Goal: Task Accomplishment & Management: Manage account settings

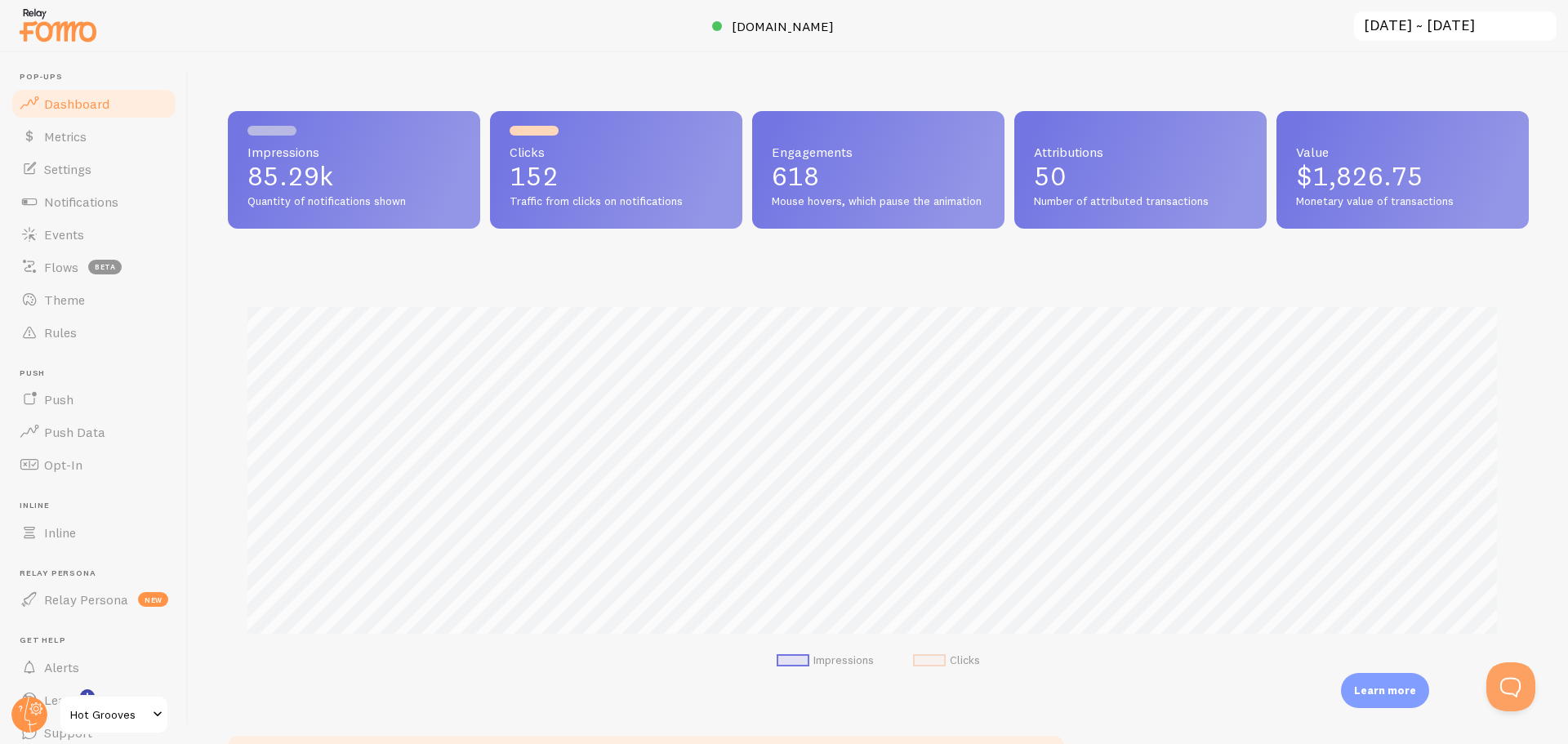
click at [1484, 23] on input "[DATE] ~ [DATE]" at bounding box center [1455, 27] width 206 height 34
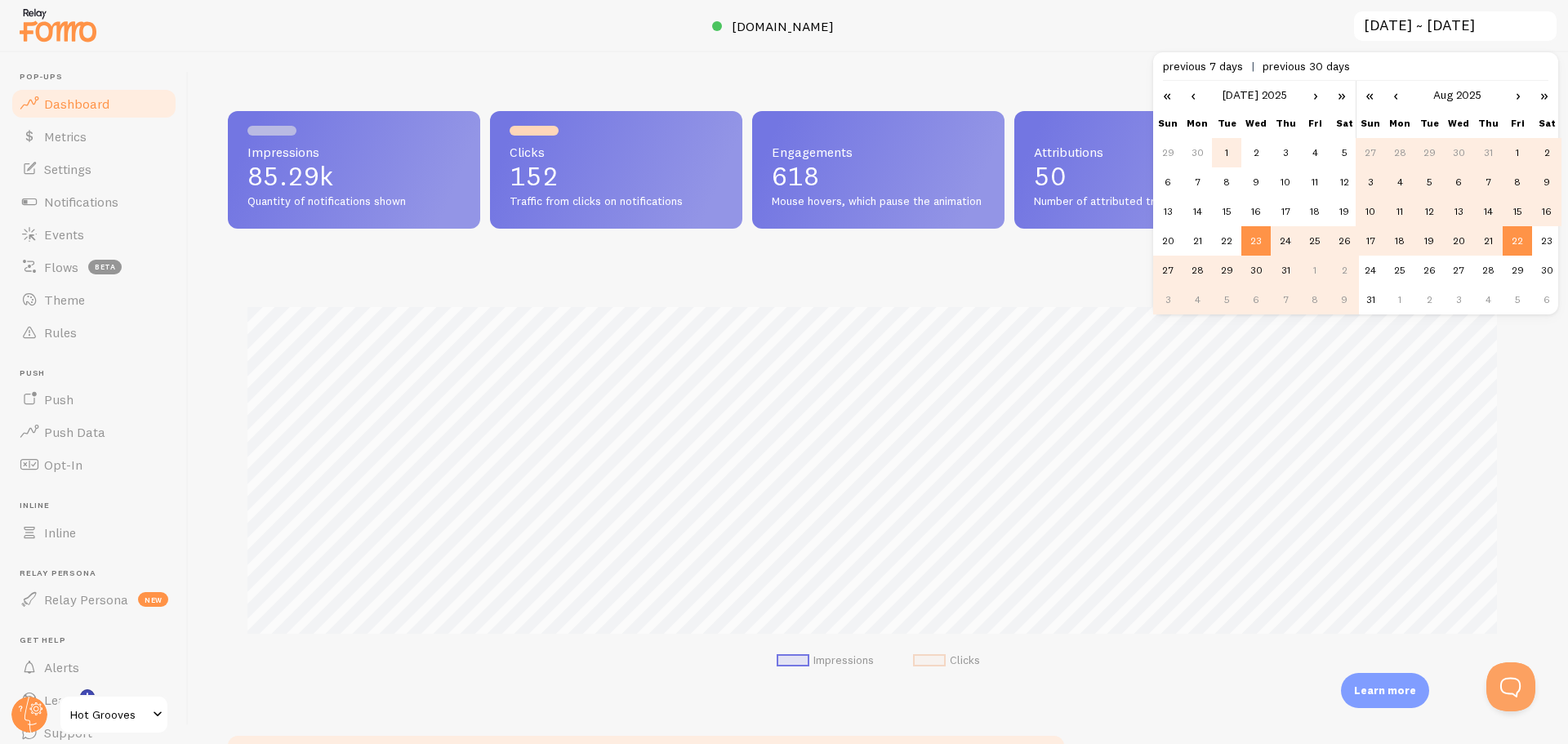
click at [1228, 149] on td "1" at bounding box center [1227, 153] width 30 height 30
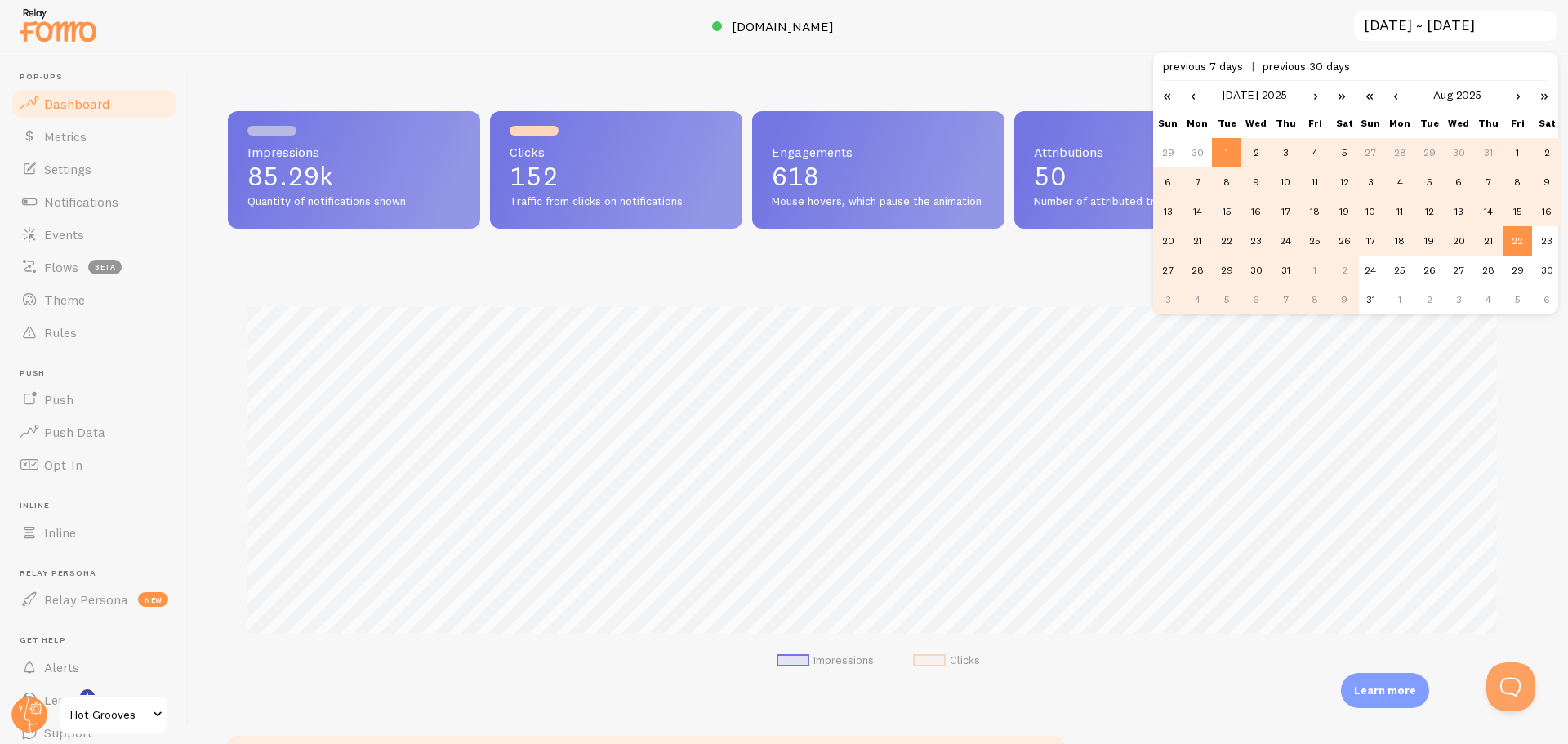
click at [1289, 276] on td "31" at bounding box center [1285, 270] width 30 height 30
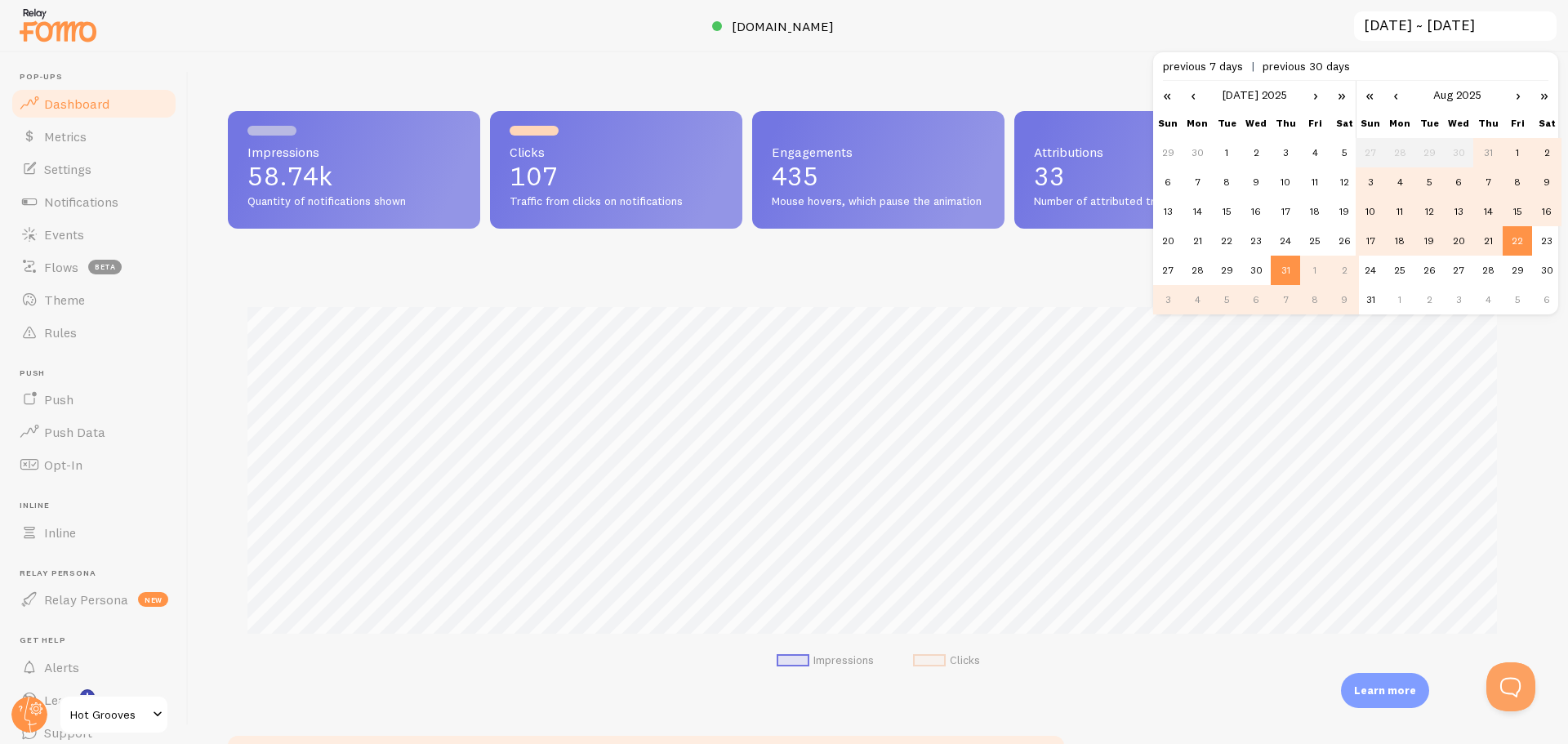
scroll to position [429, 1289]
click at [1231, 149] on td "1" at bounding box center [1227, 153] width 30 height 30
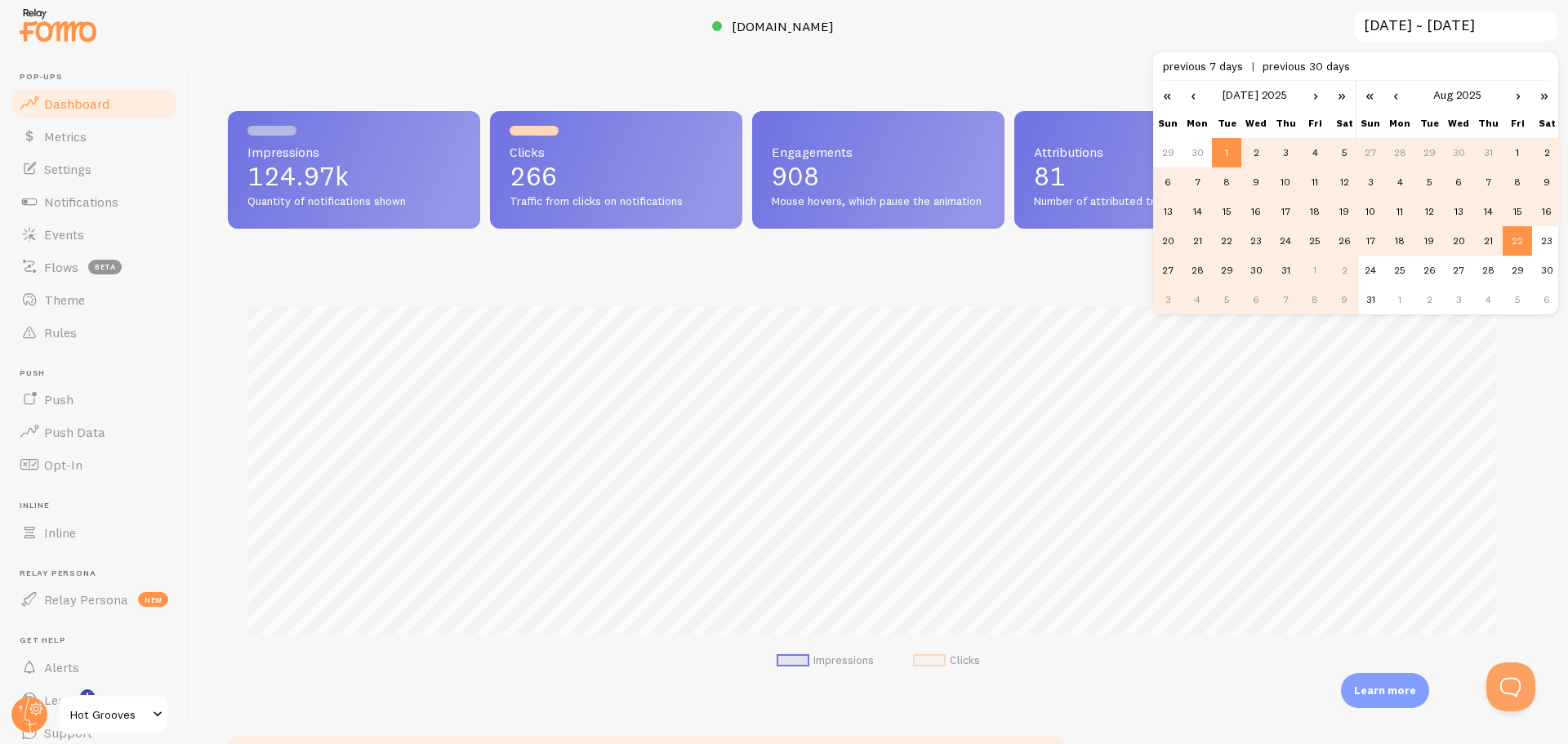
click at [1282, 273] on td "31" at bounding box center [1285, 270] width 30 height 30
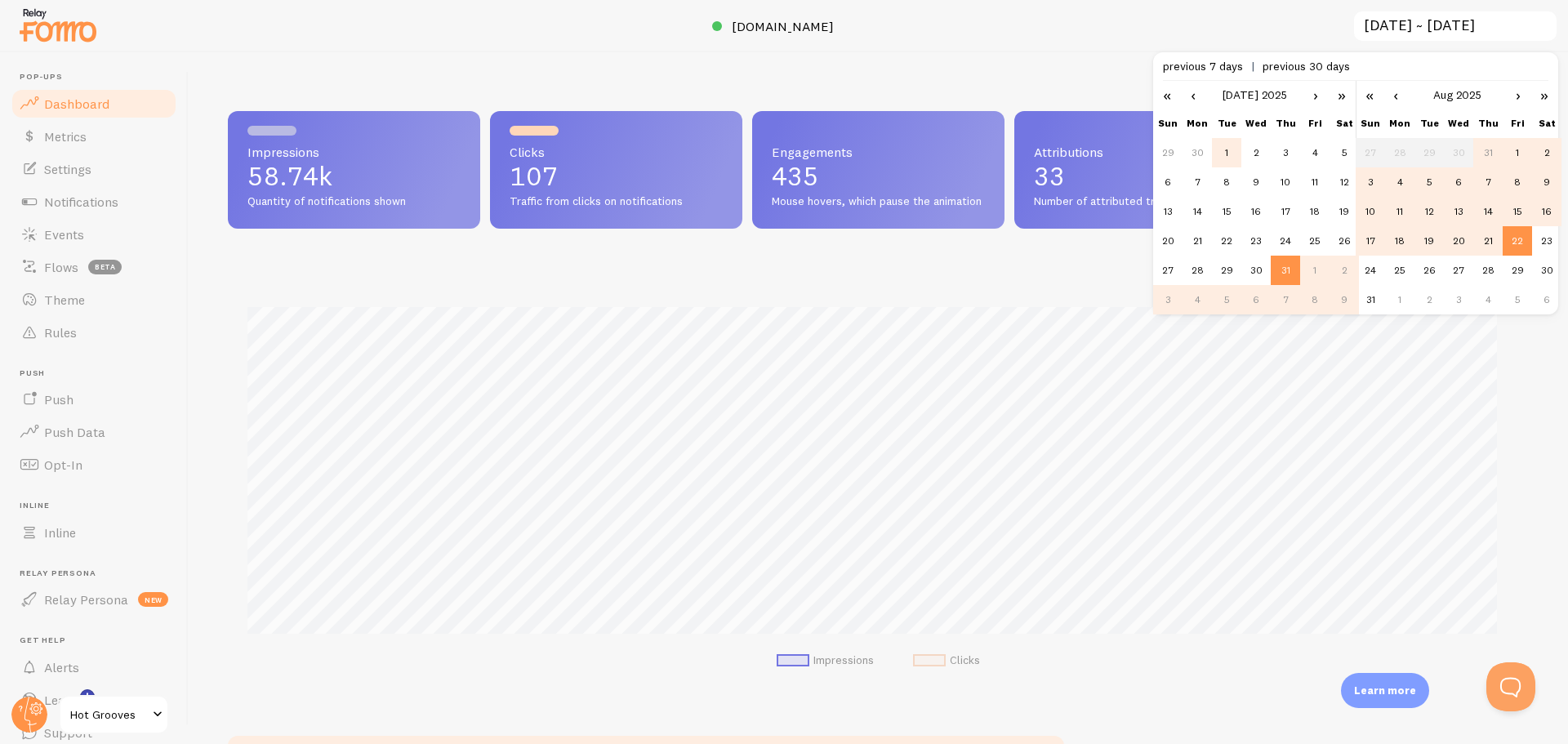
click at [1235, 145] on td "1" at bounding box center [1227, 153] width 30 height 30
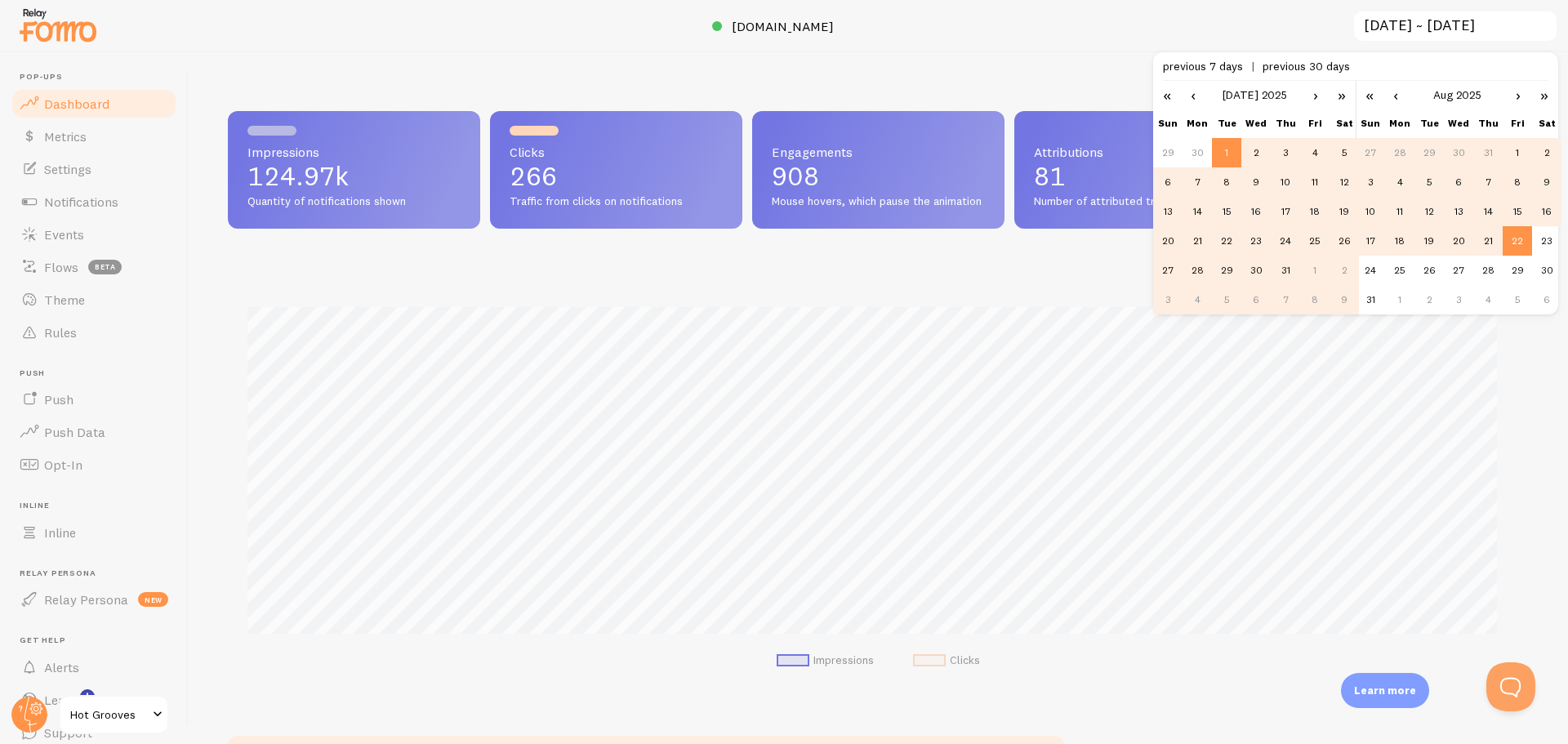
click at [1399, 96] on link "‹" at bounding box center [1396, 95] width 25 height 28
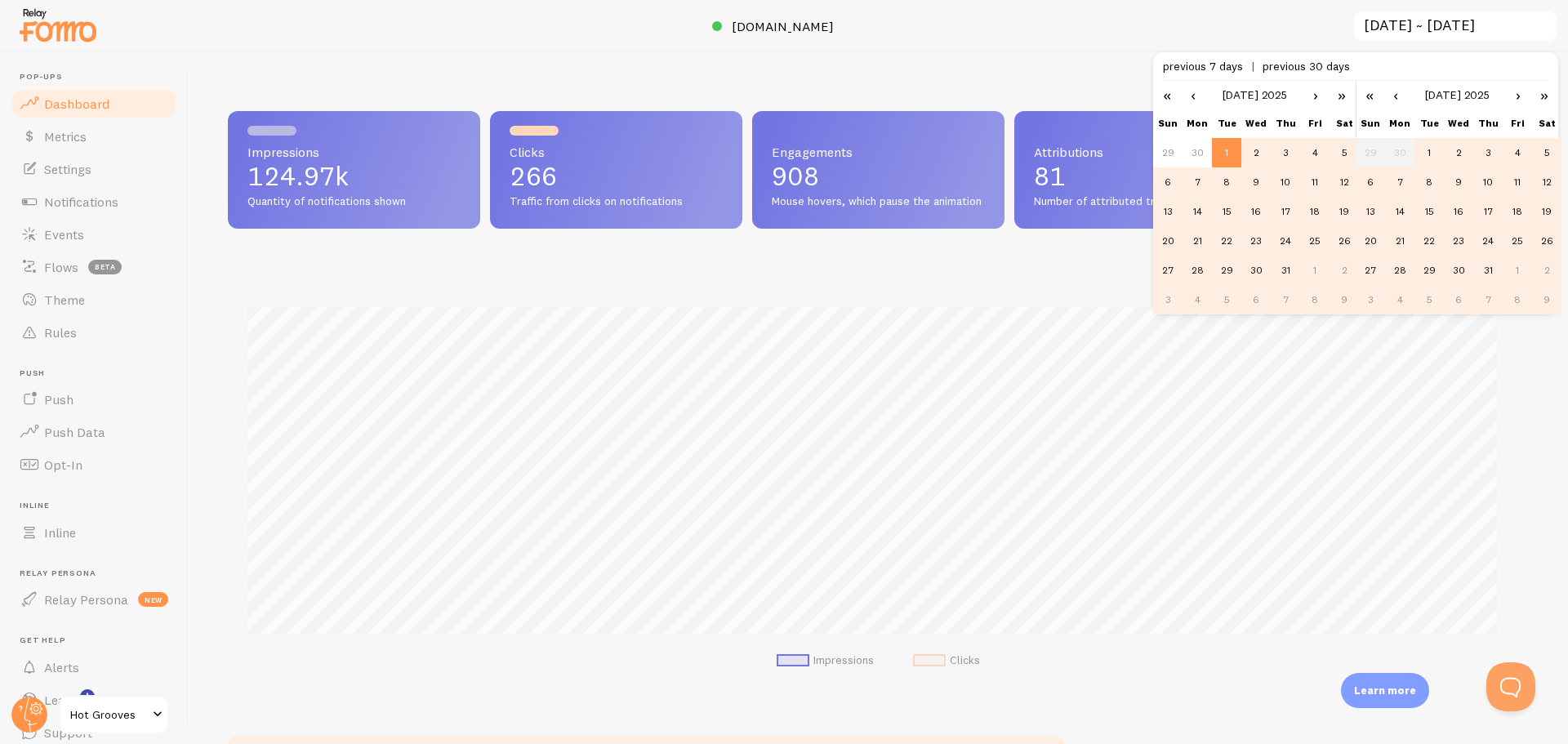
click at [1488, 279] on td "31" at bounding box center [1488, 270] width 30 height 30
type input "2025-07-01 ~ 2025-07-31"
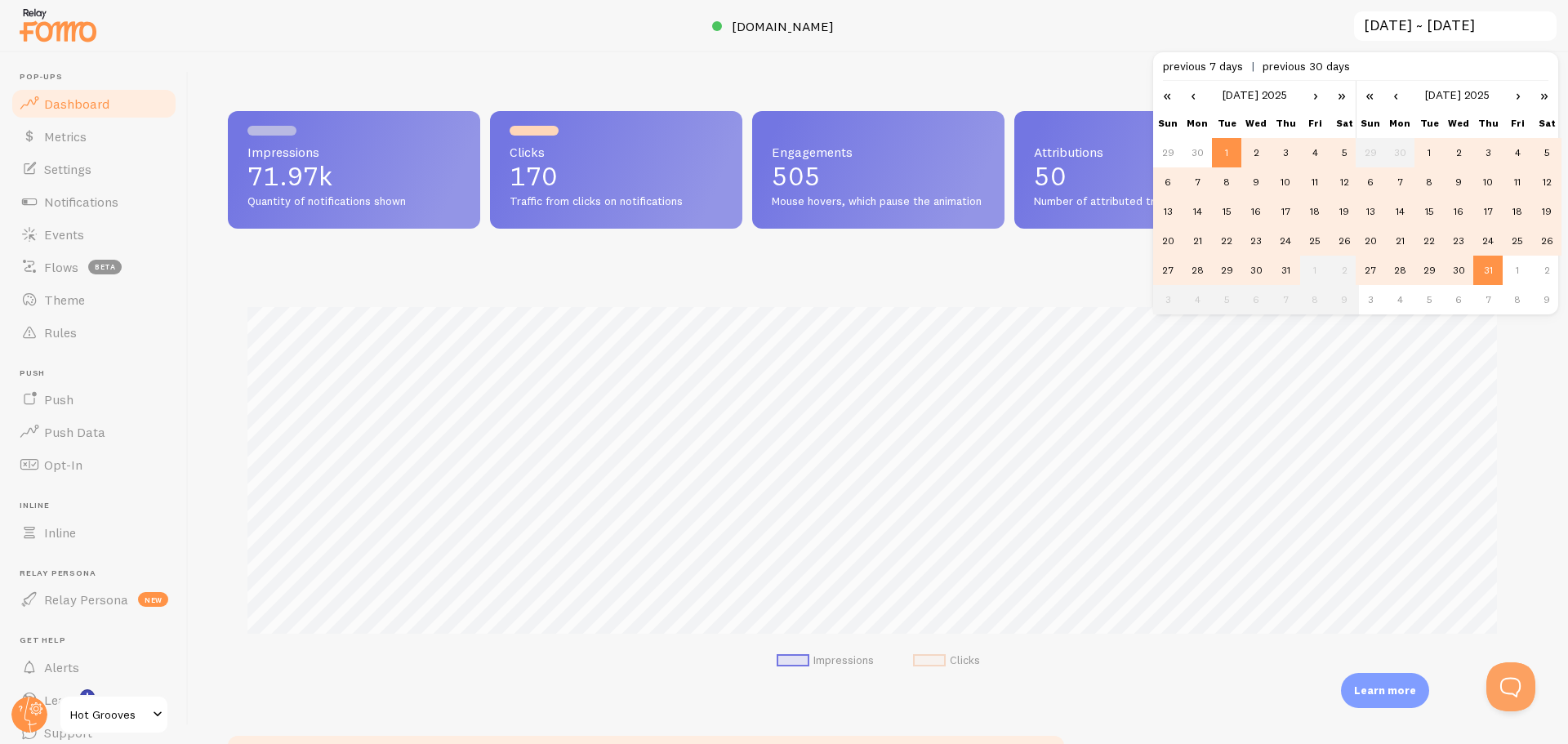
click at [638, 31] on div at bounding box center [784, 26] width 1568 height 52
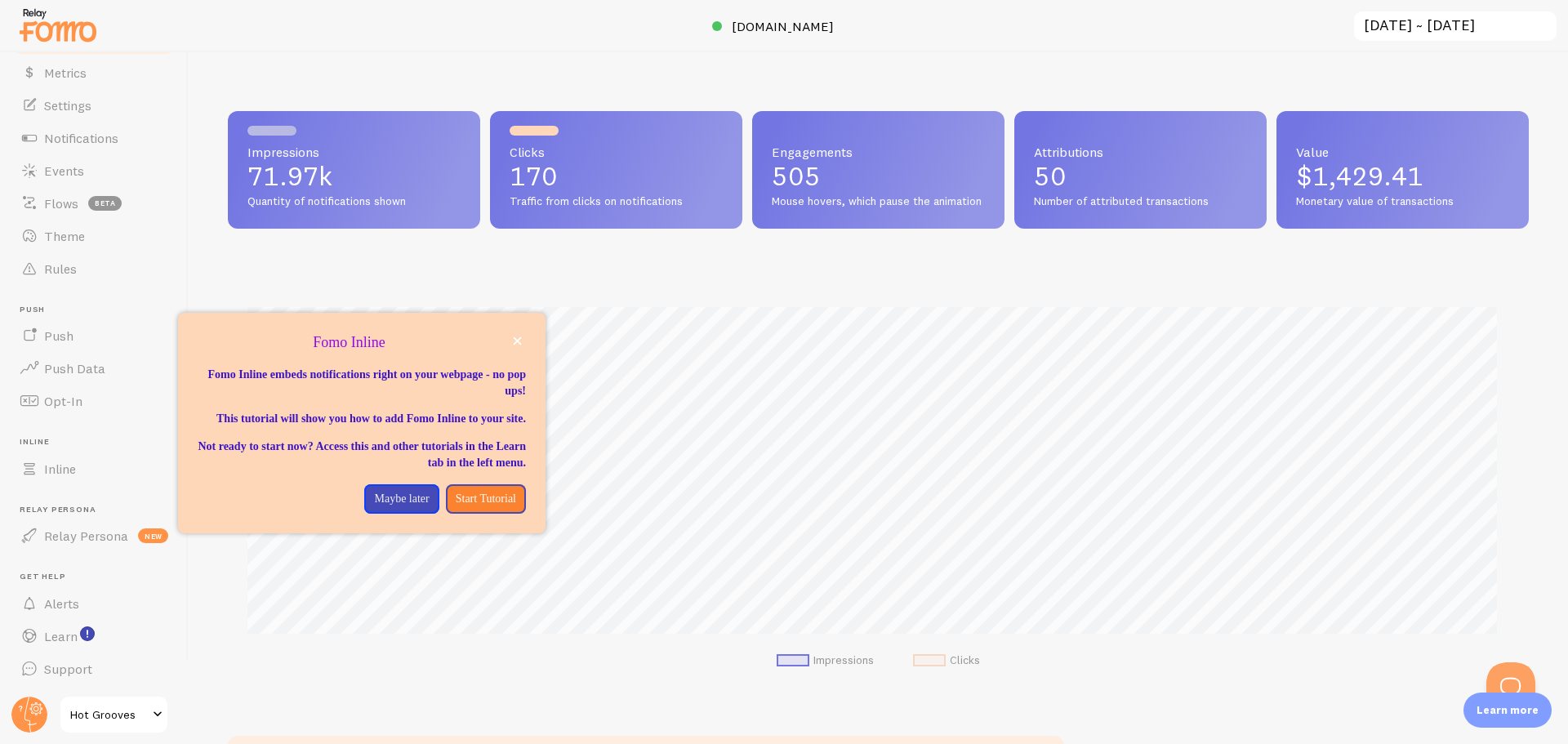
scroll to position [0, 0]
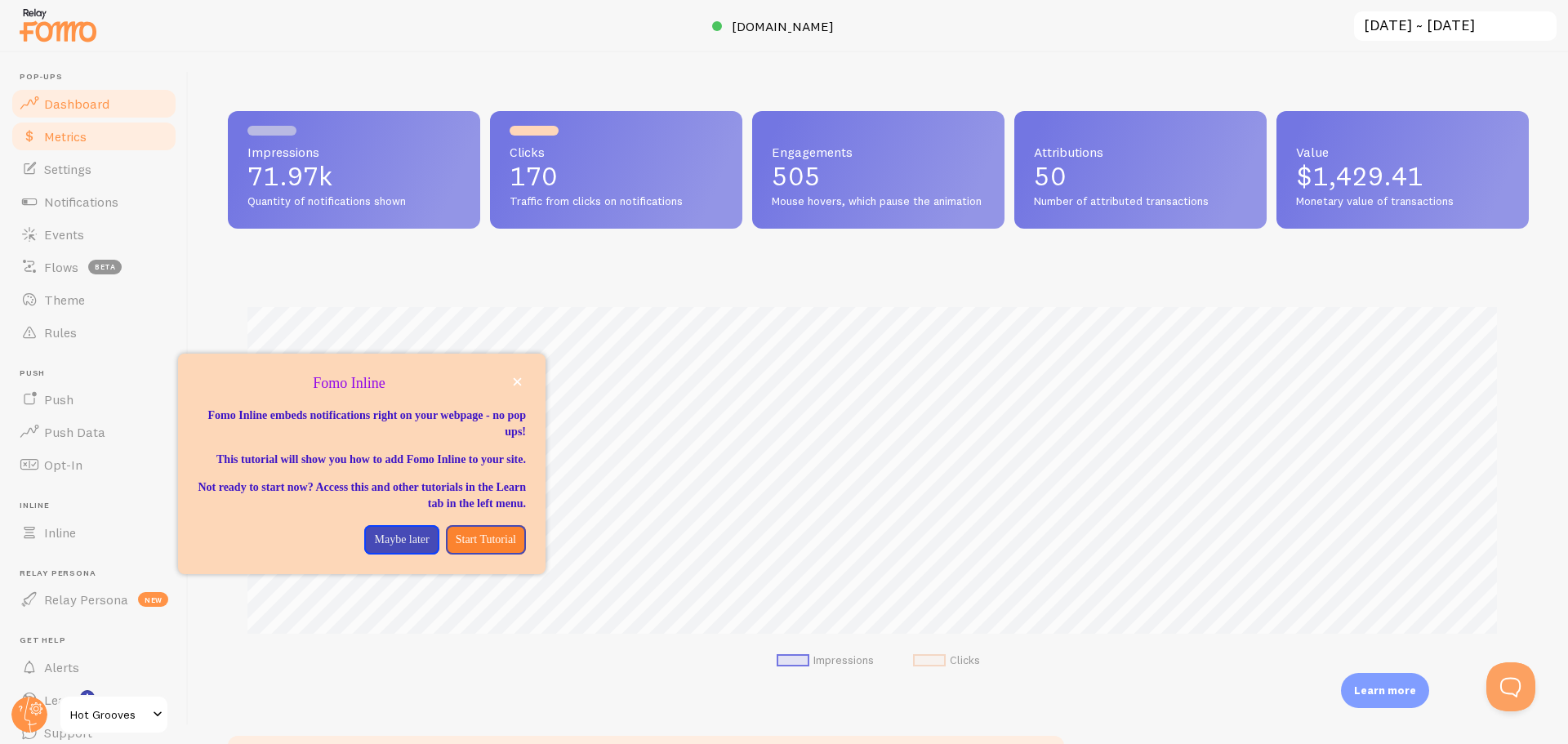
click at [82, 140] on span "Metrics" at bounding box center [65, 136] width 42 height 17
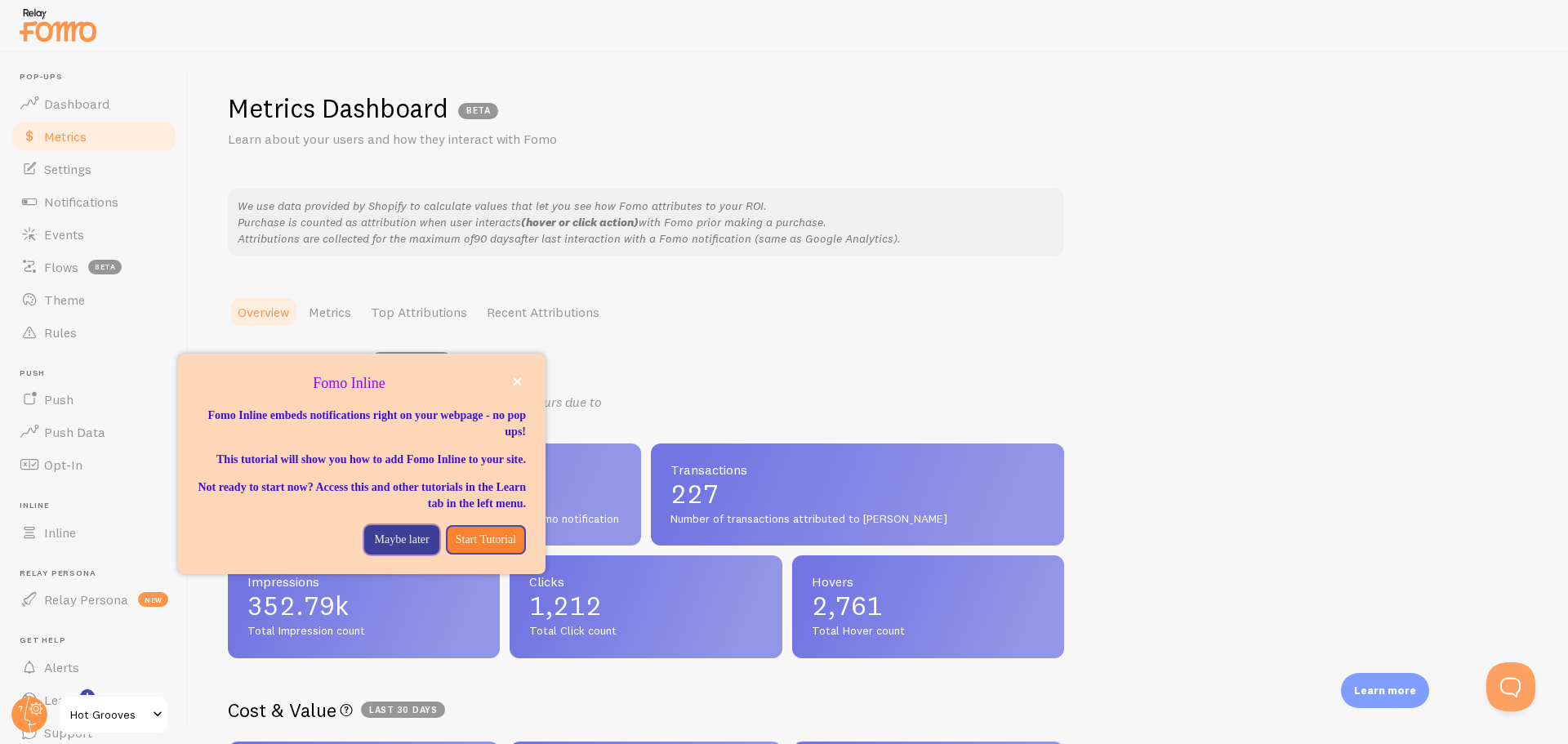
click at [380, 548] on p "Maybe later" at bounding box center [402, 539] width 55 height 17
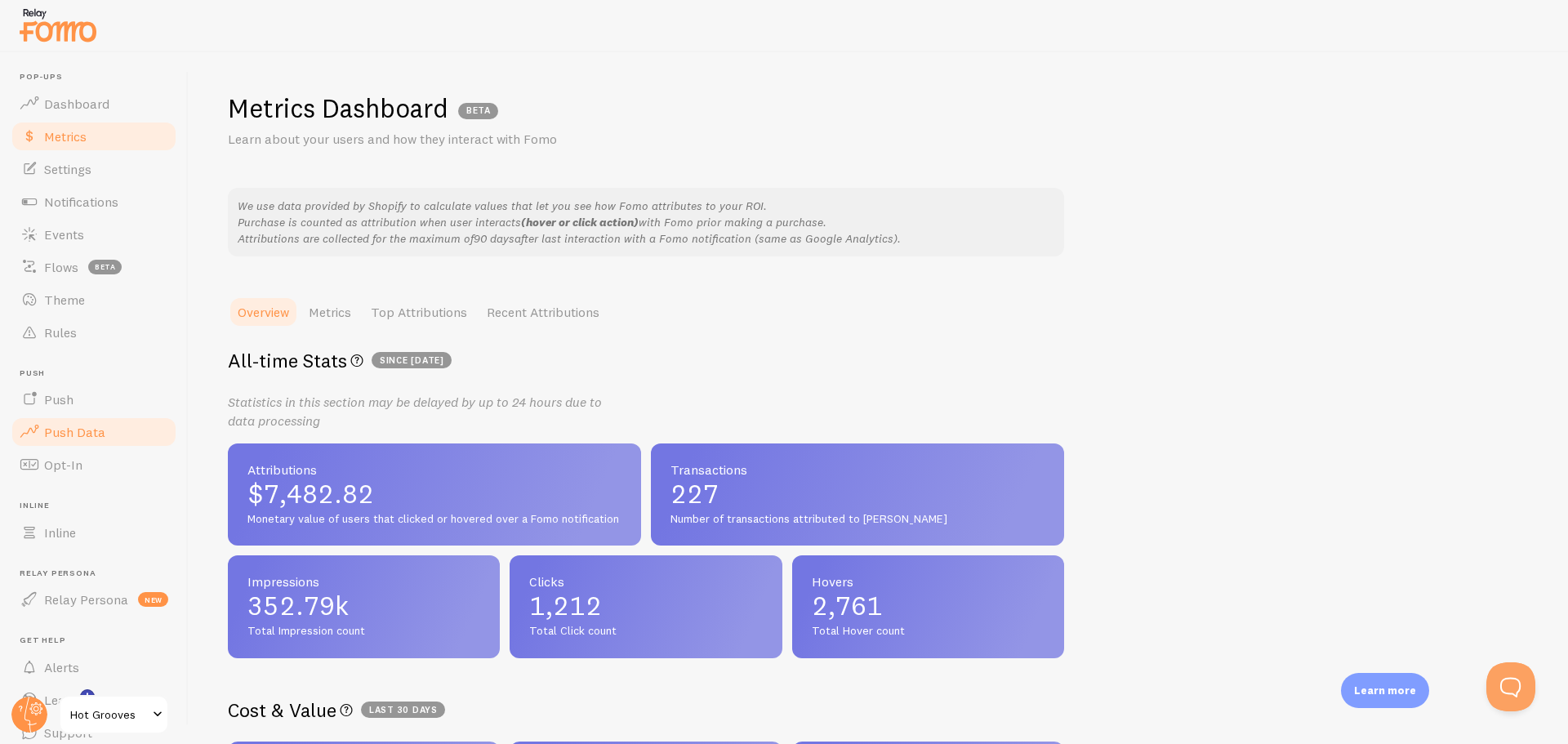
scroll to position [64, 0]
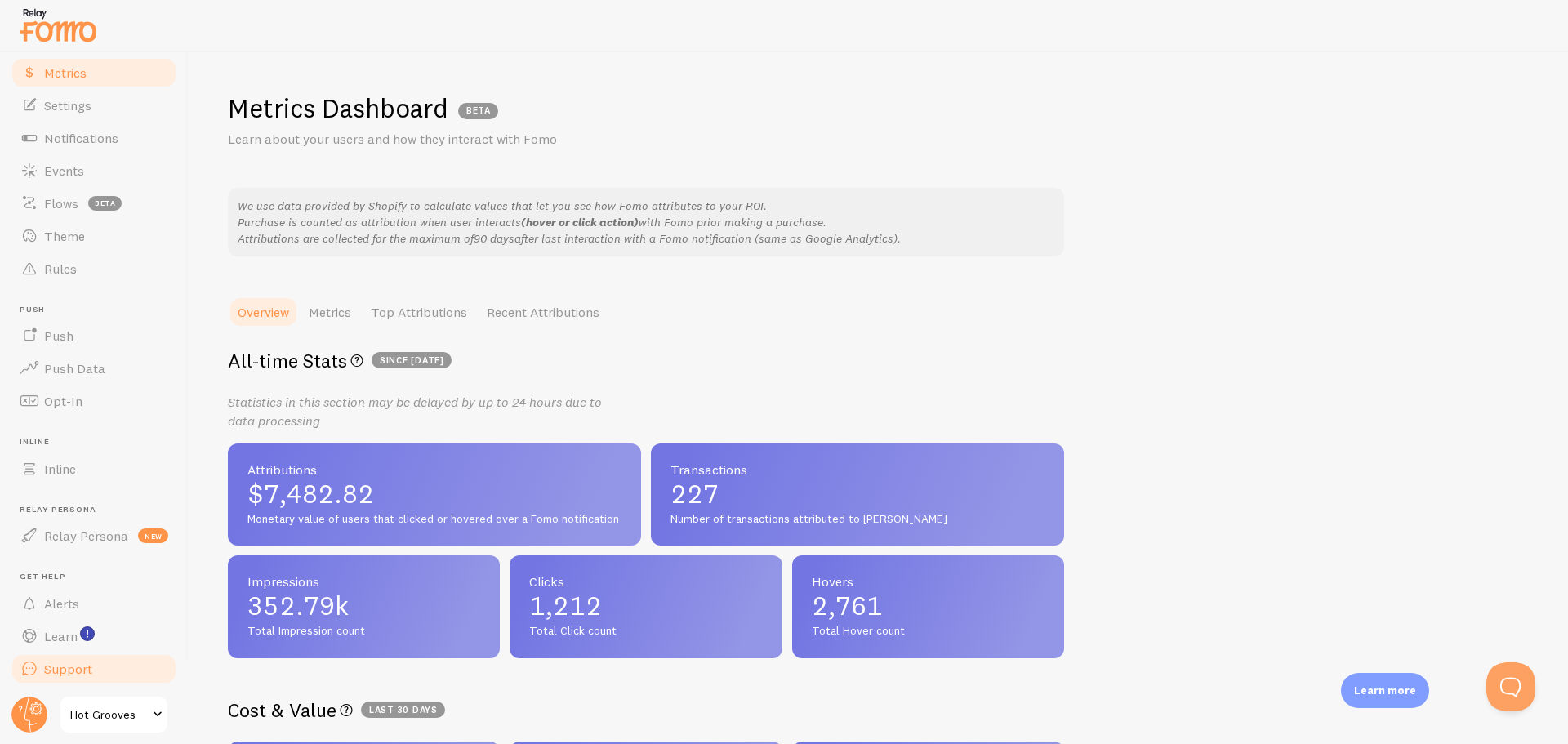
click at [89, 678] on link "Support" at bounding box center [94, 668] width 169 height 33
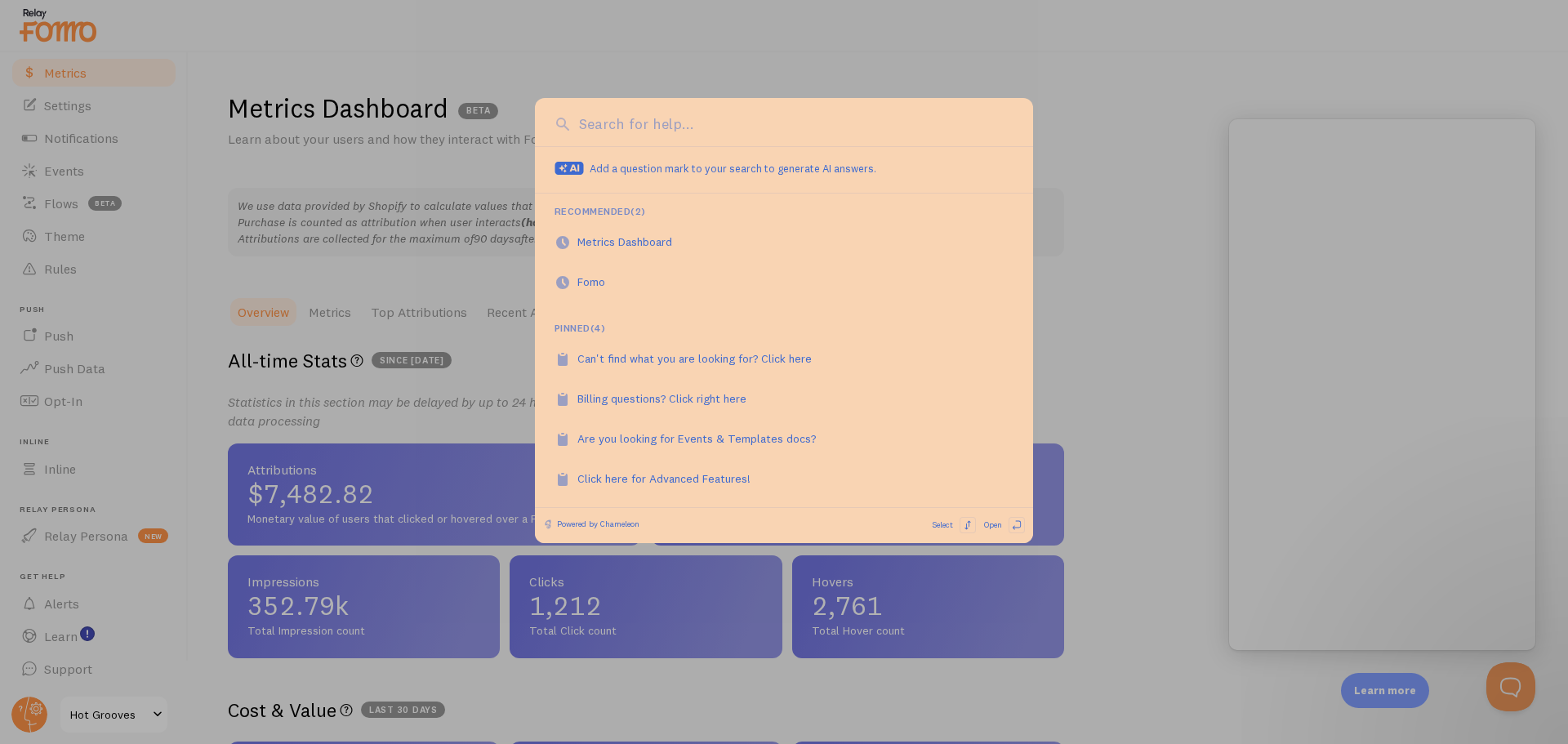
click at [236, 535] on div at bounding box center [784, 372] width 1568 height 744
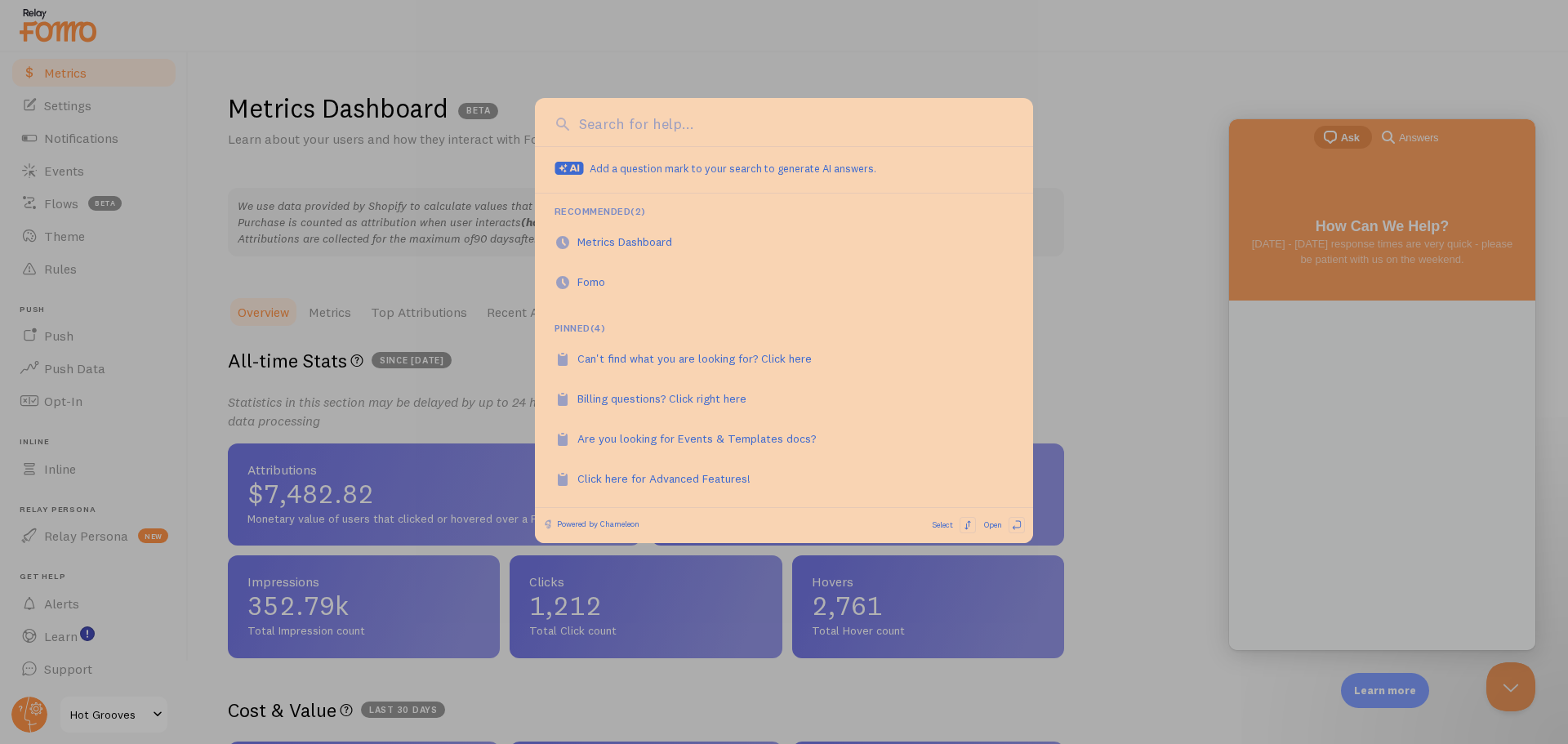
scroll to position [0, 0]
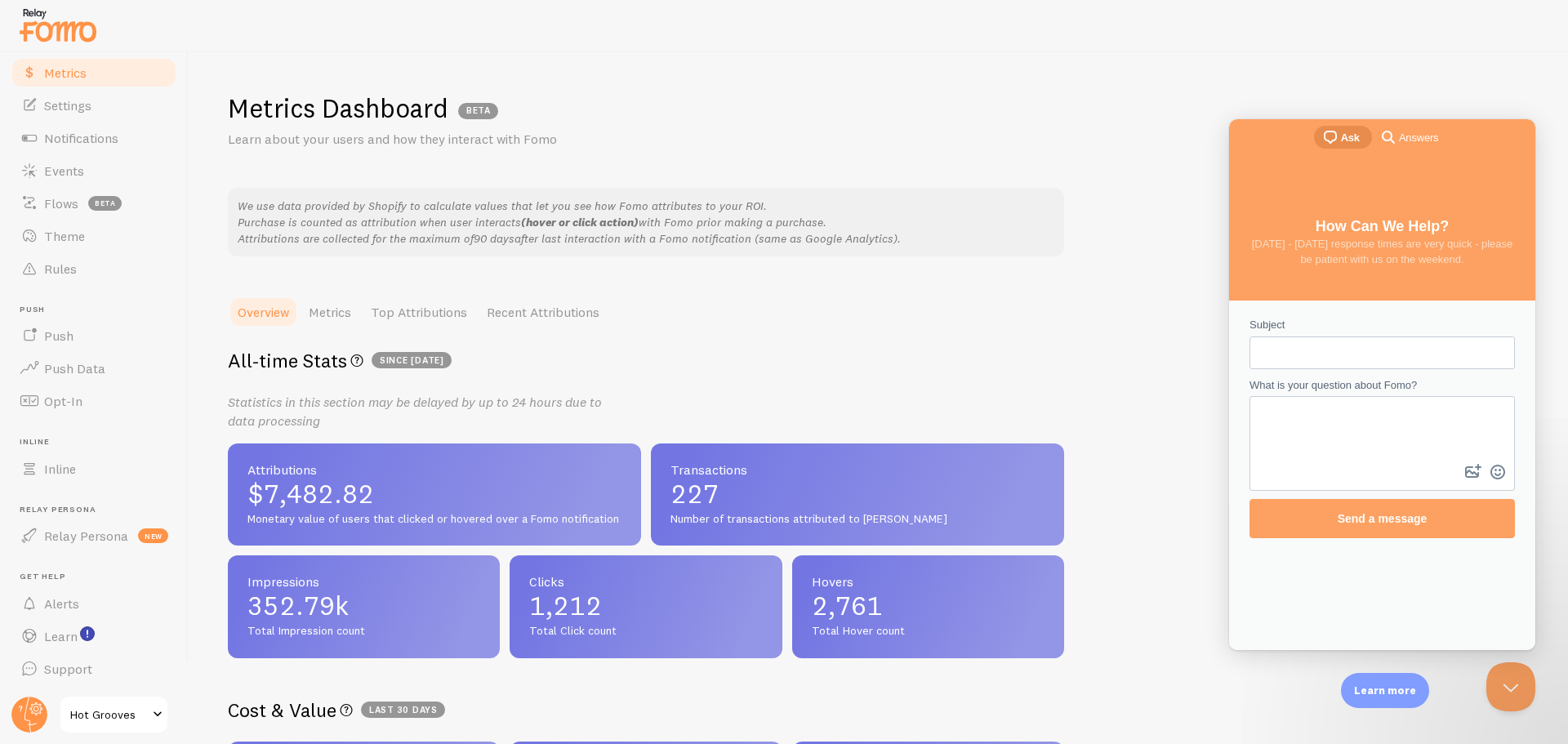
click at [128, 713] on span "Hot Grooves" at bounding box center [108, 714] width 78 height 20
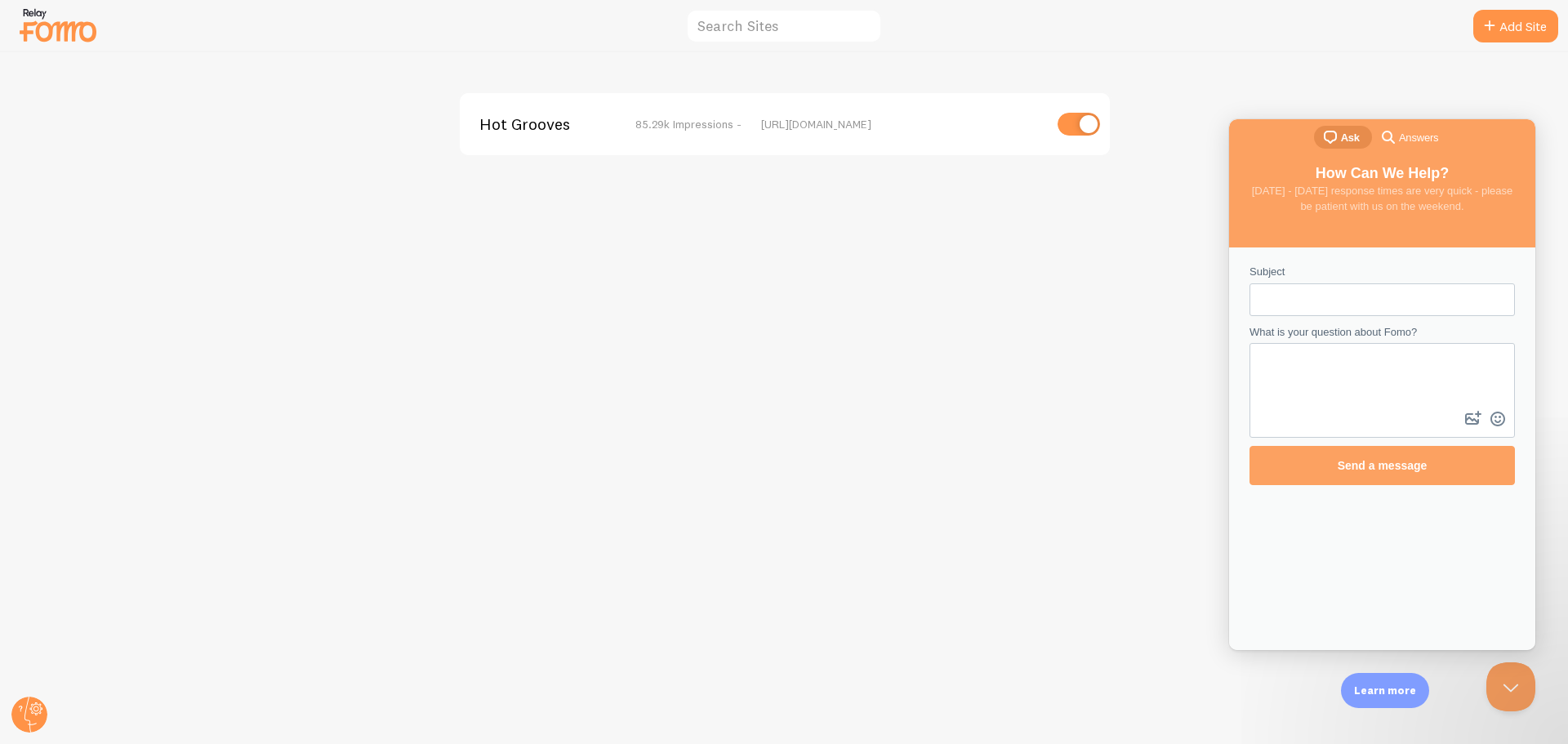
click at [19, 24] on img at bounding box center [57, 25] width 82 height 41
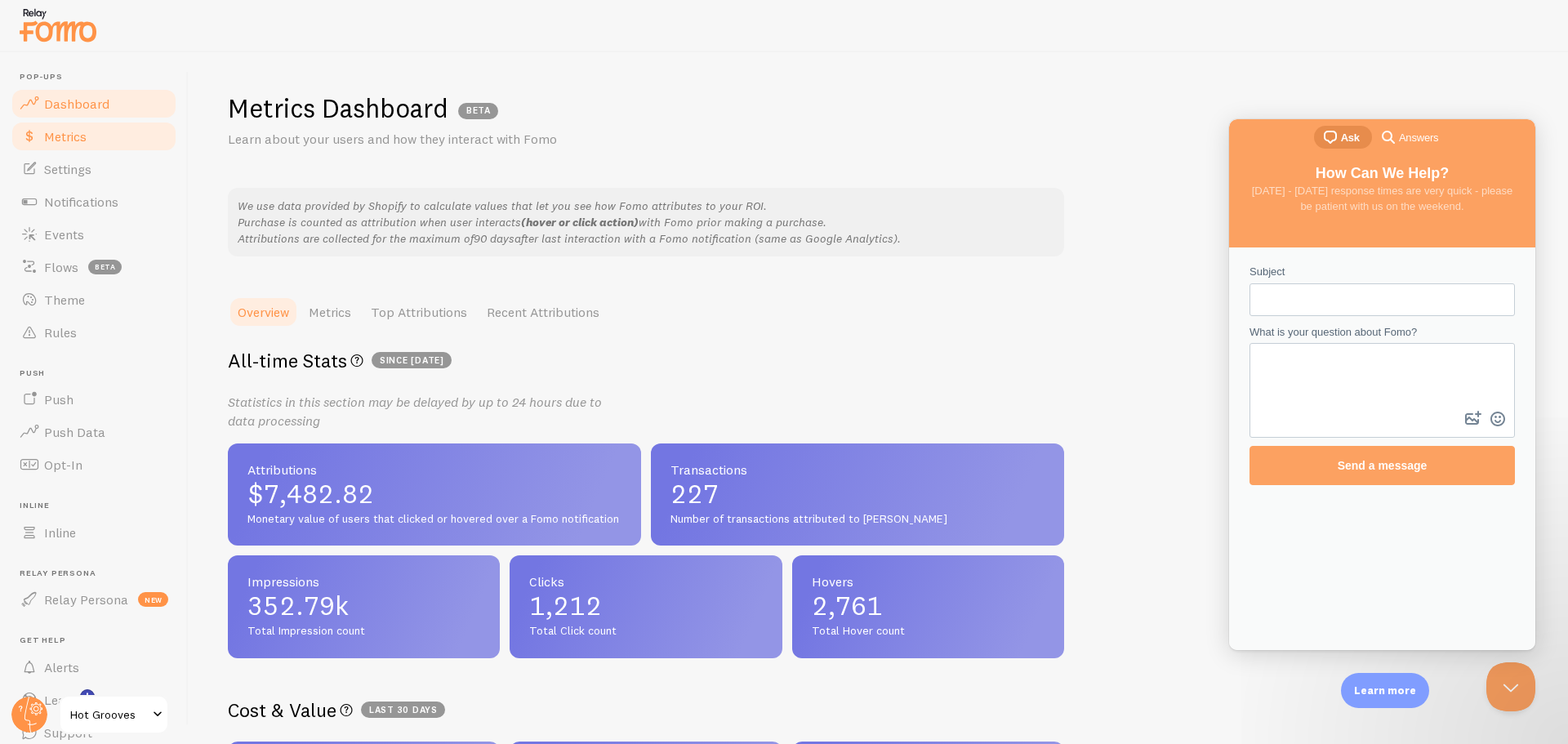
click at [71, 112] on link "Dashboard" at bounding box center [94, 103] width 169 height 33
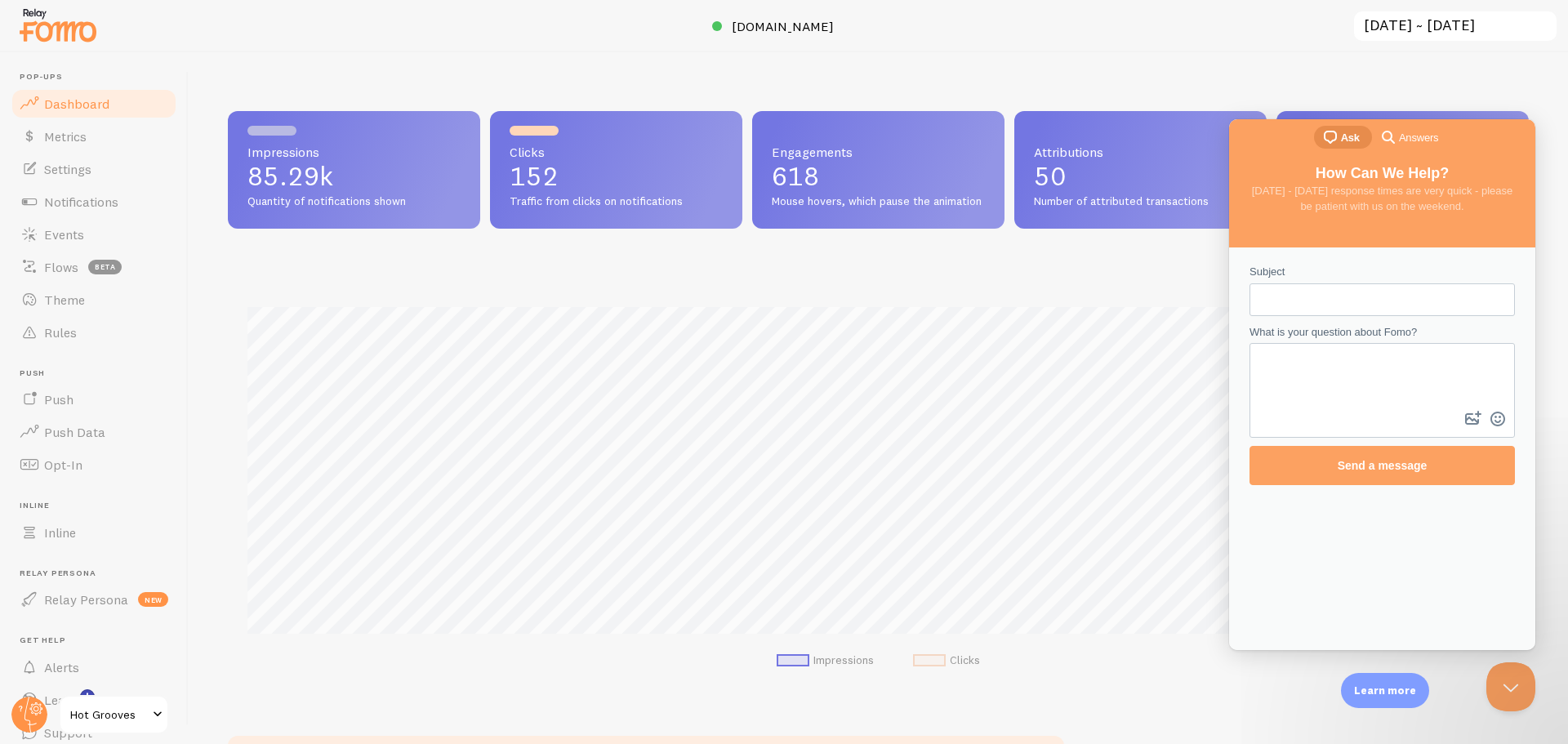
scroll to position [429, 1289]
click at [1532, 109] on div "Impressions 85.29k Quantity of notifications shown Clicks 152 Traffic from clic…" at bounding box center [878, 398] width 1380 height 692
click at [1438, 79] on div "Impressions 85.29k Quantity of notifications shown Clicks 152 Traffic from clic…" at bounding box center [878, 398] width 1380 height 692
click at [1505, 683] on button "Close Beacon popover" at bounding box center [1508, 684] width 49 height 49
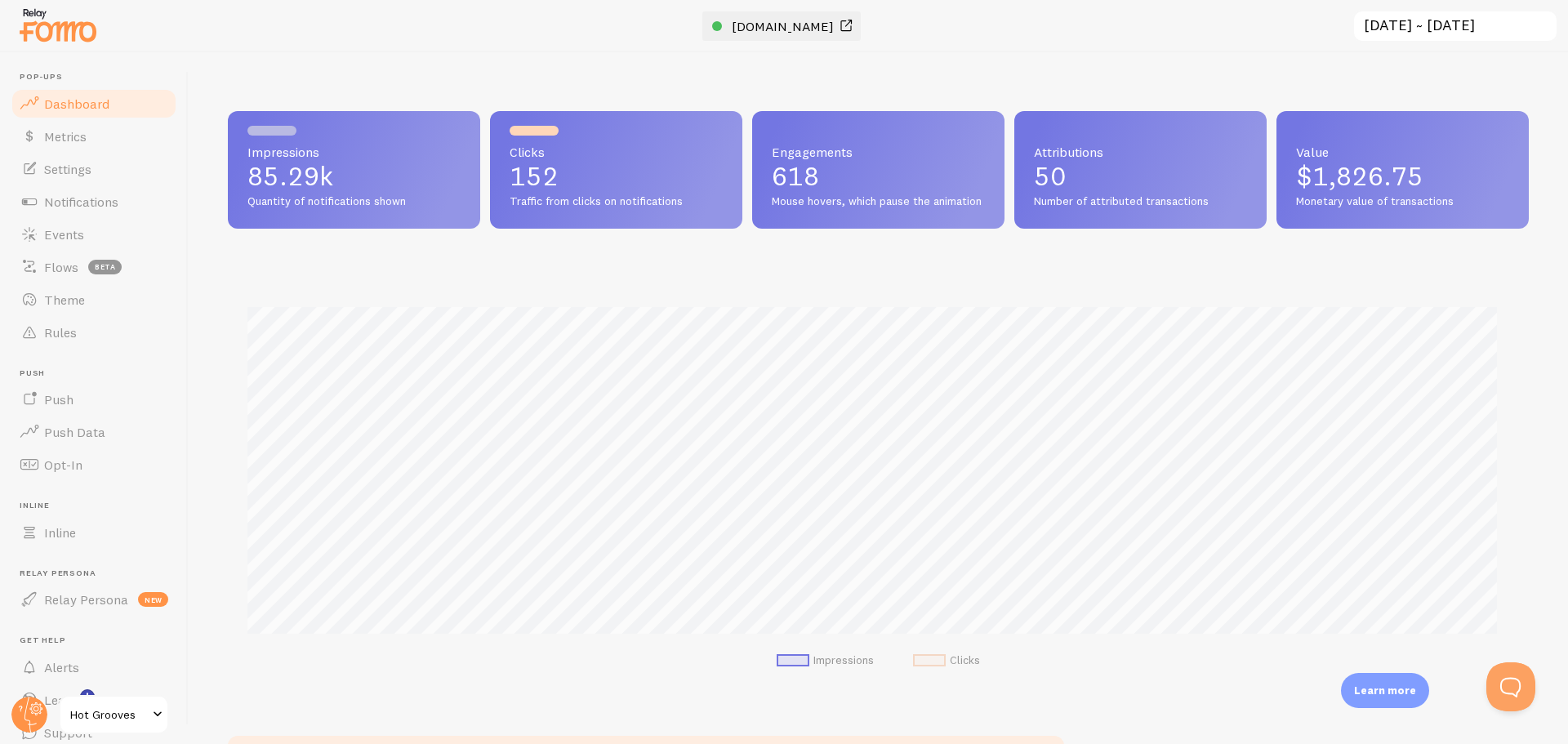
click at [749, 32] on span "[DOMAIN_NAME]" at bounding box center [784, 26] width 102 height 17
click at [1409, 12] on input "[DATE] ~ [DATE]" at bounding box center [1455, 27] width 206 height 34
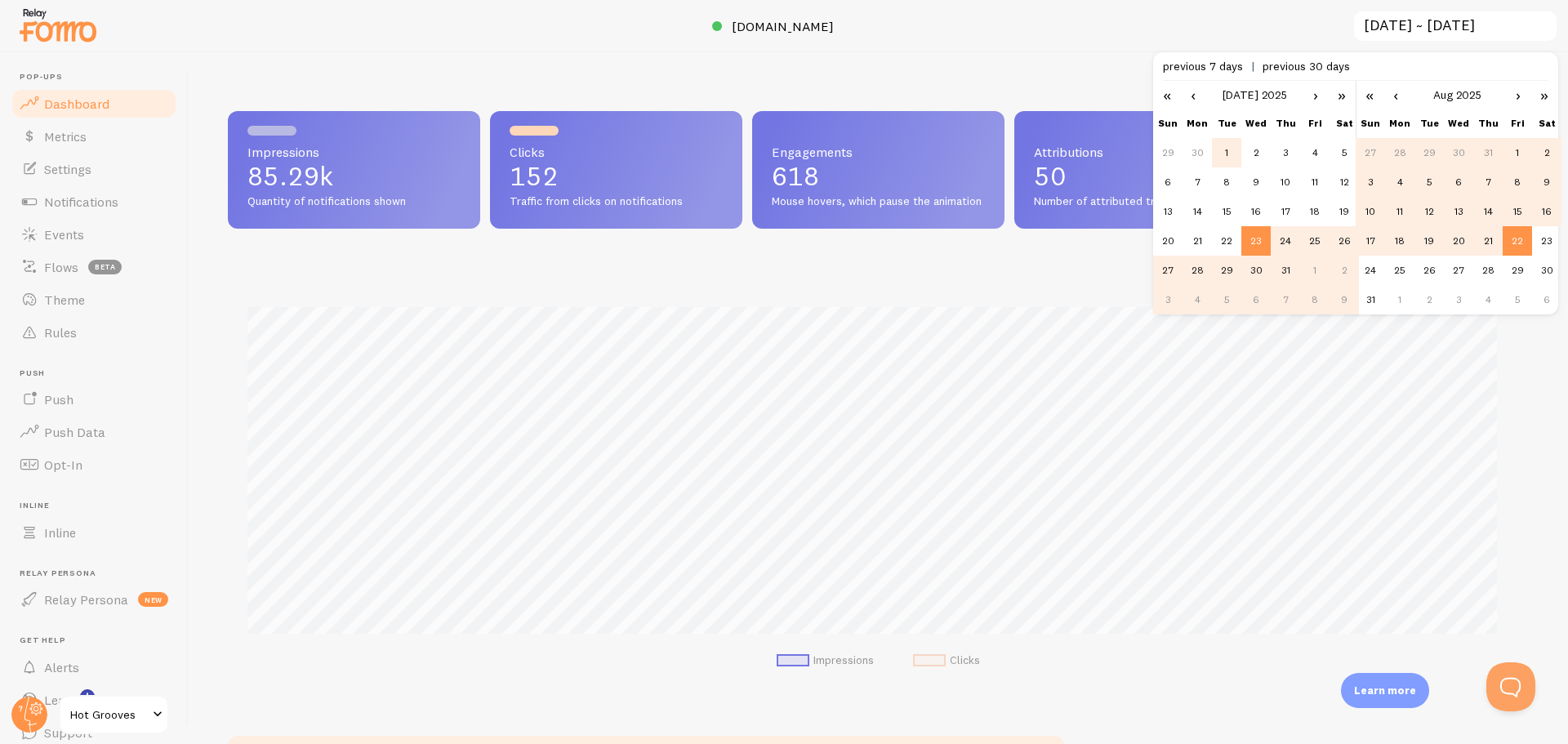
click at [1232, 152] on td "1" at bounding box center [1227, 153] width 30 height 30
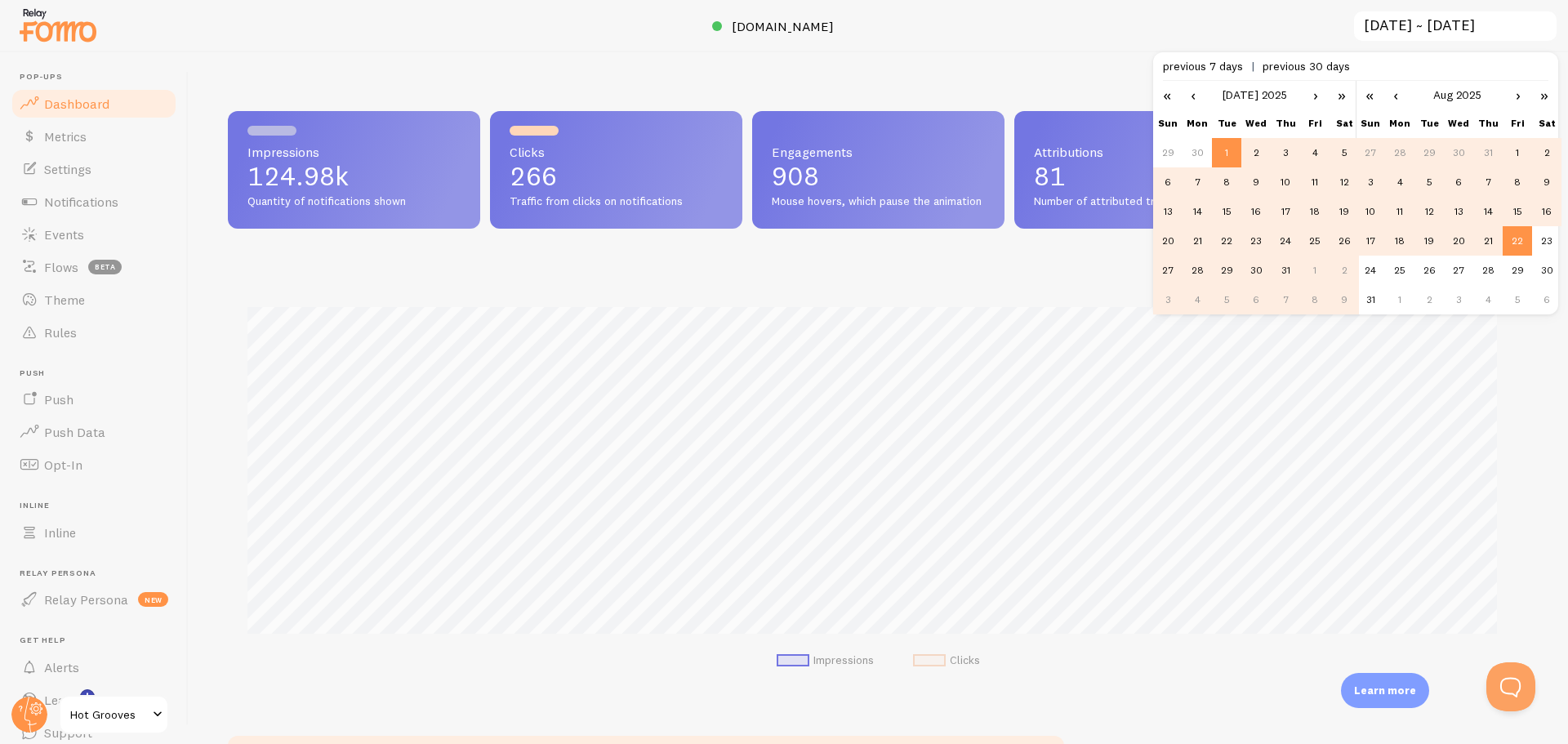
click at [1393, 95] on link "‹" at bounding box center [1396, 95] width 25 height 28
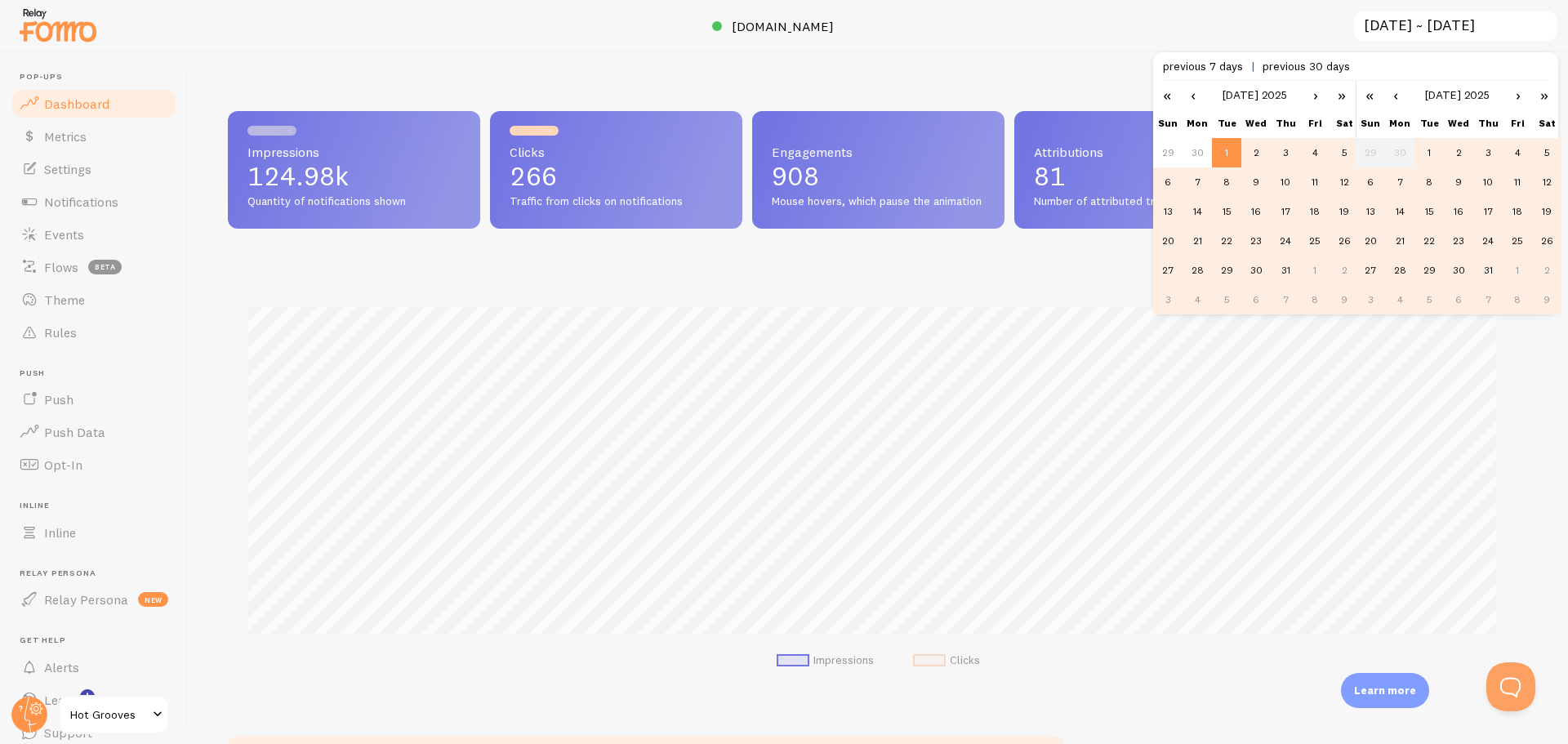
click at [1490, 271] on td "31" at bounding box center [1488, 270] width 30 height 30
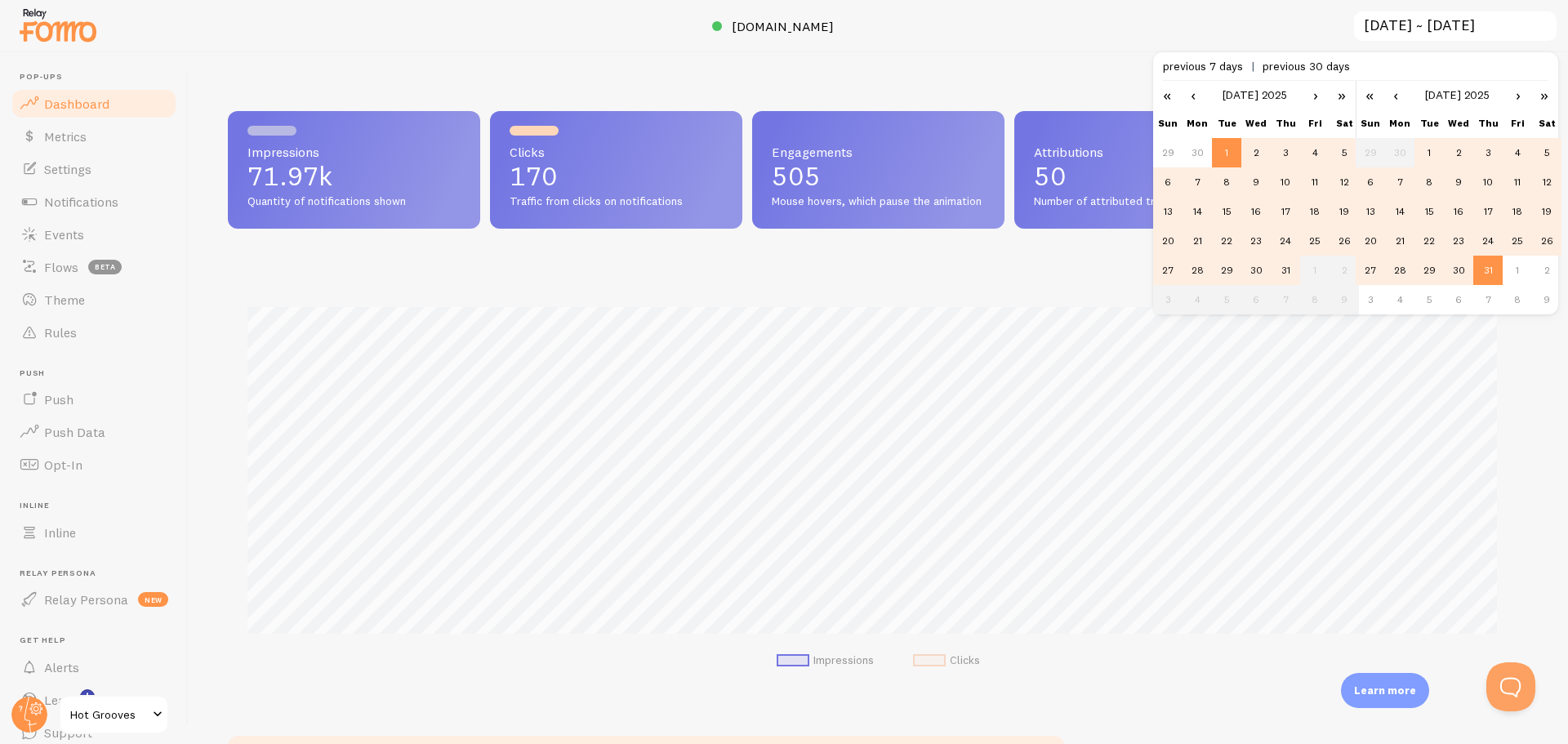
click at [1073, 22] on div at bounding box center [784, 26] width 1568 height 52
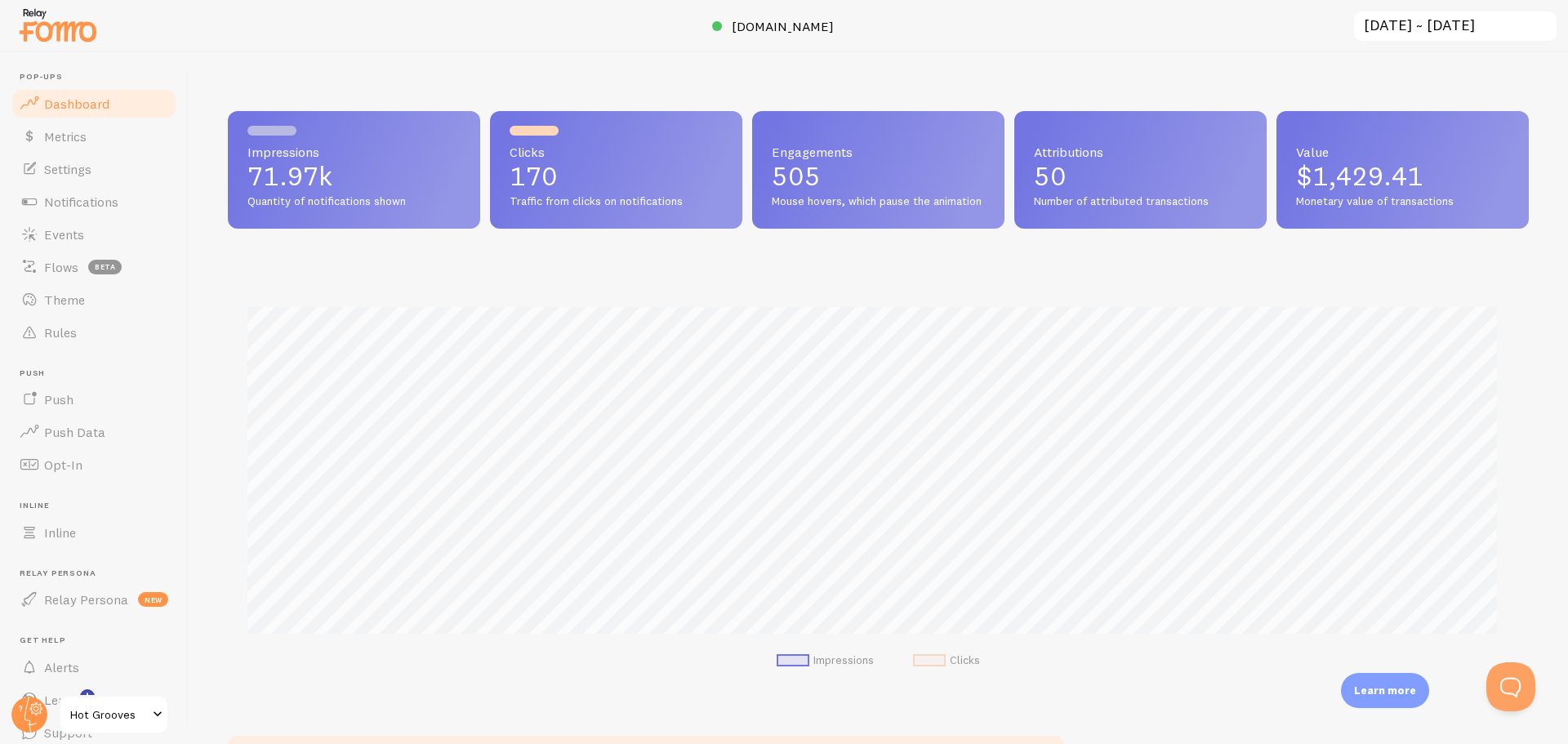
click at [1428, 24] on input "2025-07-01 ~ 2025-07-31" at bounding box center [1455, 27] width 206 height 34
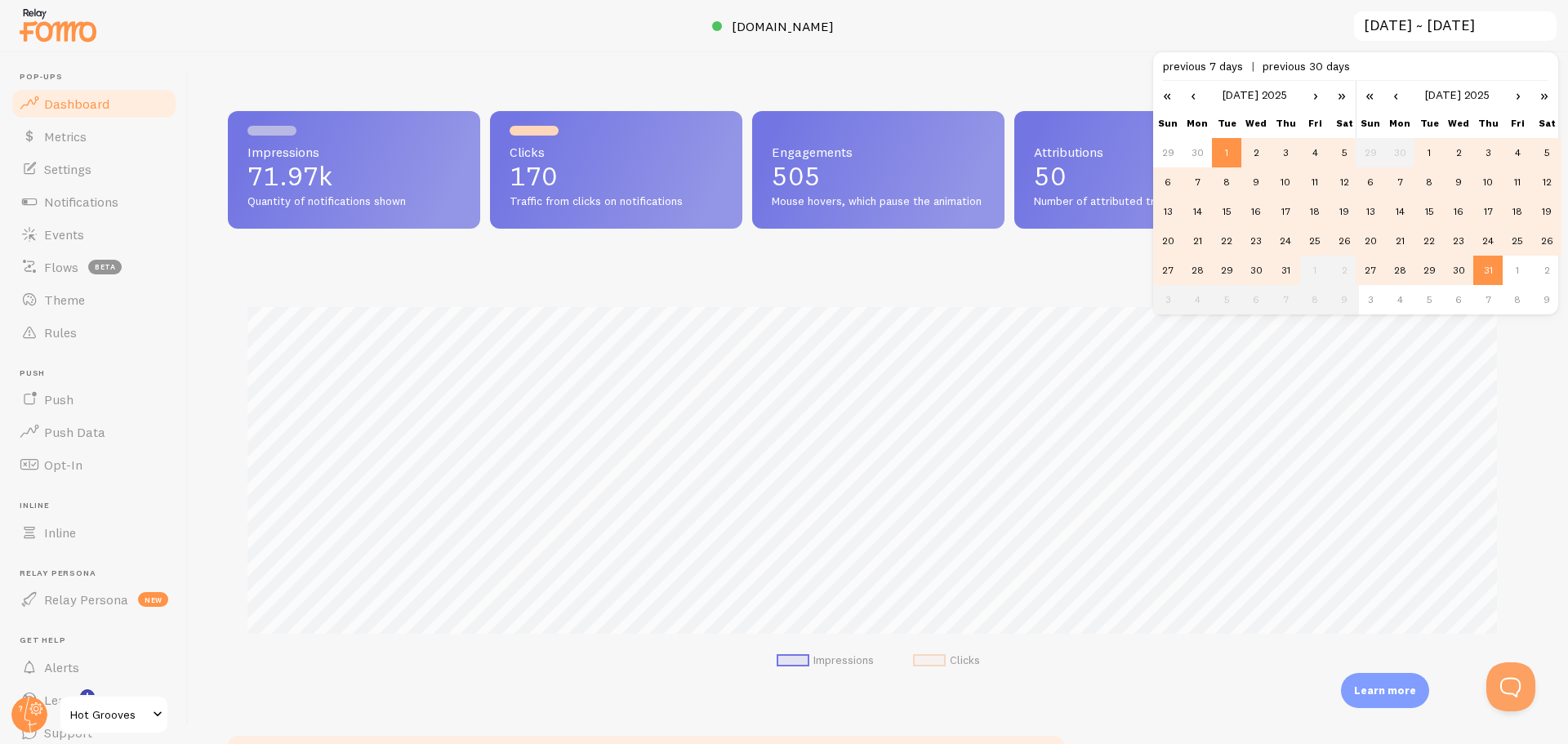
click at [1000, 46] on div at bounding box center [784, 26] width 1568 height 52
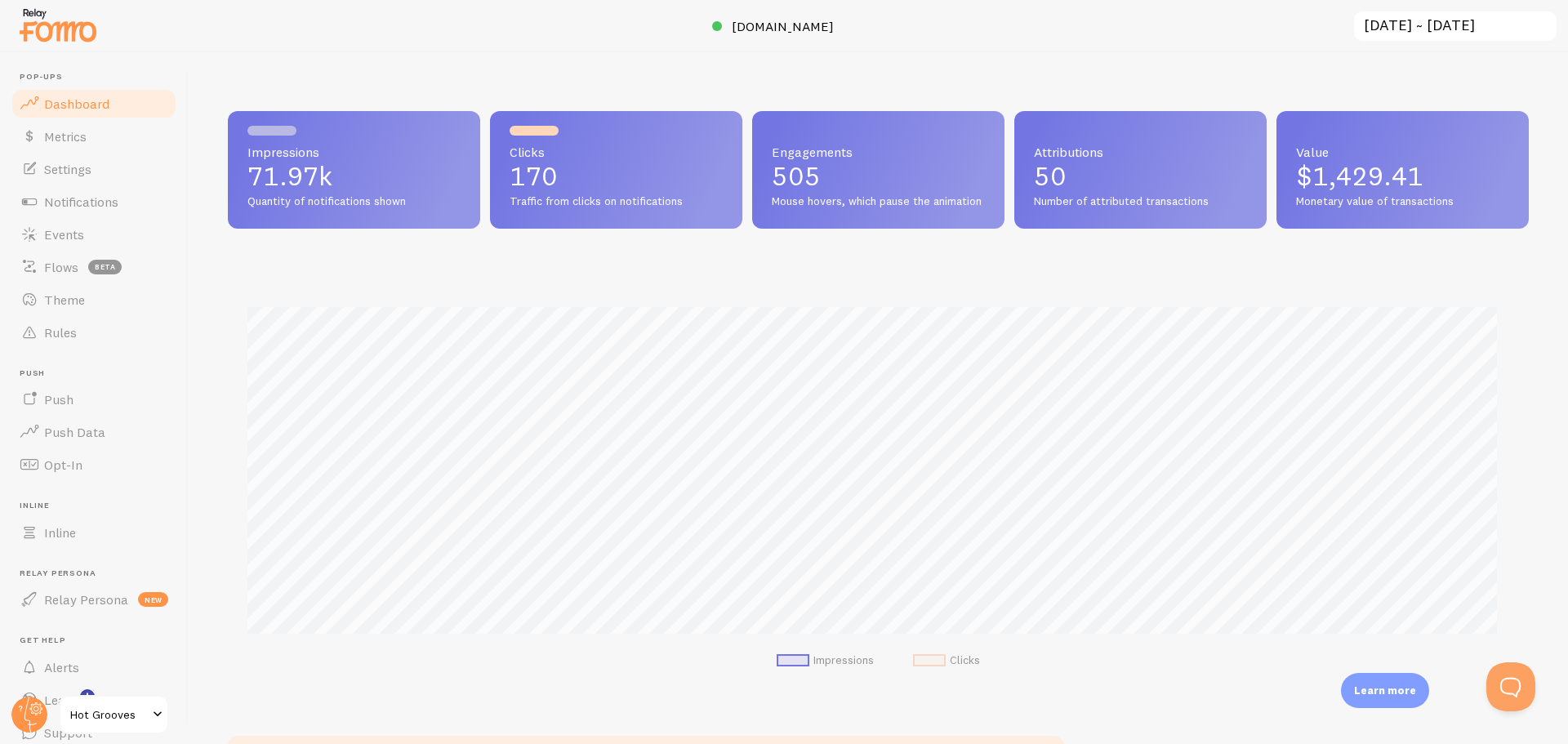
click at [1431, 35] on input "2025-07-01 ~ 2025-07-31" at bounding box center [1455, 27] width 206 height 34
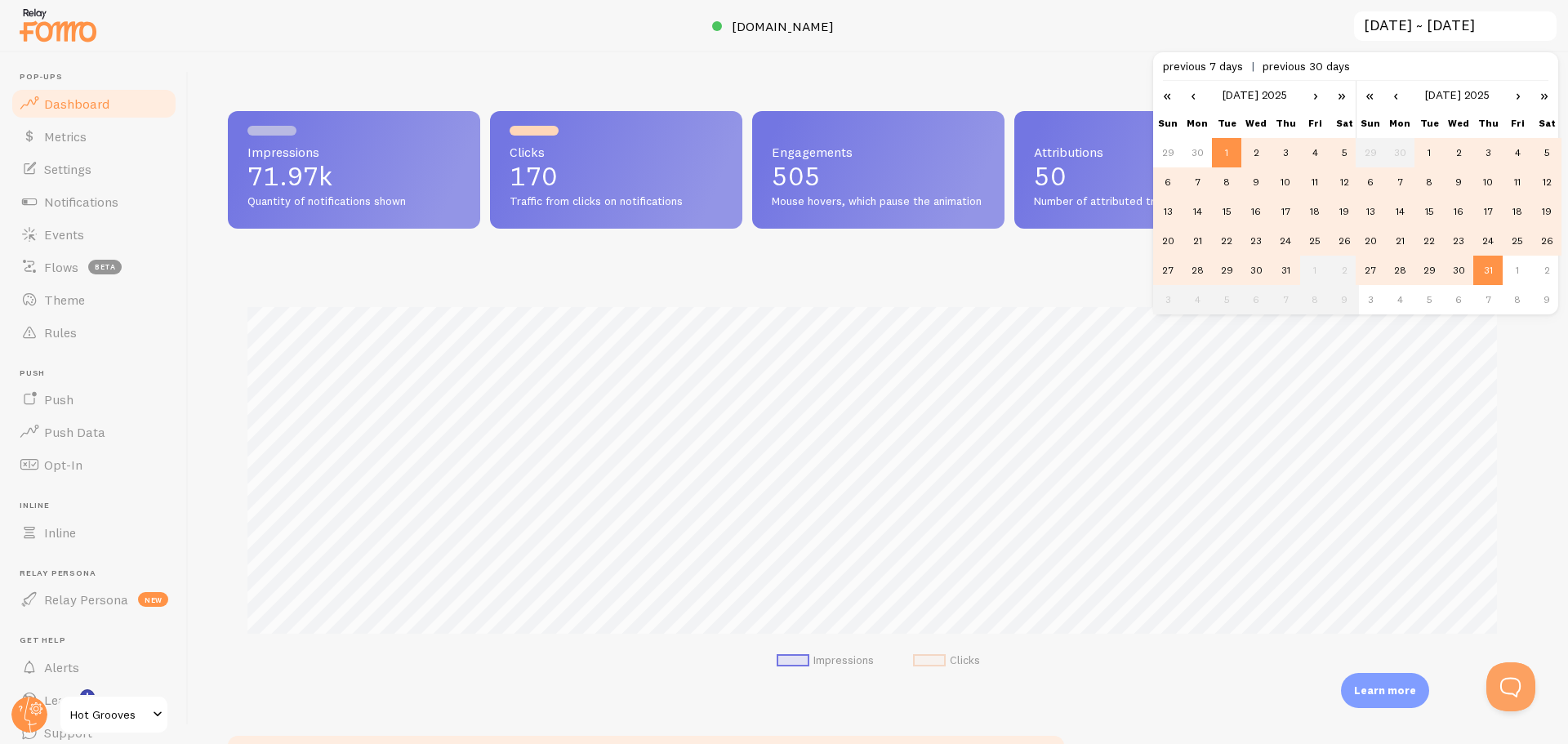
click at [1429, 155] on td "1" at bounding box center [1429, 153] width 30 height 30
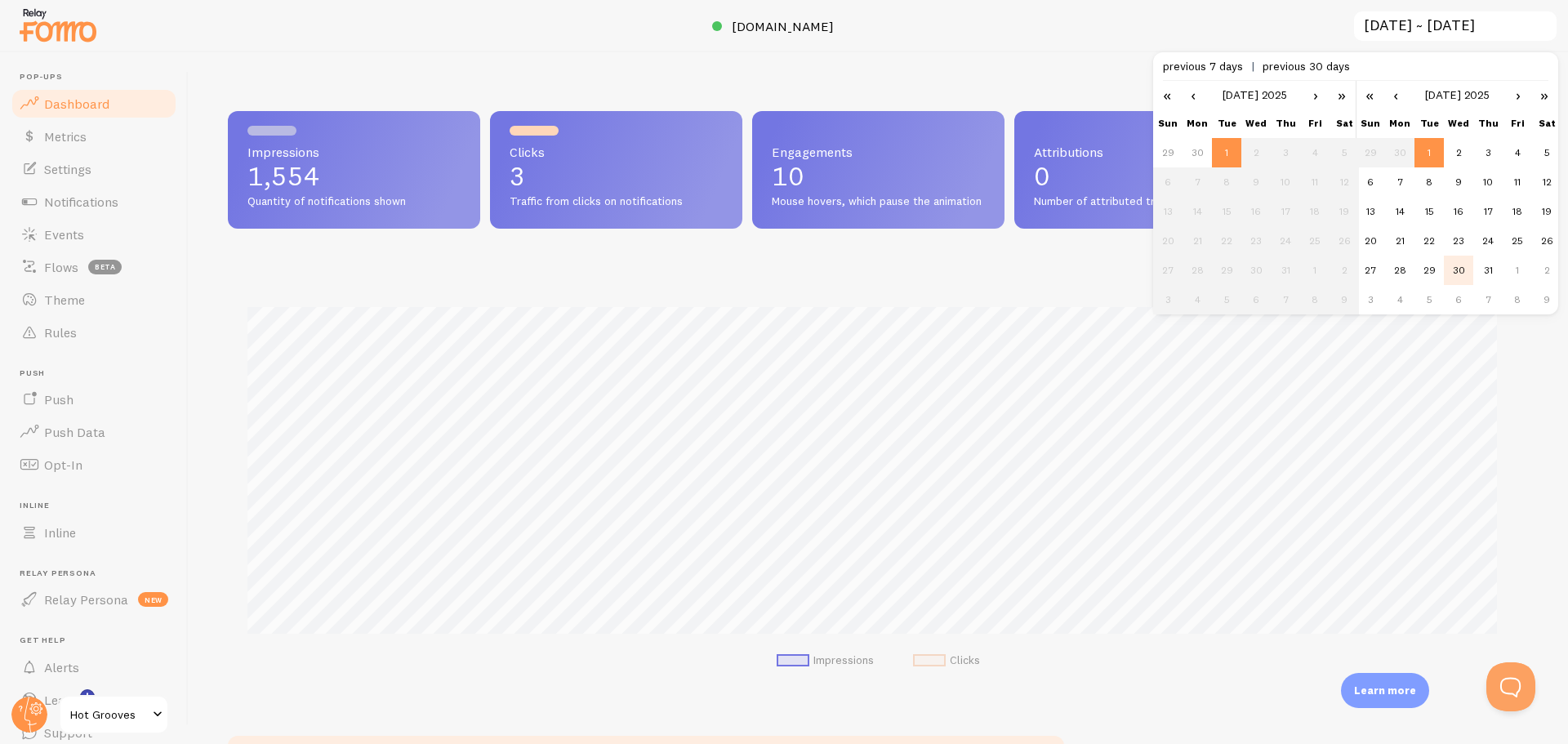
click at [1466, 274] on td "30" at bounding box center [1459, 270] width 30 height 30
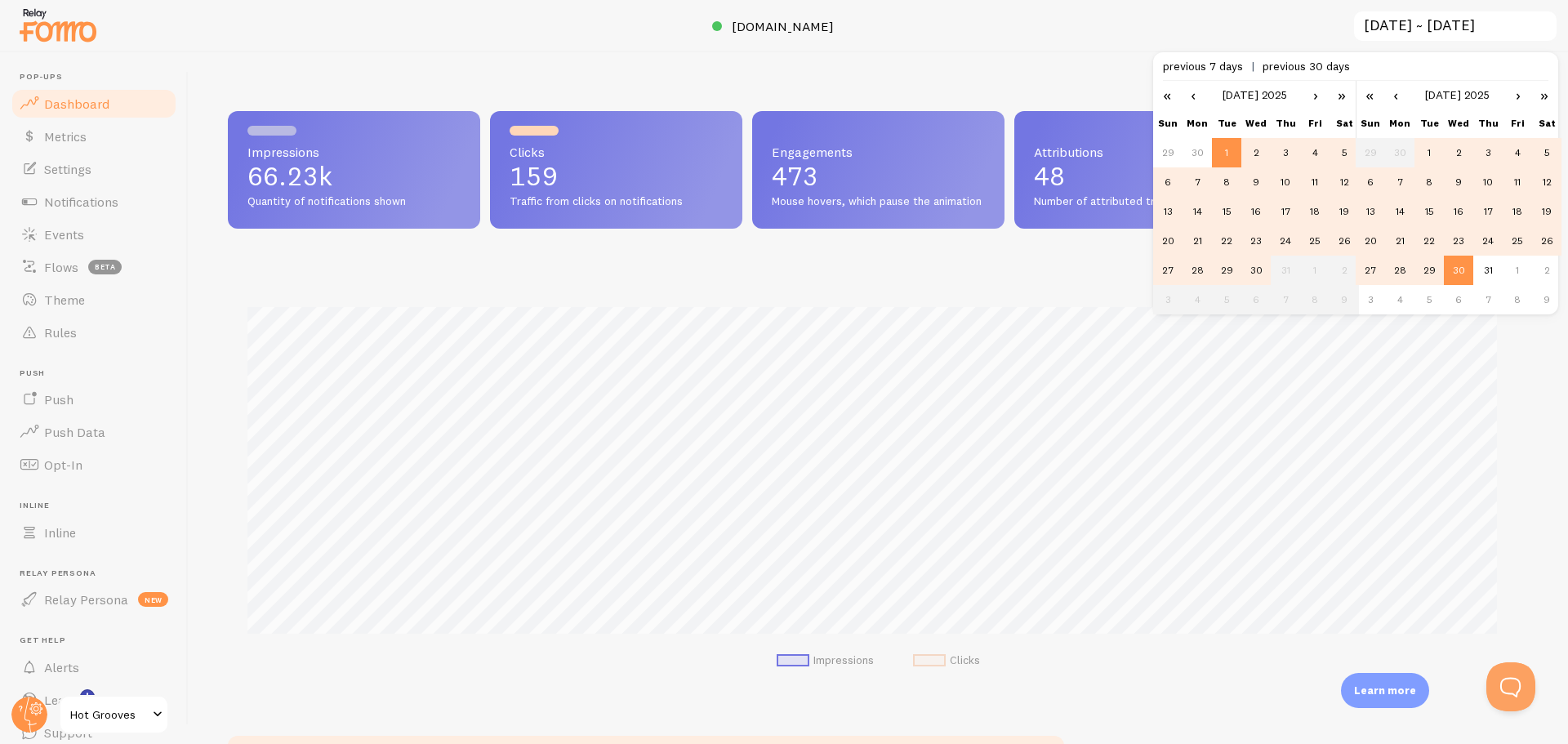
click at [1314, 102] on link "›" at bounding box center [1316, 95] width 25 height 28
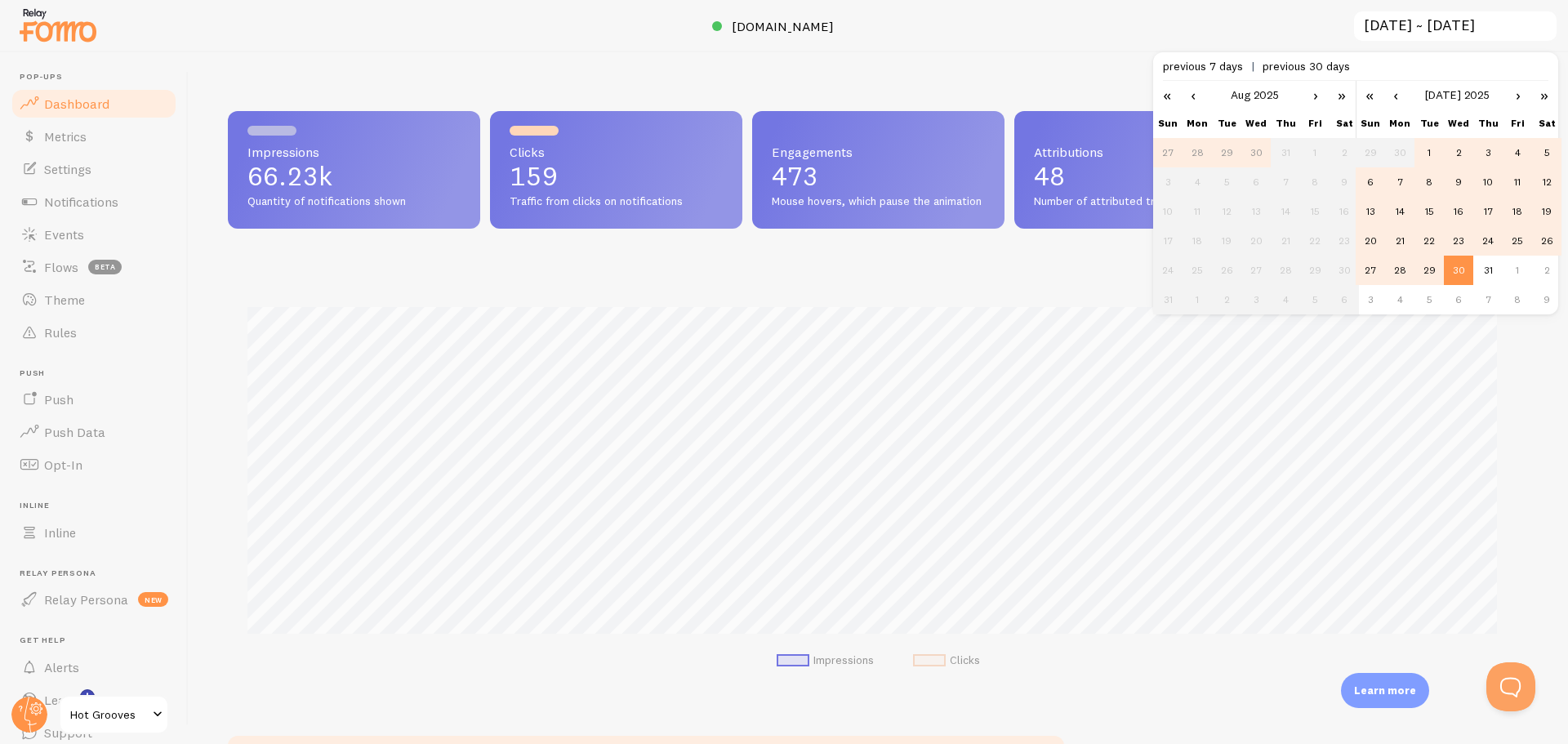
click at [1190, 94] on link "‹" at bounding box center [1193, 95] width 25 height 28
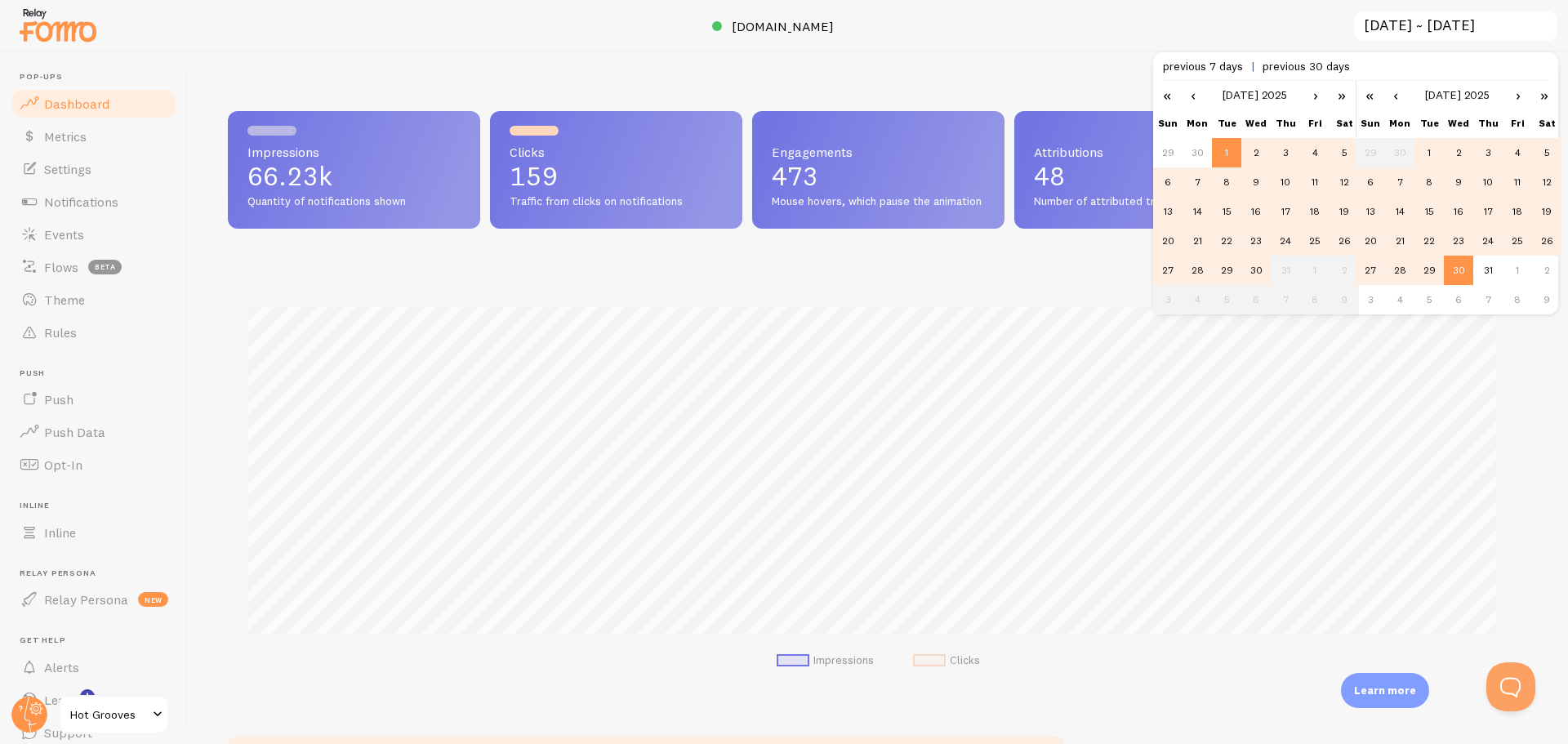
click at [1288, 274] on td "31" at bounding box center [1285, 270] width 30 height 30
click at [1437, 157] on td "1" at bounding box center [1429, 153] width 30 height 30
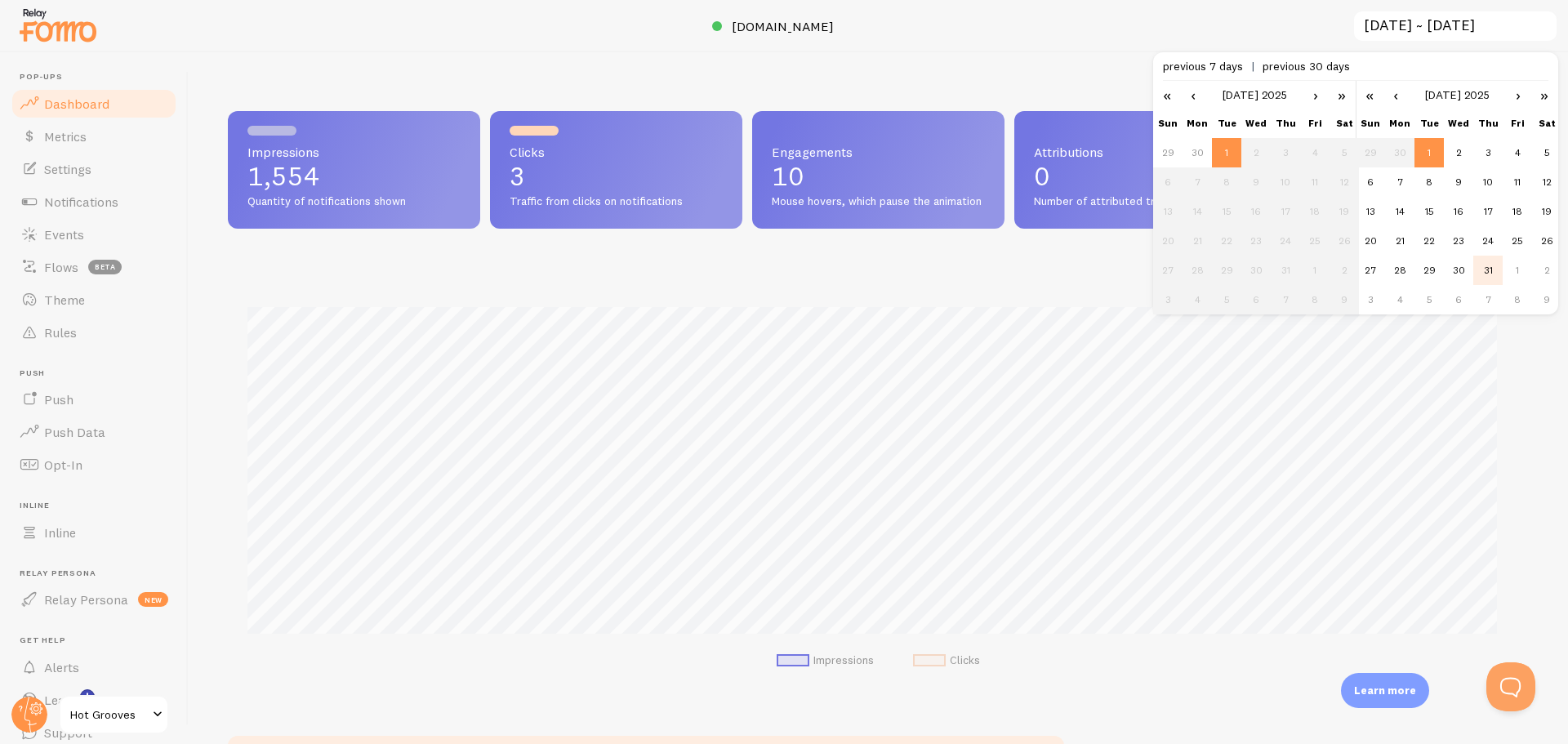
click at [1500, 280] on td "31" at bounding box center [1488, 270] width 30 height 30
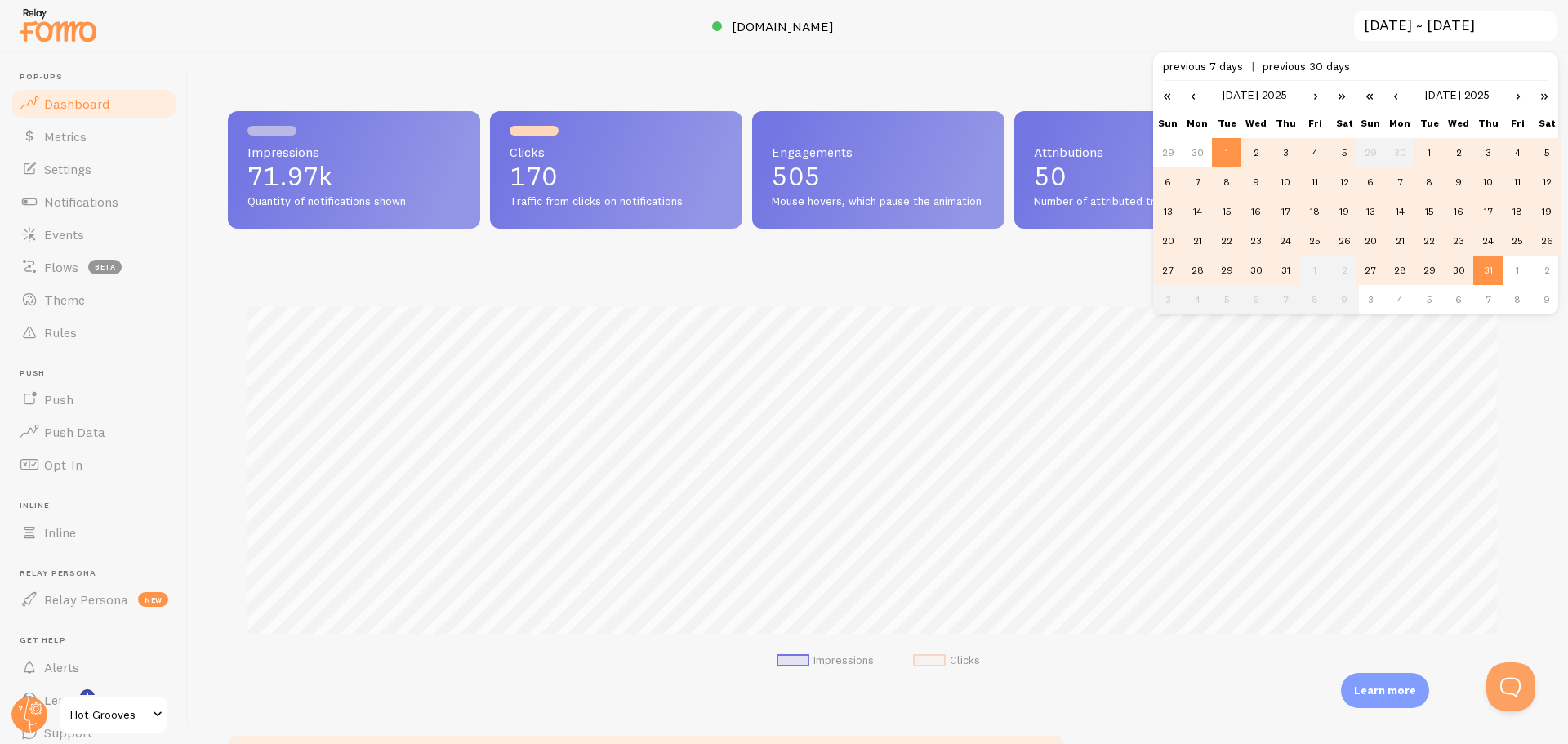
click at [1524, 103] on link "›" at bounding box center [1518, 95] width 25 height 28
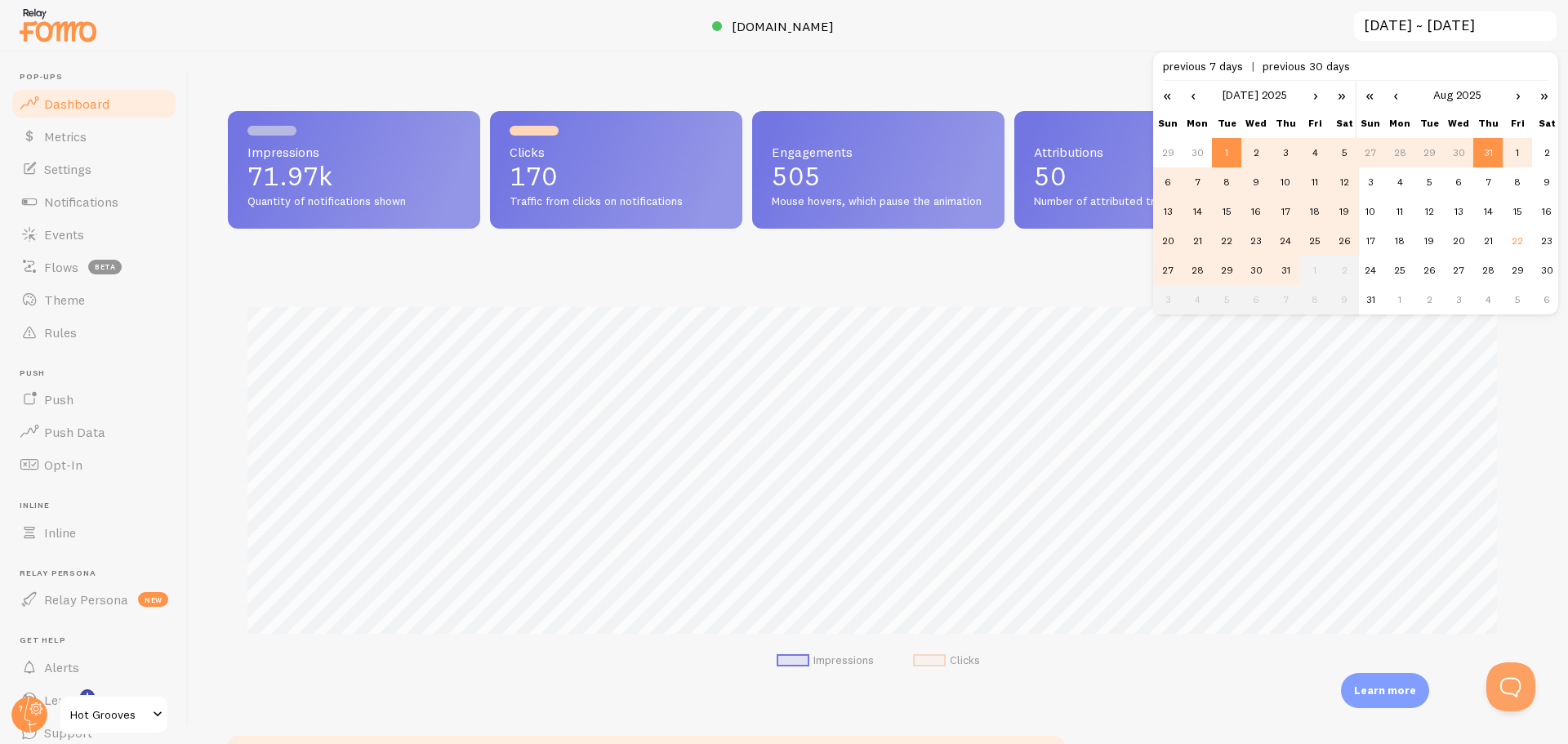
click at [1510, 146] on td "1" at bounding box center [1518, 153] width 30 height 30
click at [1545, 277] on td "30" at bounding box center [1547, 270] width 30 height 30
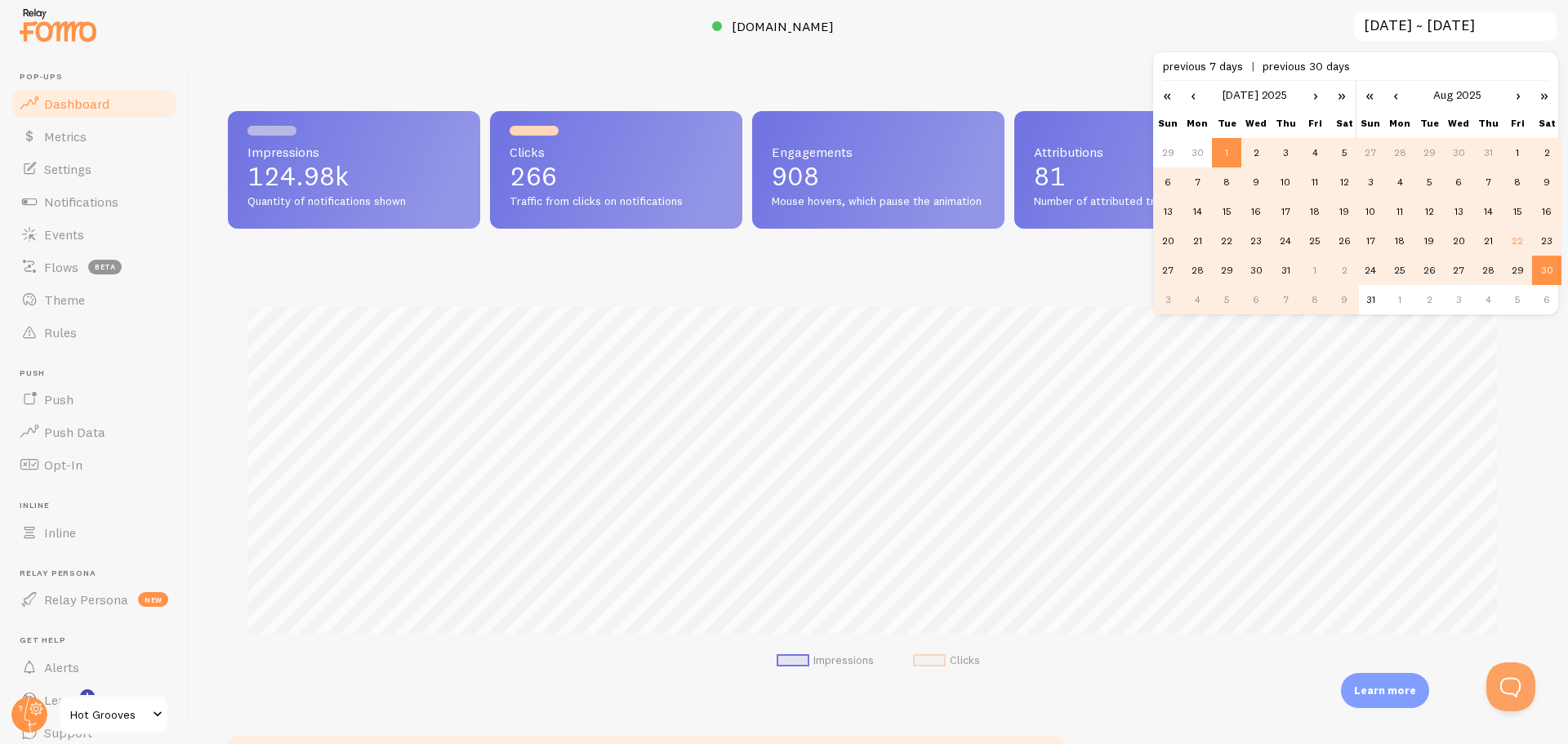
click at [1315, 89] on link "›" at bounding box center [1316, 95] width 25 height 28
click at [1311, 154] on td "1" at bounding box center [1315, 153] width 30 height 30
click at [1210, 20] on div at bounding box center [784, 26] width 1568 height 52
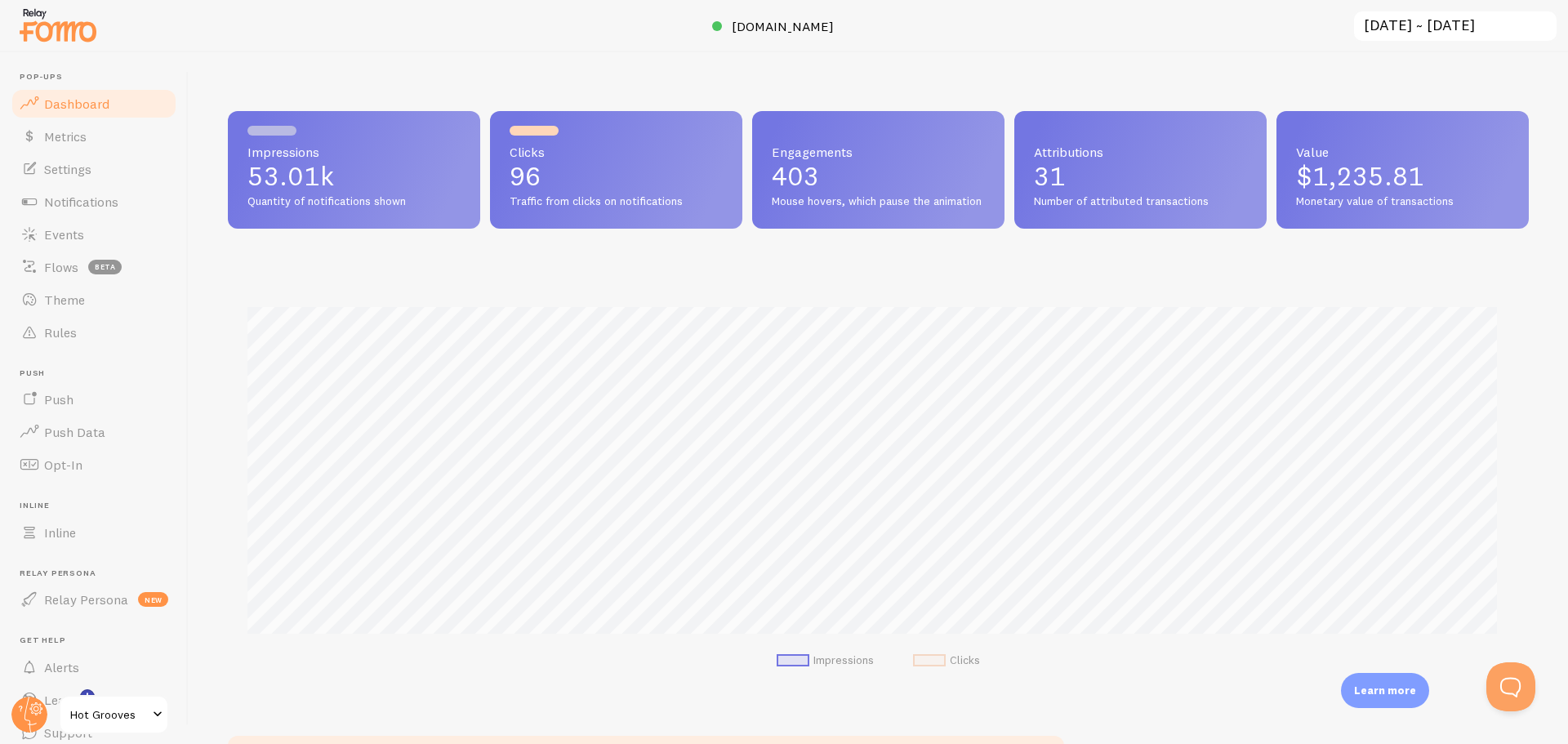
click at [1384, 22] on input "2025-08-01 ~ 2025-08-30" at bounding box center [1455, 27] width 206 height 34
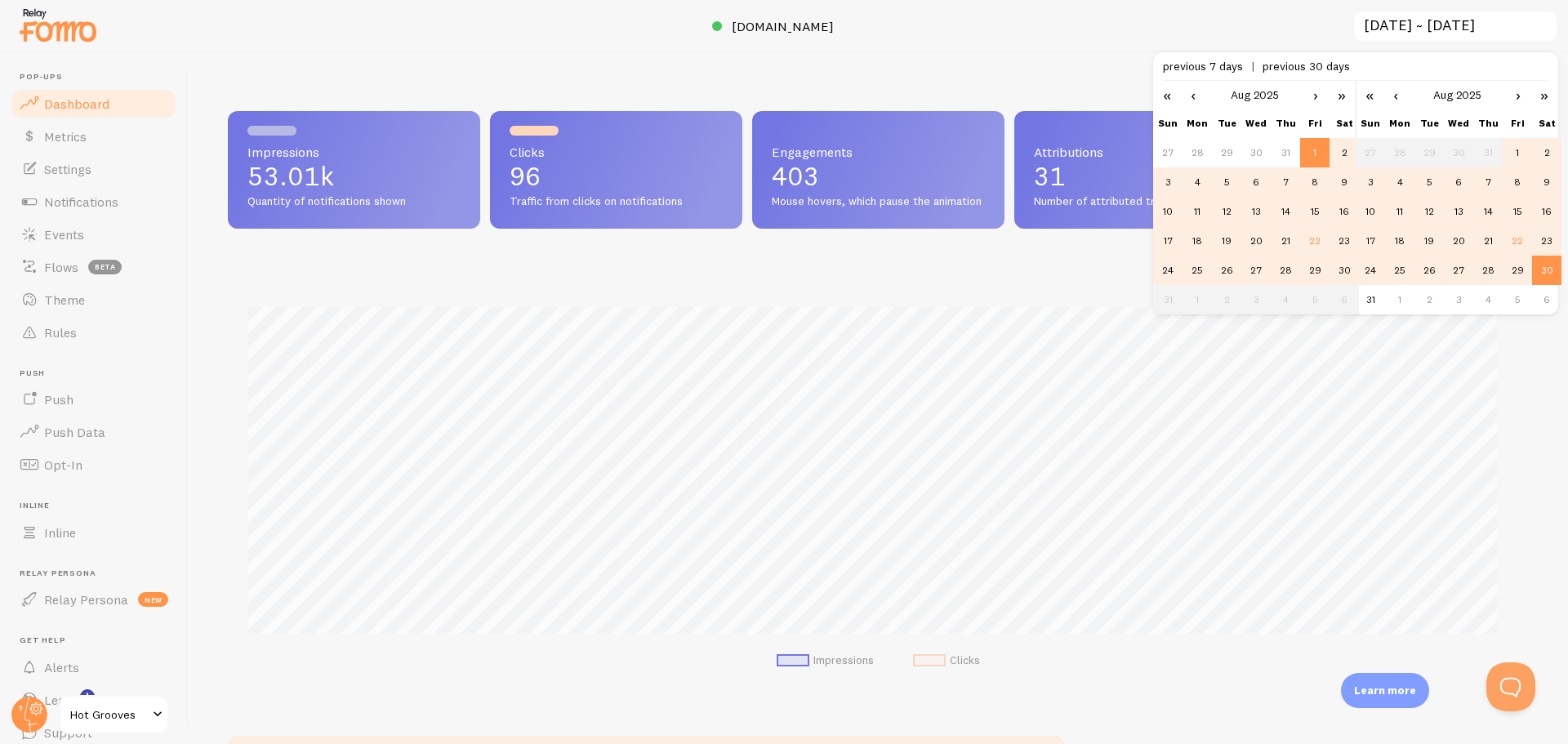
click at [1186, 100] on link "‹" at bounding box center [1193, 95] width 25 height 28
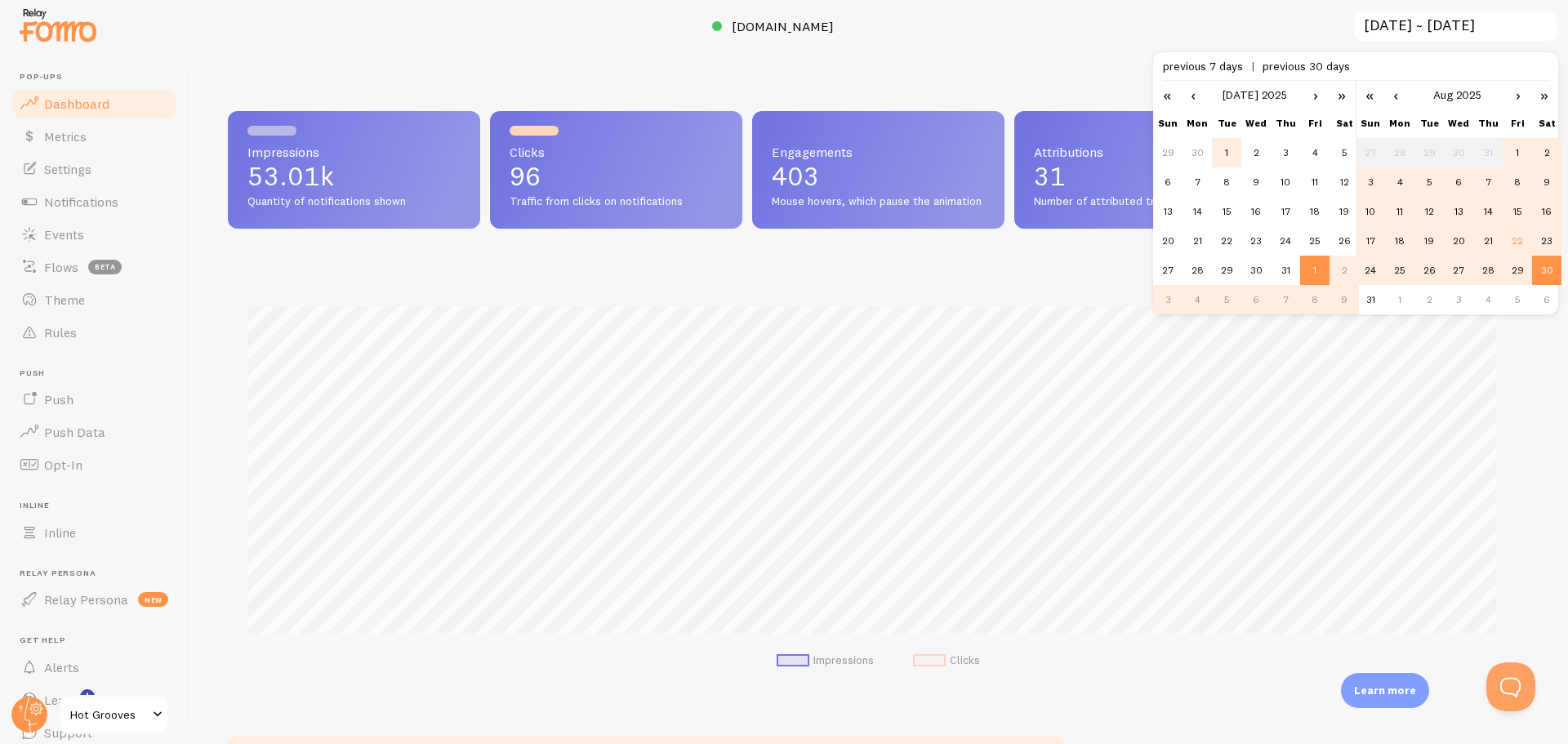
click at [1237, 152] on td "1" at bounding box center [1227, 153] width 30 height 30
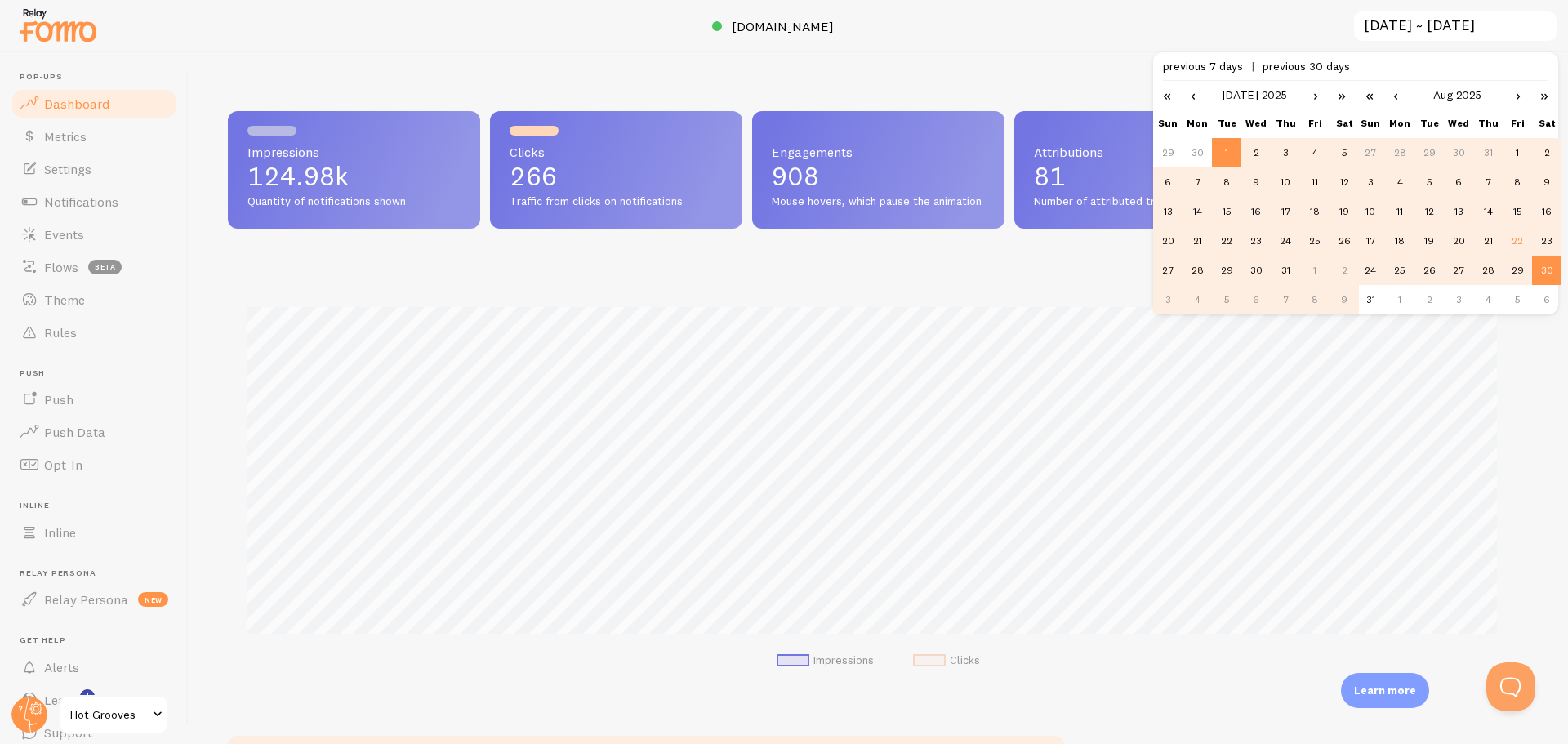
scroll to position [429, 1289]
click at [1385, 96] on link "‹" at bounding box center [1396, 95] width 25 height 28
click at [1486, 267] on td "31" at bounding box center [1488, 270] width 30 height 30
click at [1037, 43] on div at bounding box center [784, 26] width 1568 height 52
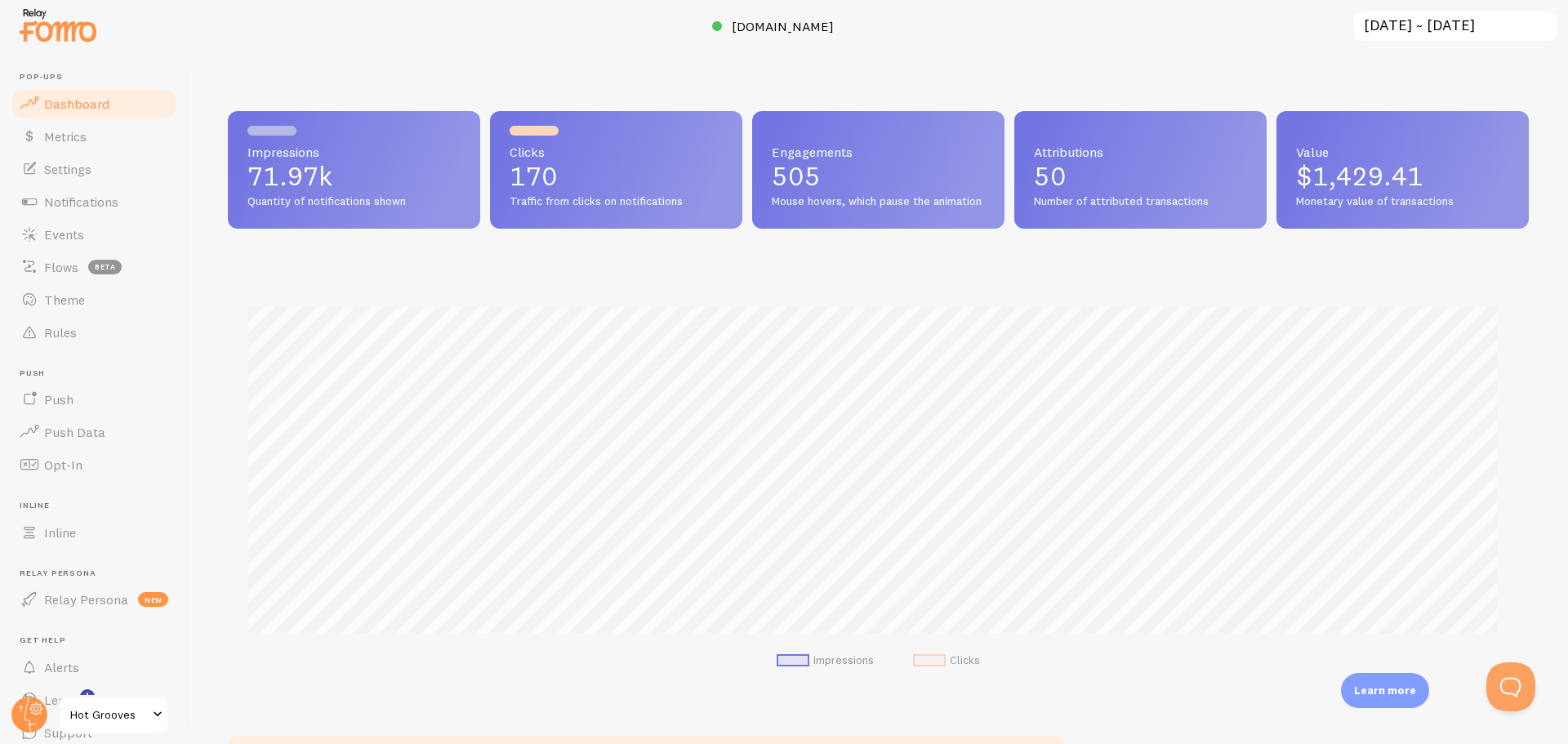
click at [1450, 27] on input "2025-07-01 ~ 2025-07-31" at bounding box center [1455, 27] width 206 height 34
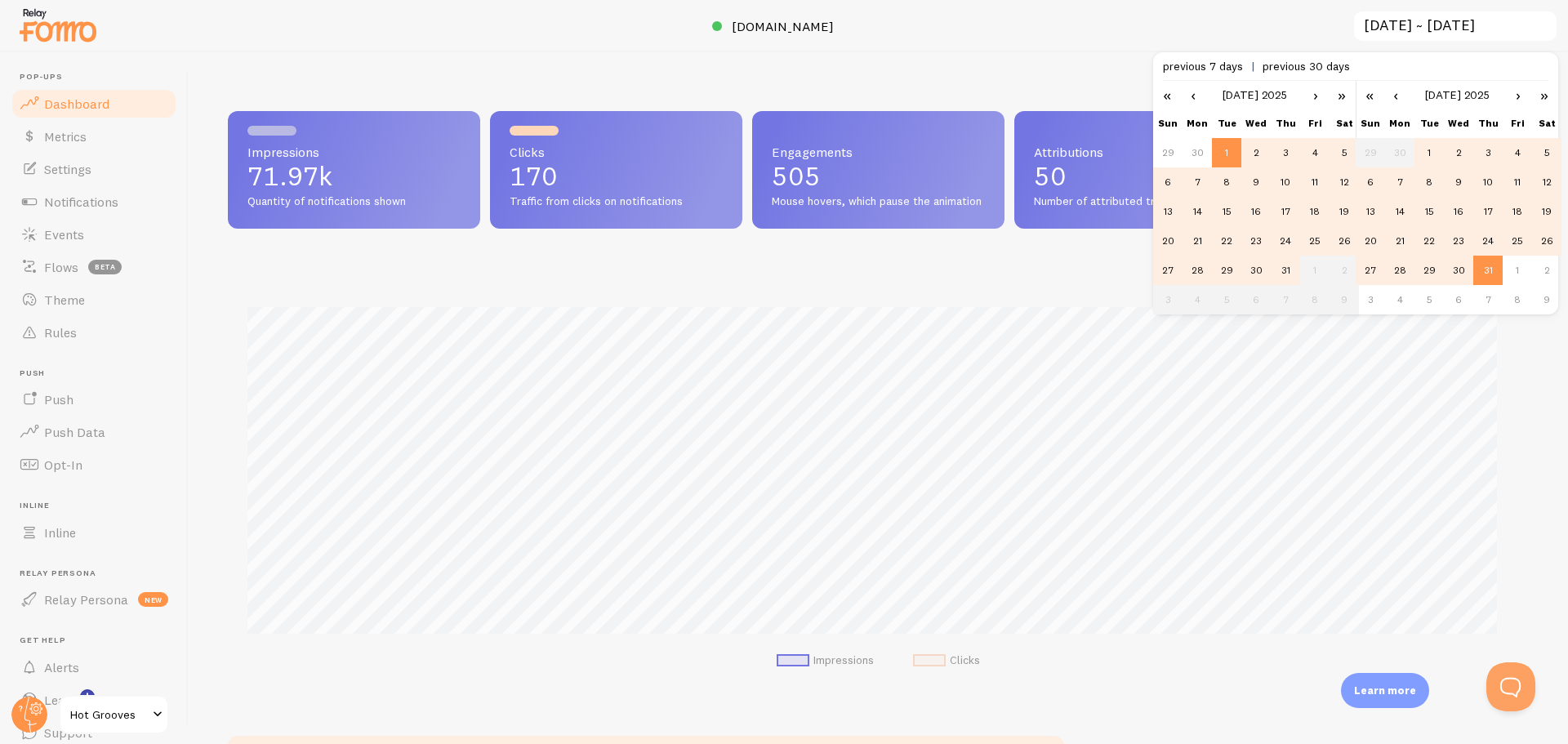
click at [1524, 101] on link "›" at bounding box center [1518, 95] width 25 height 28
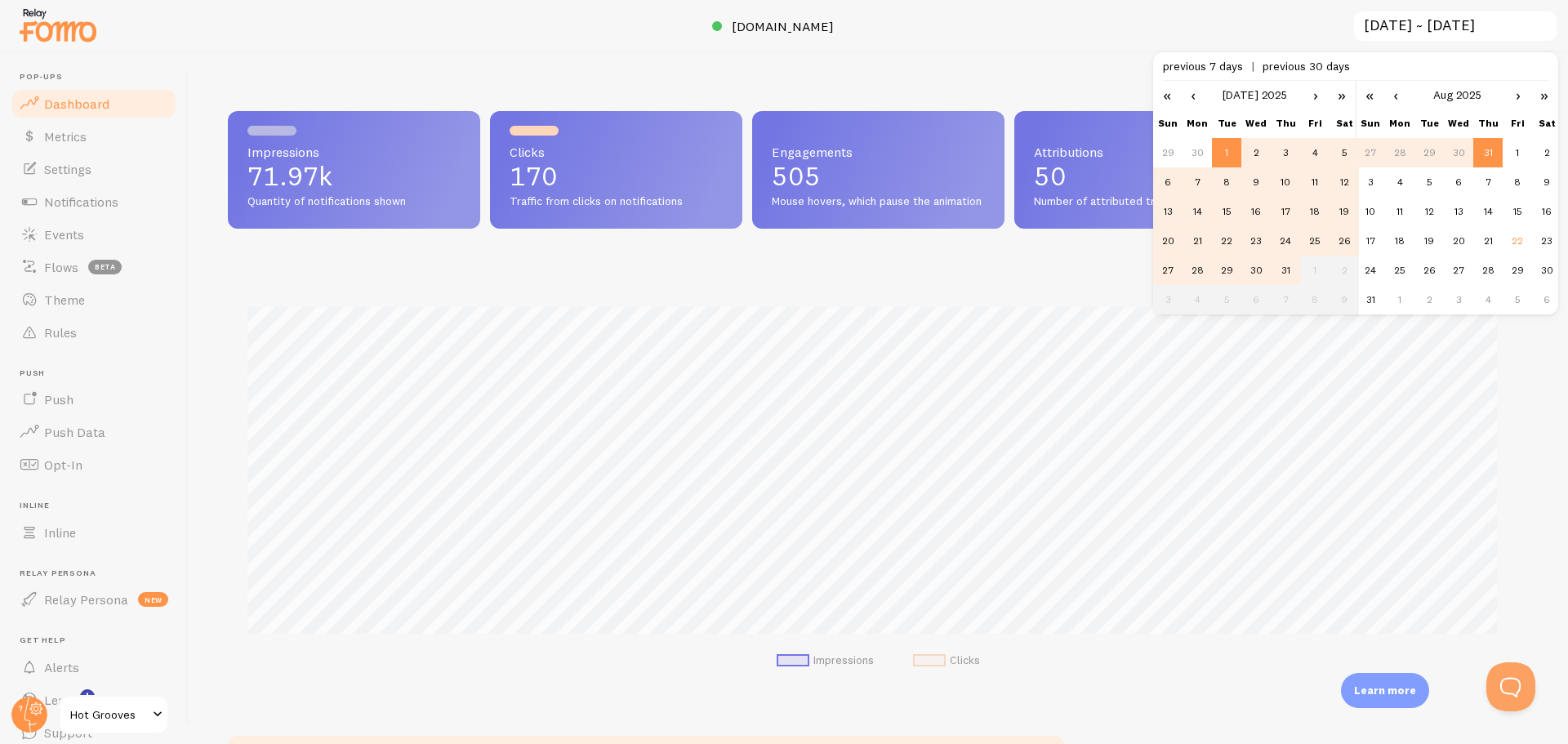
click at [1305, 96] on link "›" at bounding box center [1316, 95] width 25 height 28
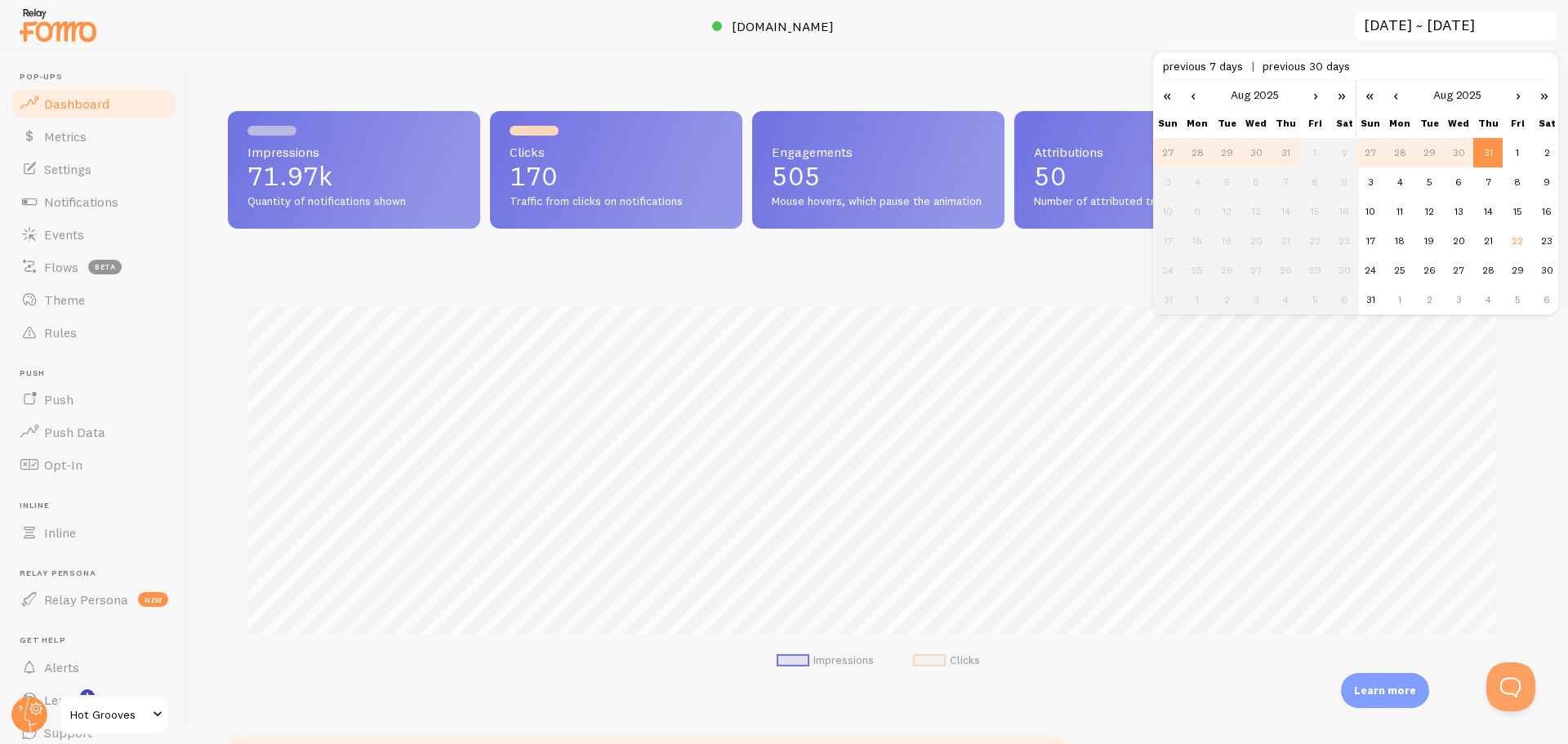
click at [1319, 164] on td "1" at bounding box center [1315, 153] width 30 height 30
click at [1188, 93] on link "‹" at bounding box center [1193, 95] width 25 height 28
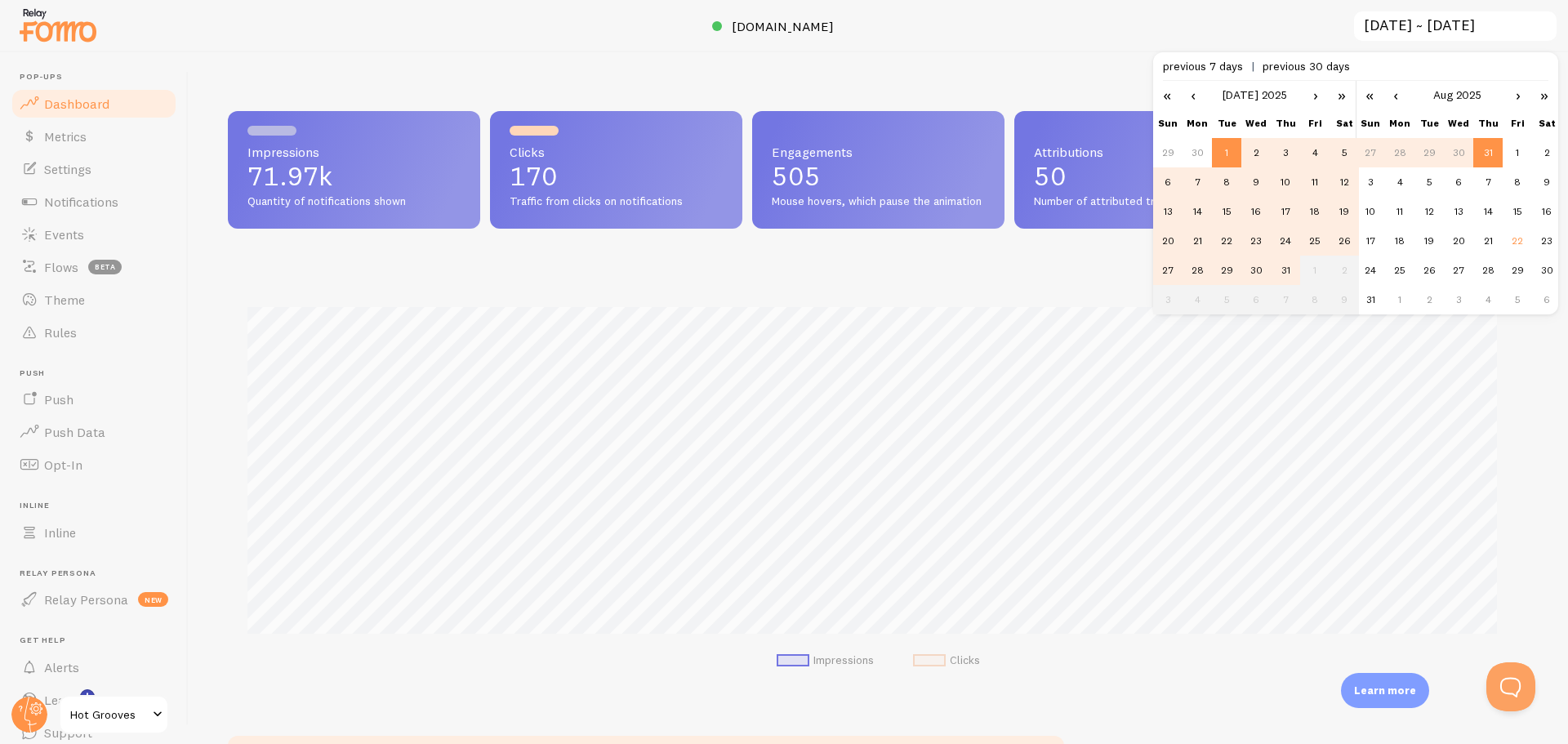
click at [1314, 98] on link "›" at bounding box center [1316, 95] width 25 height 28
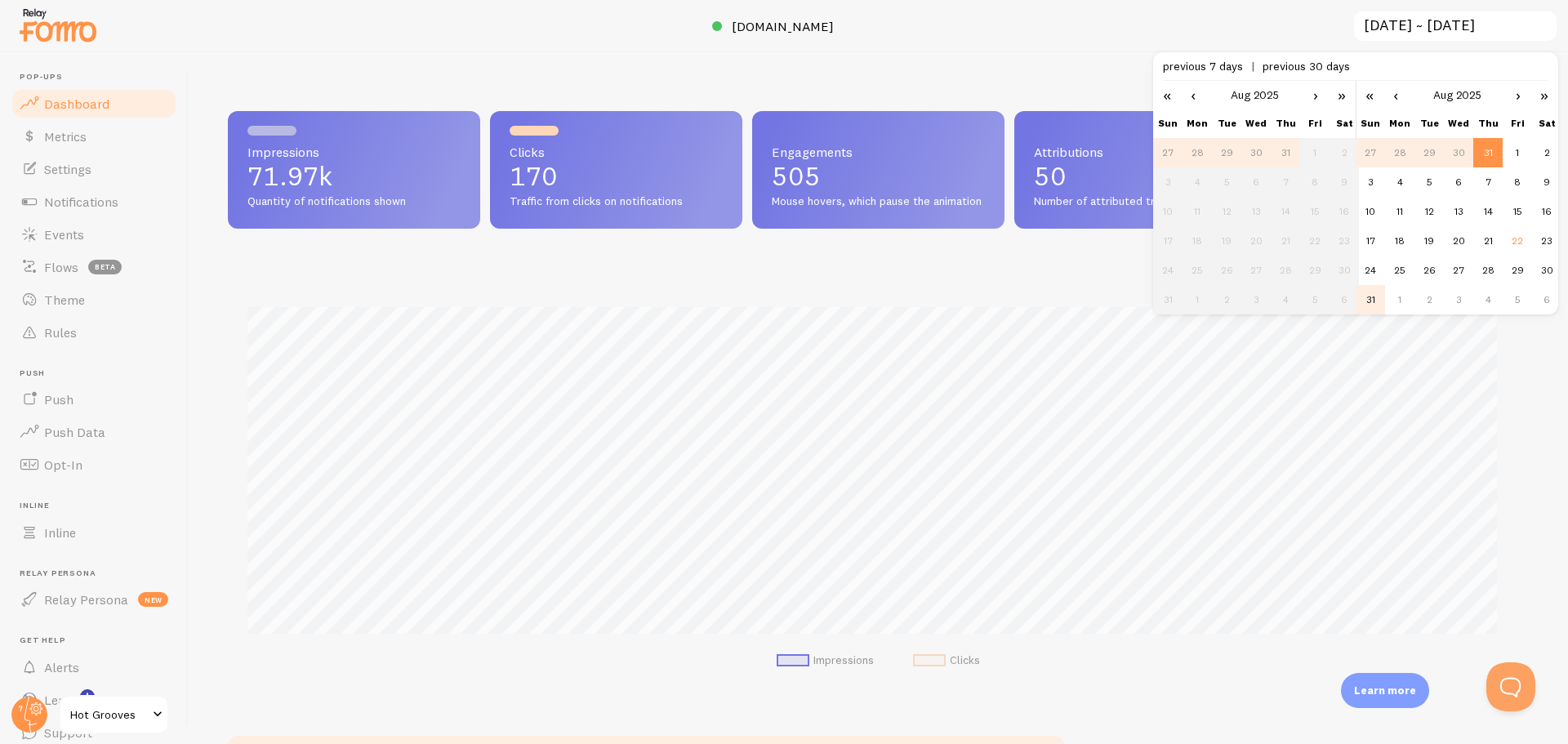
click at [1363, 302] on td "31" at bounding box center [1371, 300] width 30 height 30
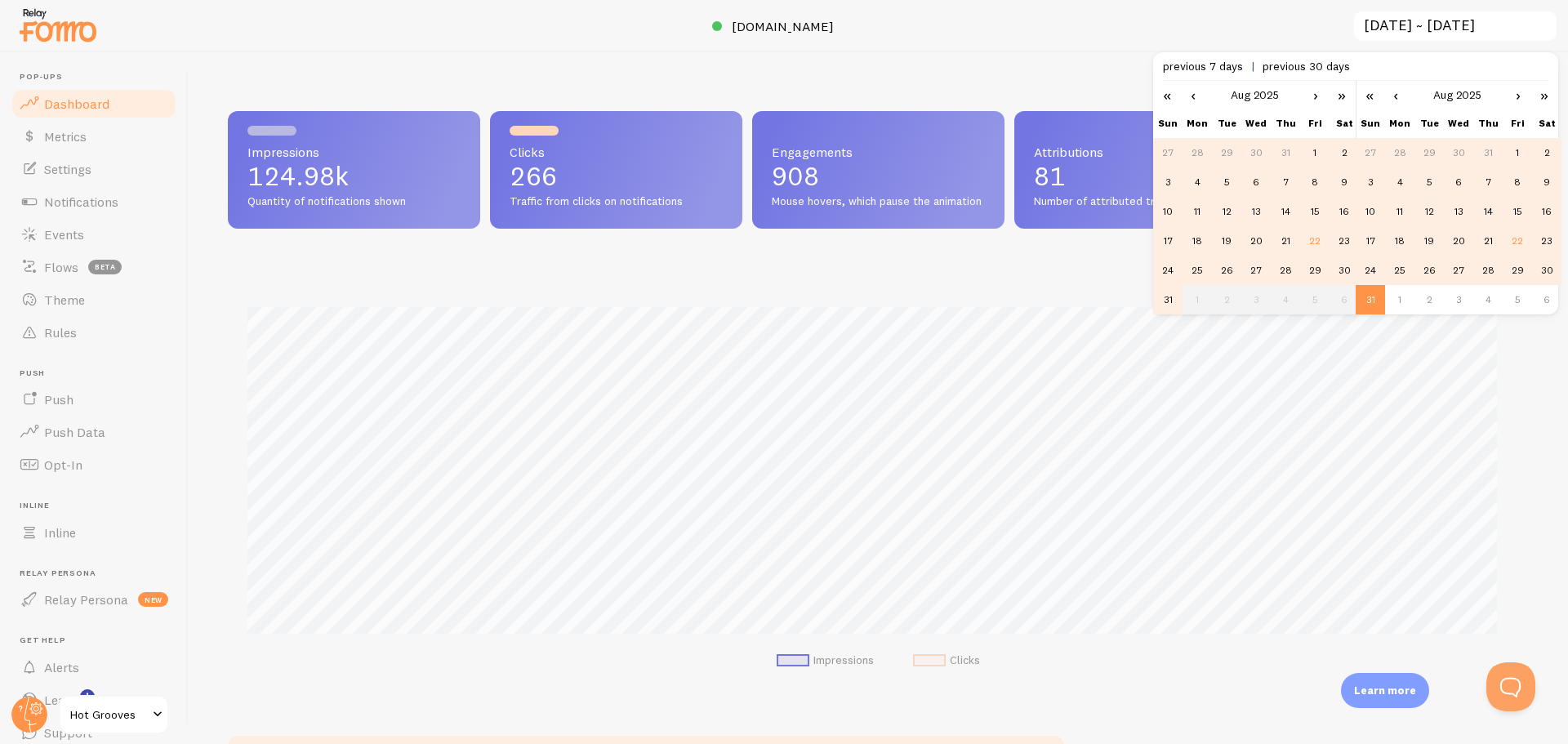
click at [1318, 148] on td "1" at bounding box center [1315, 153] width 30 height 30
click at [1057, 17] on div at bounding box center [784, 26] width 1568 height 52
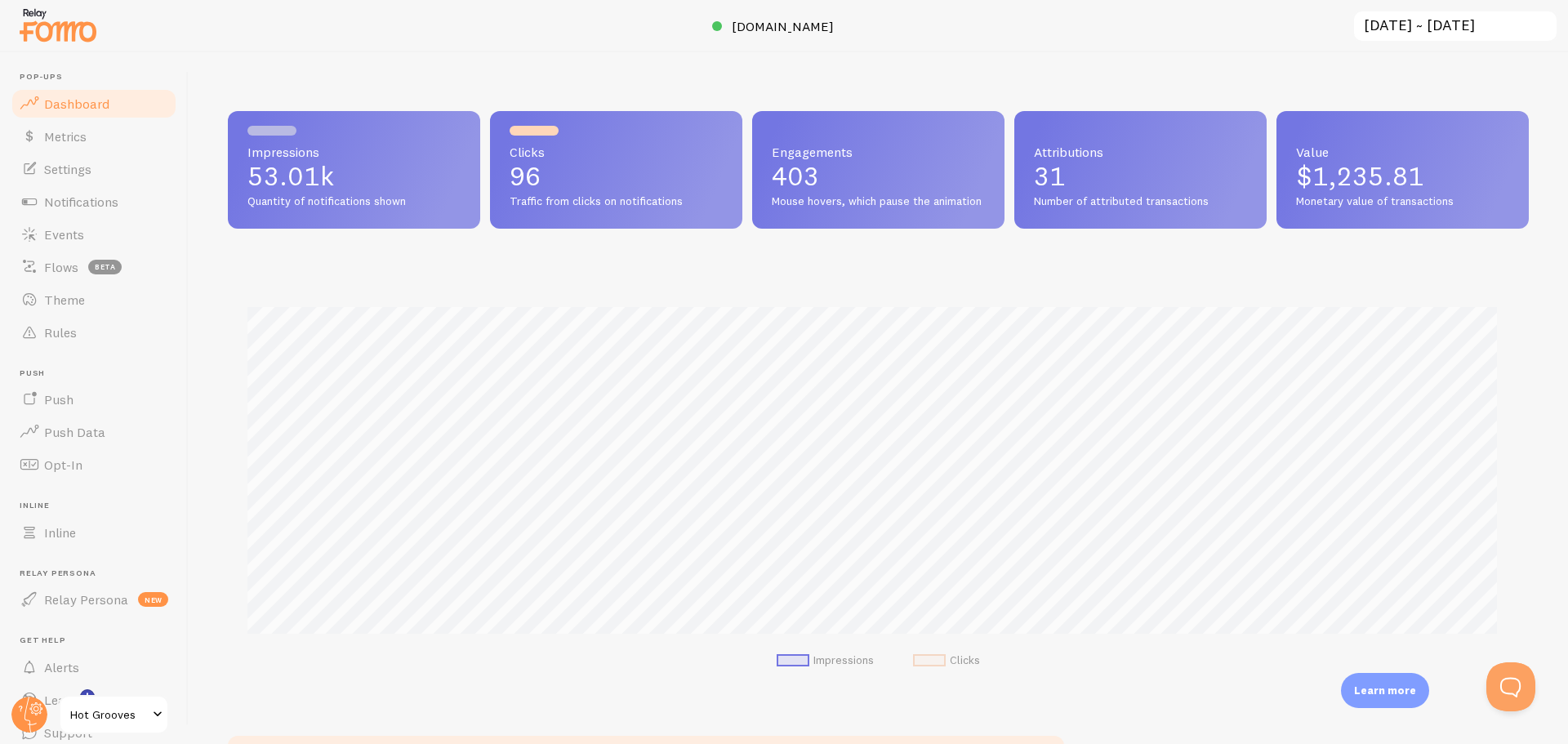
click at [1418, 22] on input "2025-08-01 ~ 2025-08-31" at bounding box center [1455, 27] width 206 height 34
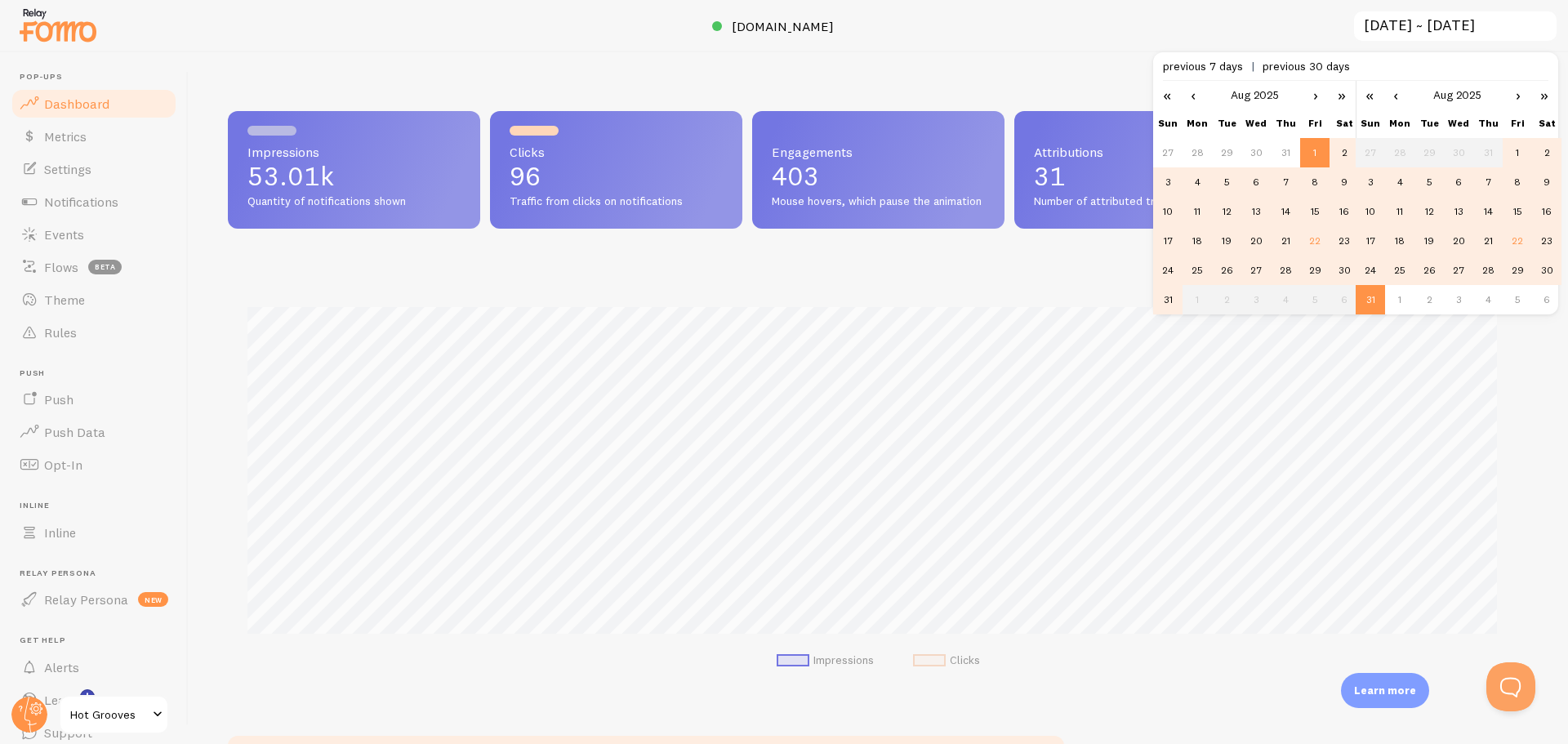
click at [1193, 107] on link "‹" at bounding box center [1193, 95] width 25 height 28
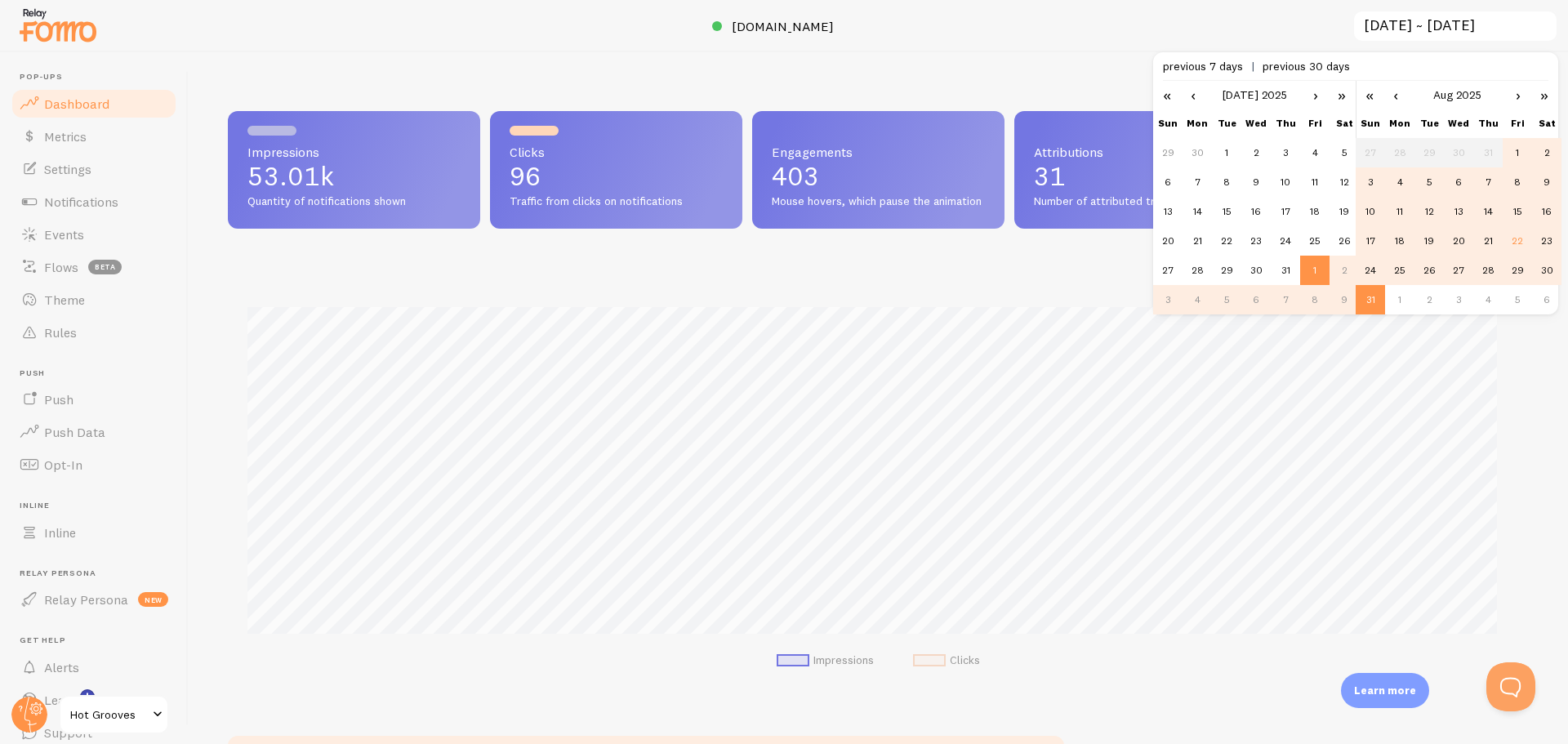
click at [1194, 85] on link "‹" at bounding box center [1193, 95] width 25 height 28
click at [1393, 93] on link "‹" at bounding box center [1396, 95] width 25 height 28
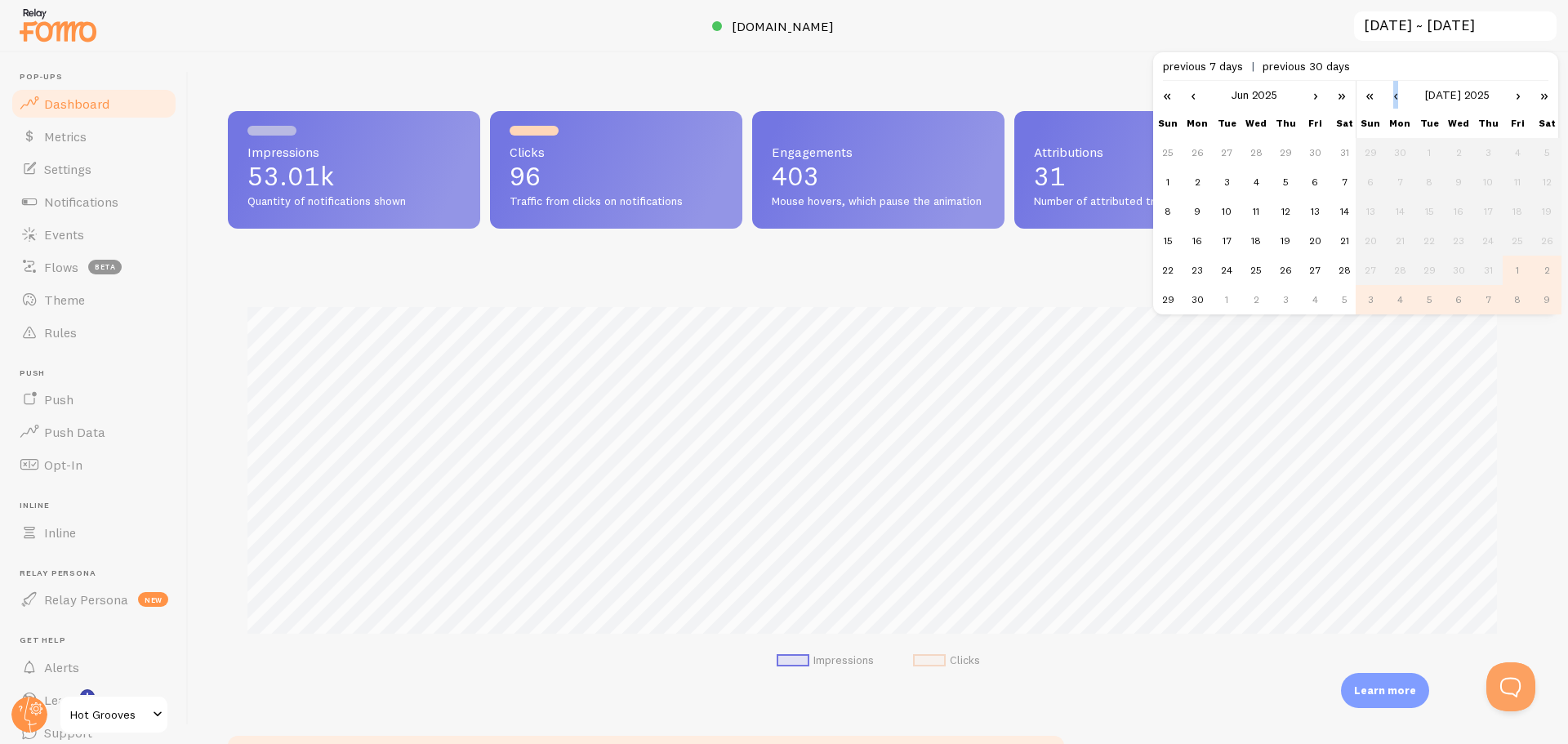
click at [1393, 93] on link "‹" at bounding box center [1396, 95] width 25 height 28
click at [1163, 189] on td "1" at bounding box center [1168, 182] width 30 height 30
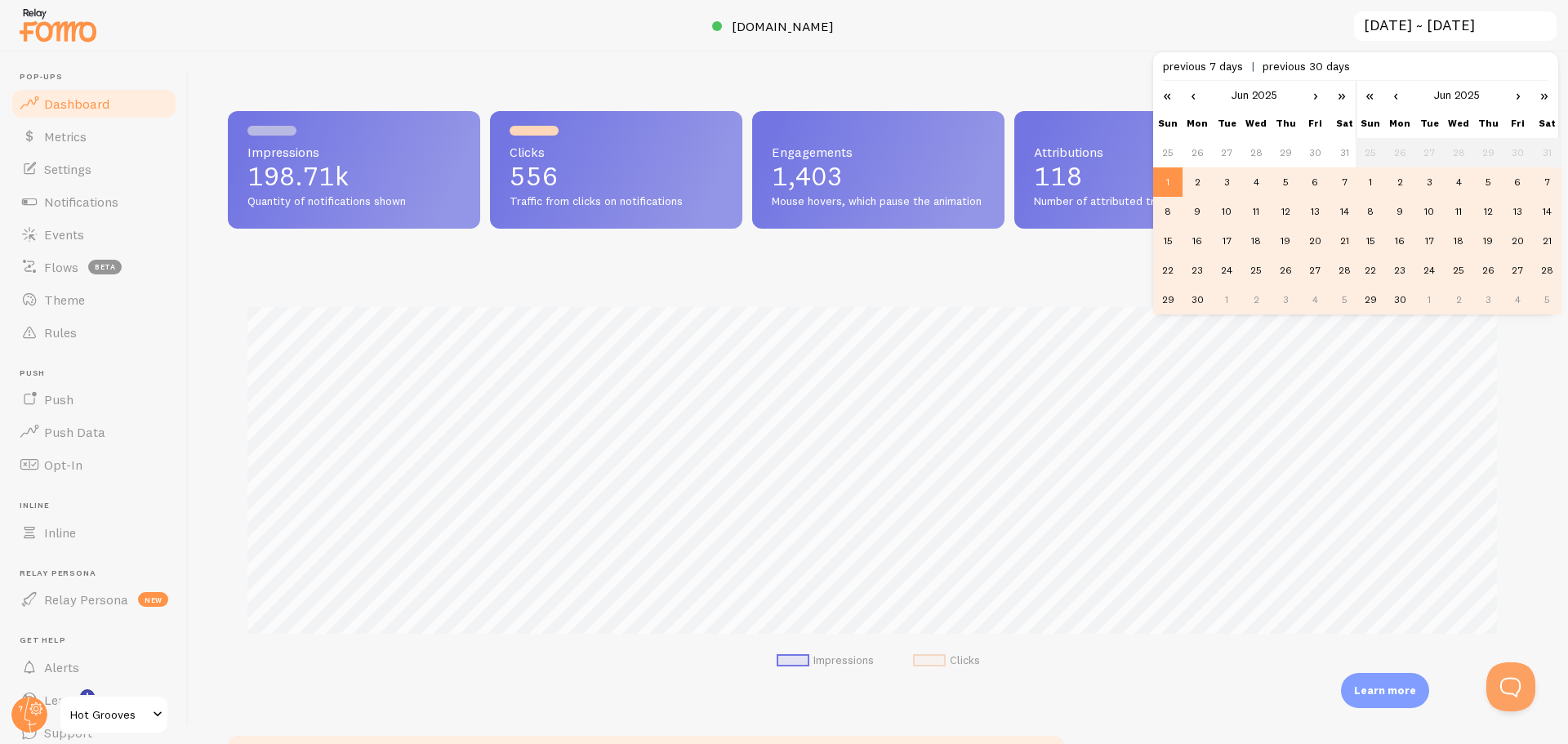
click at [1404, 303] on td "30" at bounding box center [1399, 300] width 30 height 30
click at [951, 34] on div at bounding box center [784, 26] width 1568 height 52
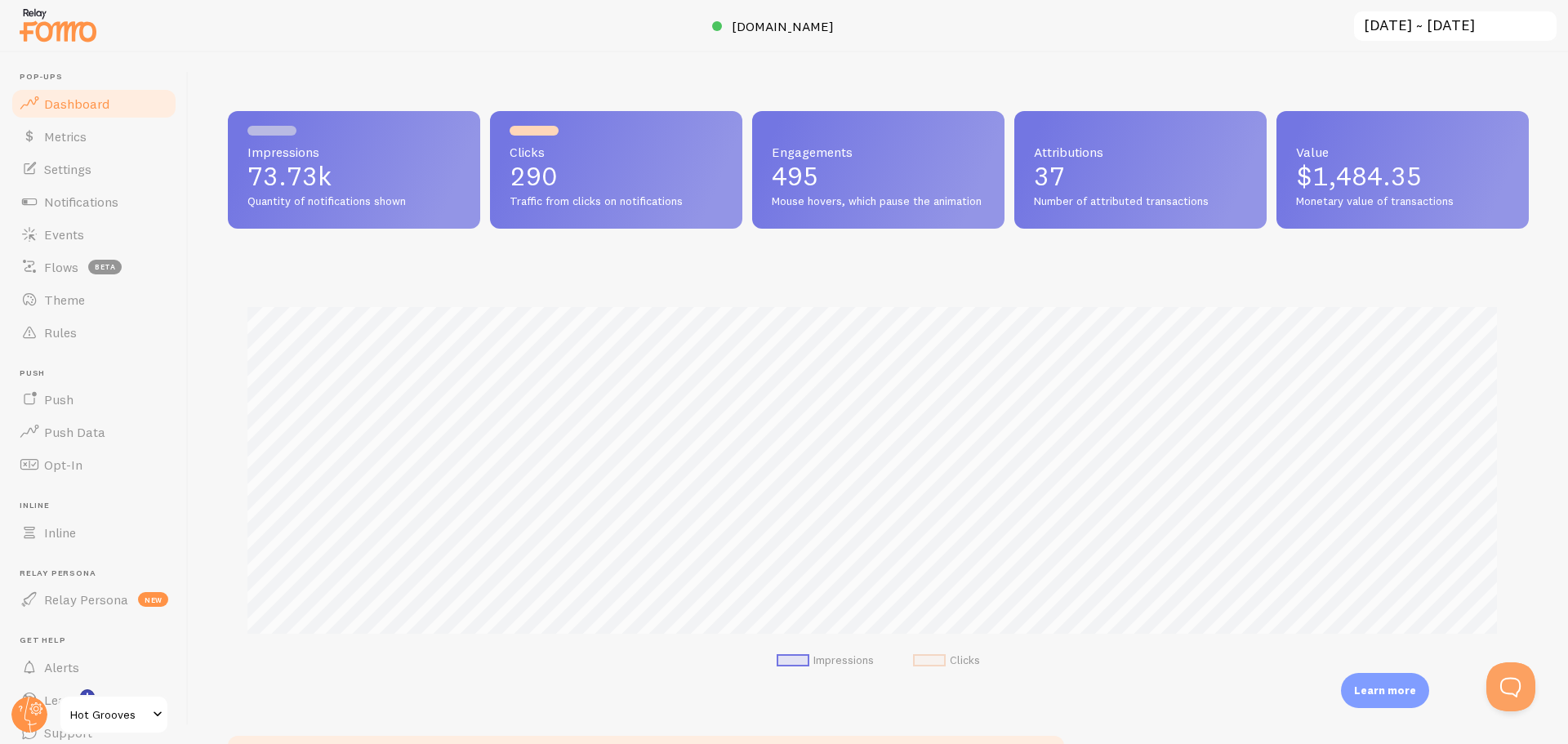
click at [1463, 29] on input "2025-06-01 ~ 2025-06-30" at bounding box center [1455, 27] width 206 height 34
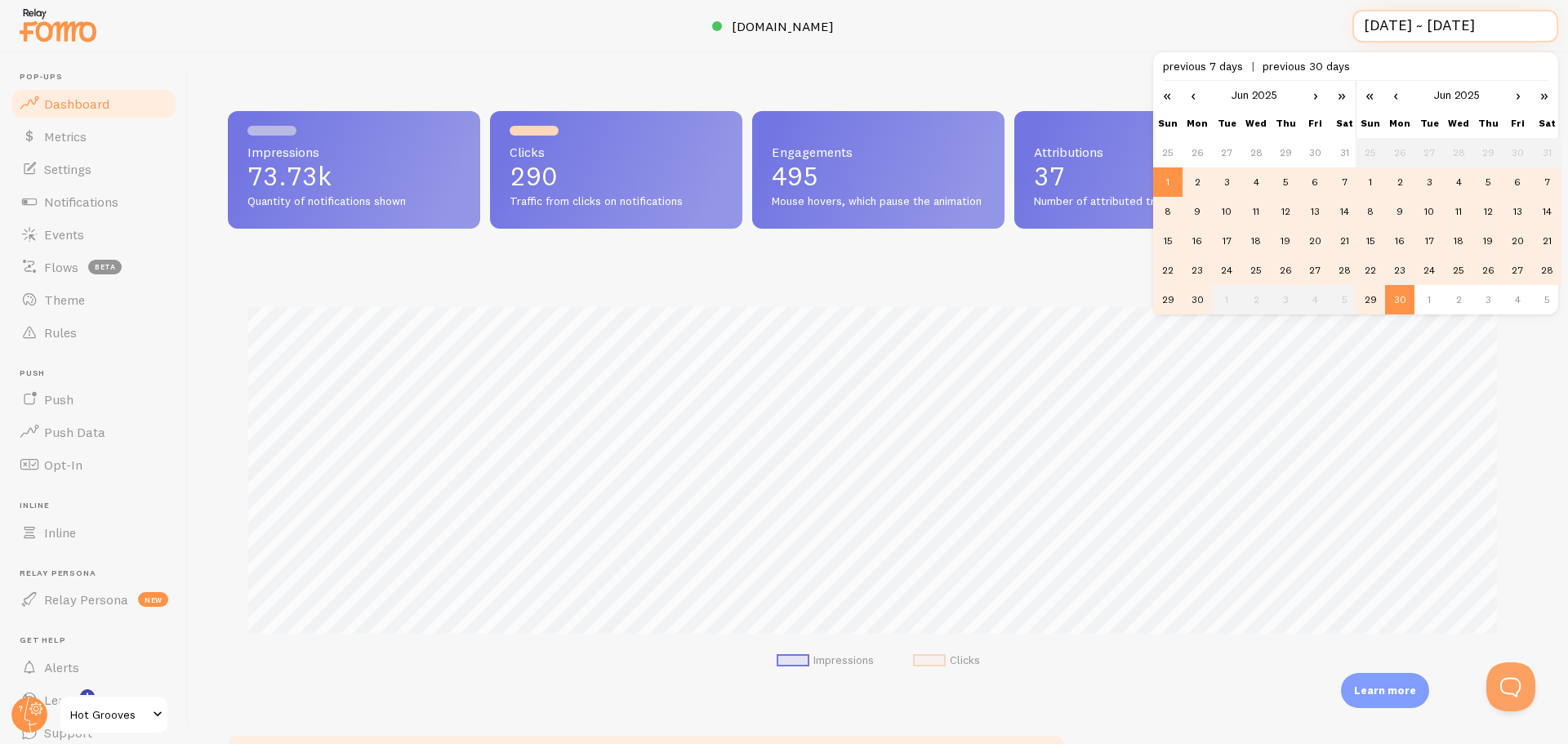
scroll to position [0, 2]
click at [1197, 101] on link "‹" at bounding box center [1193, 95] width 25 height 28
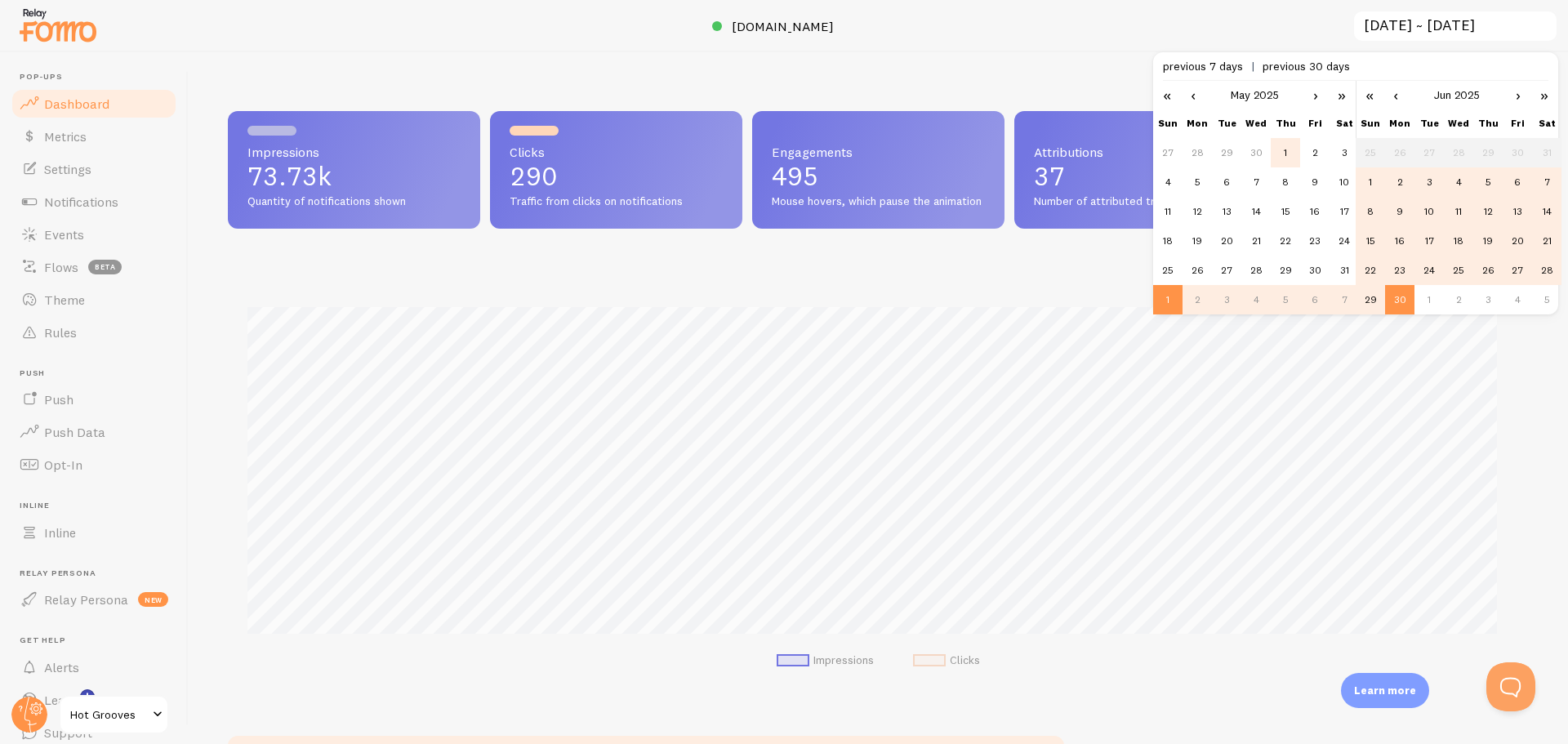
click at [1284, 159] on td "1" at bounding box center [1285, 153] width 30 height 30
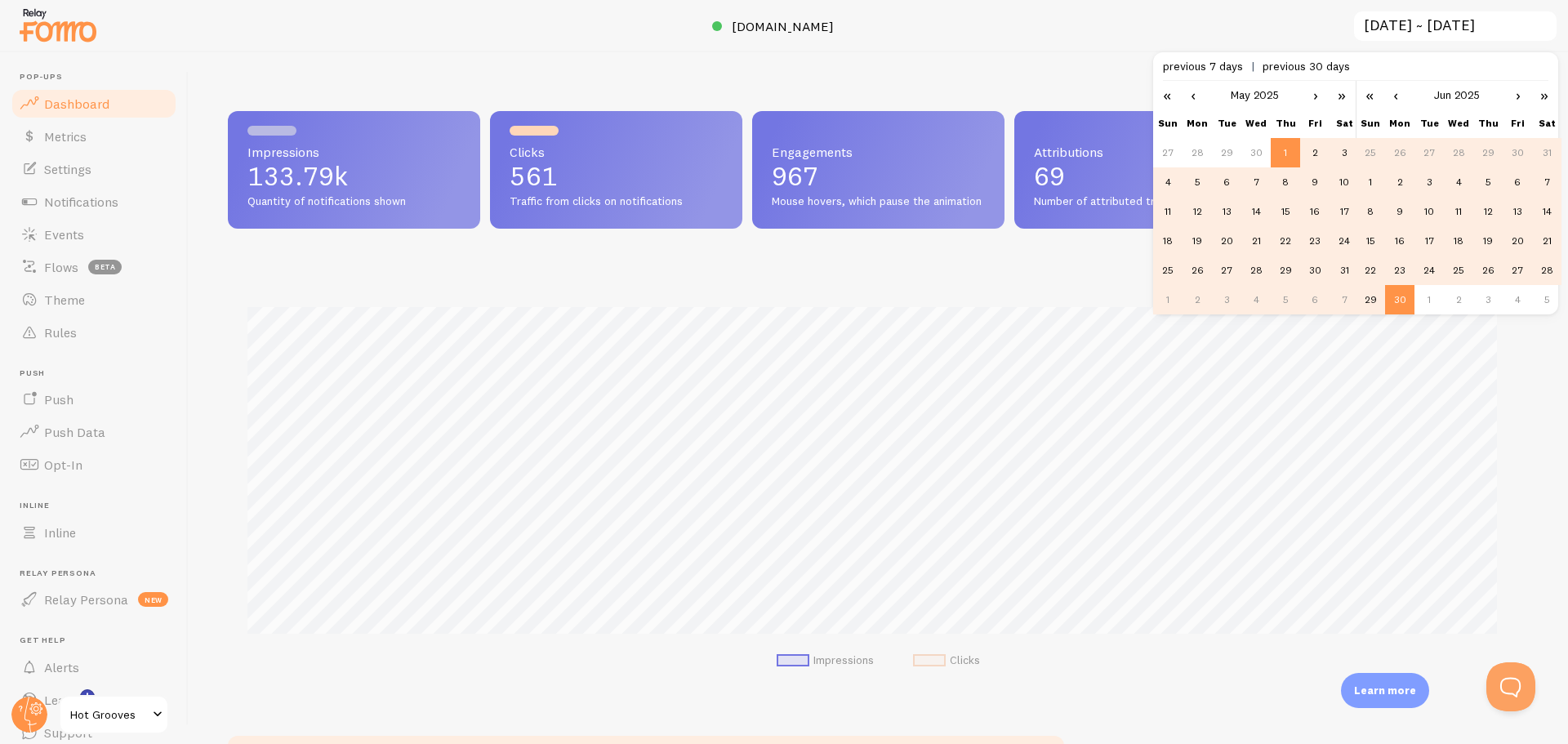
scroll to position [429, 1289]
click at [1390, 102] on link "‹" at bounding box center [1396, 95] width 25 height 28
click at [1542, 266] on td "31" at bounding box center [1547, 270] width 30 height 30
click at [1006, 63] on div "Impressions 133.79k Quantity of notifications shown Clicks 561 Traffic from cli…" at bounding box center [878, 398] width 1380 height 692
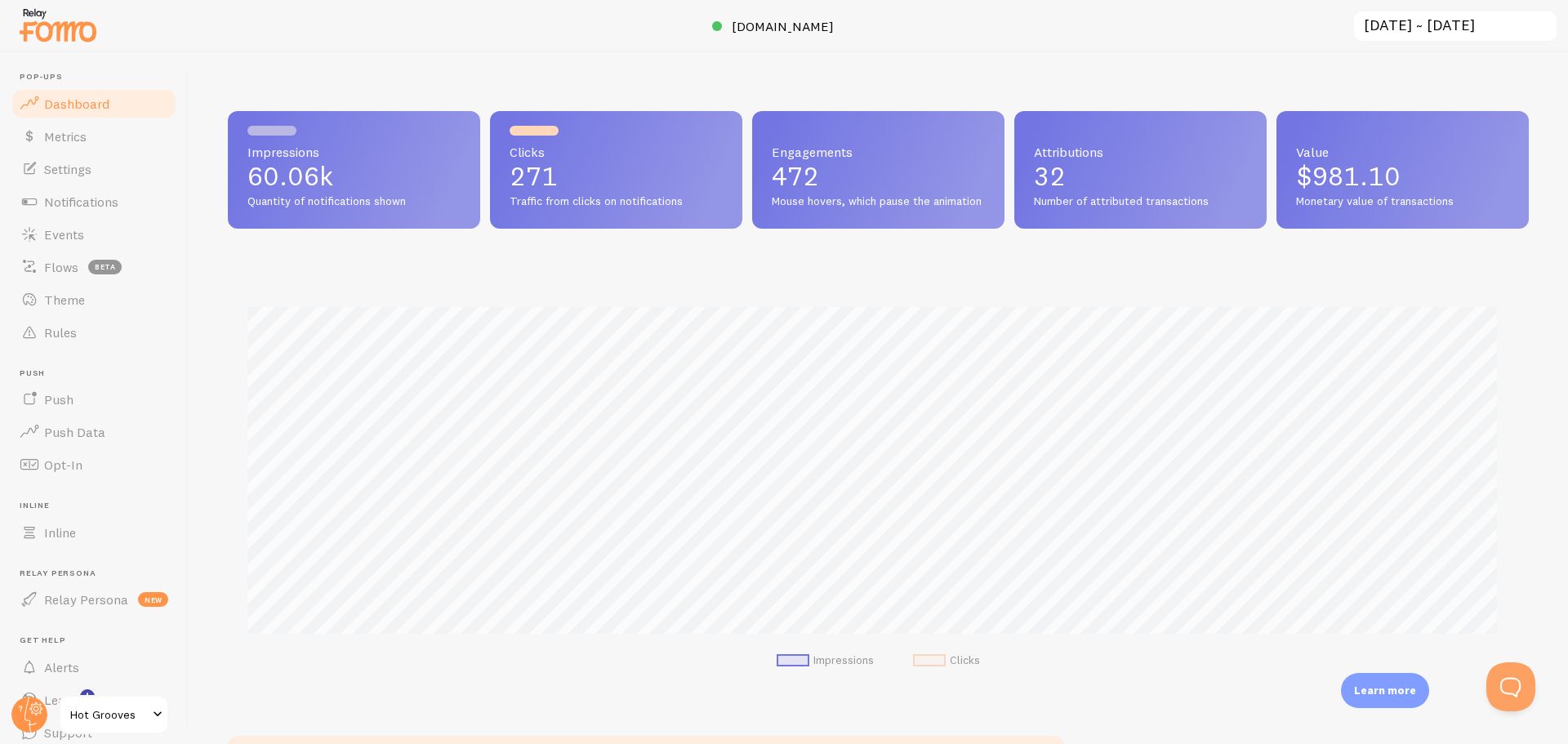
click at [1471, 17] on input "2025-05-01 ~ 2025-05-31" at bounding box center [1455, 27] width 206 height 34
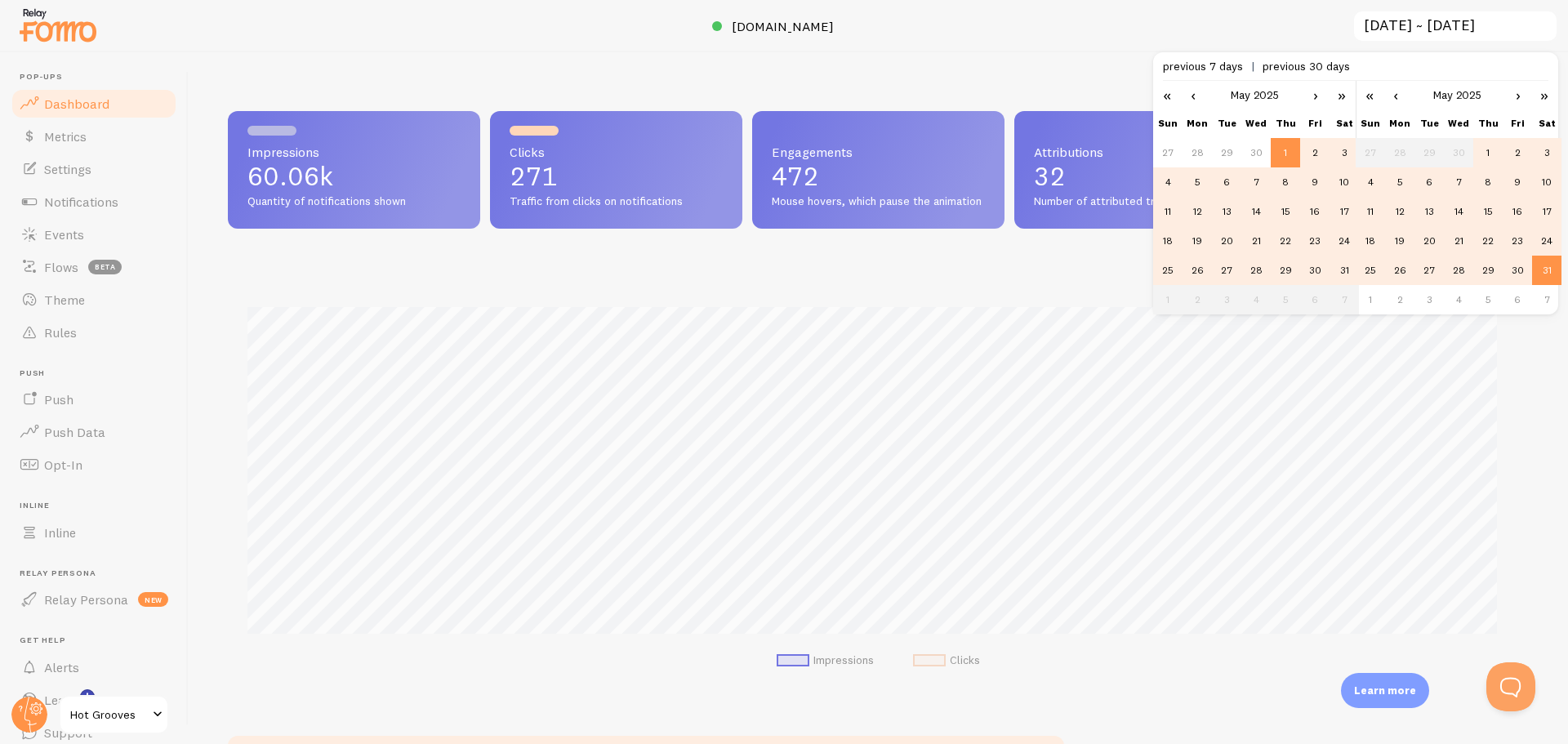
click at [1189, 98] on link "‹" at bounding box center [1193, 95] width 25 height 28
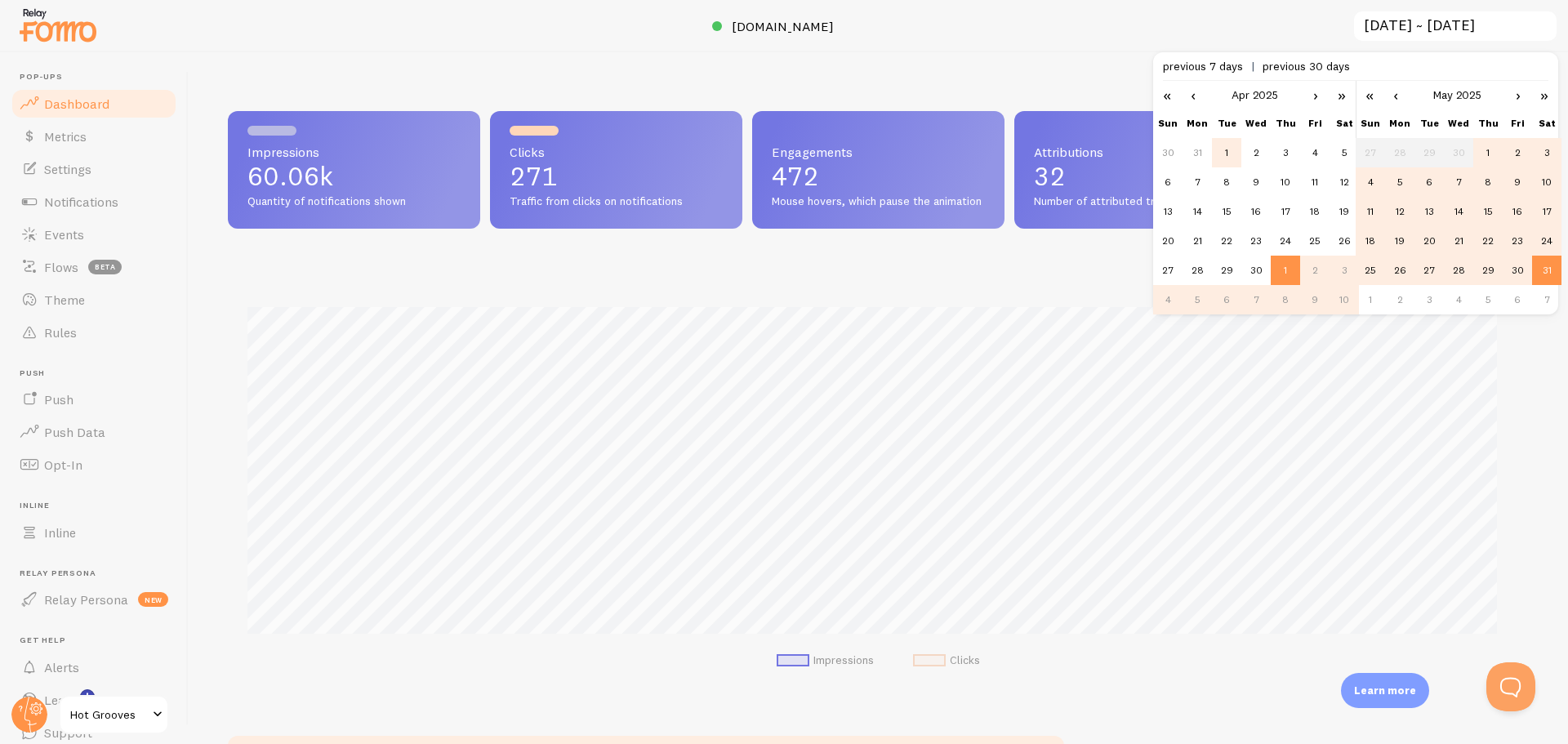
click at [1231, 160] on td "1" at bounding box center [1227, 153] width 30 height 30
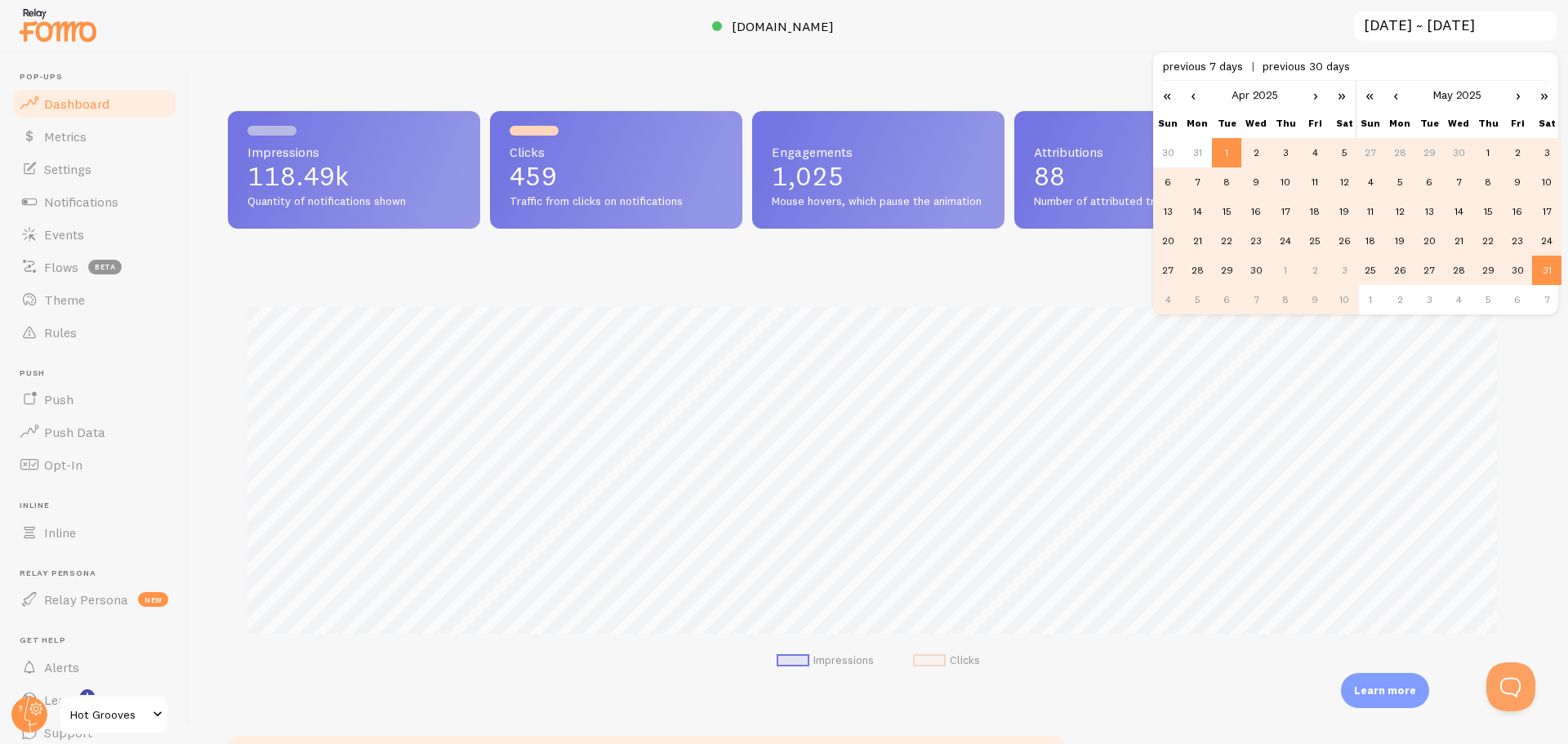
click at [1402, 98] on link "‹" at bounding box center [1396, 95] width 25 height 28
click at [1454, 274] on td "30" at bounding box center [1459, 270] width 30 height 30
type input "2025-04-01 ~ 2025-04-30"
click at [971, 41] on div at bounding box center [784, 26] width 1568 height 52
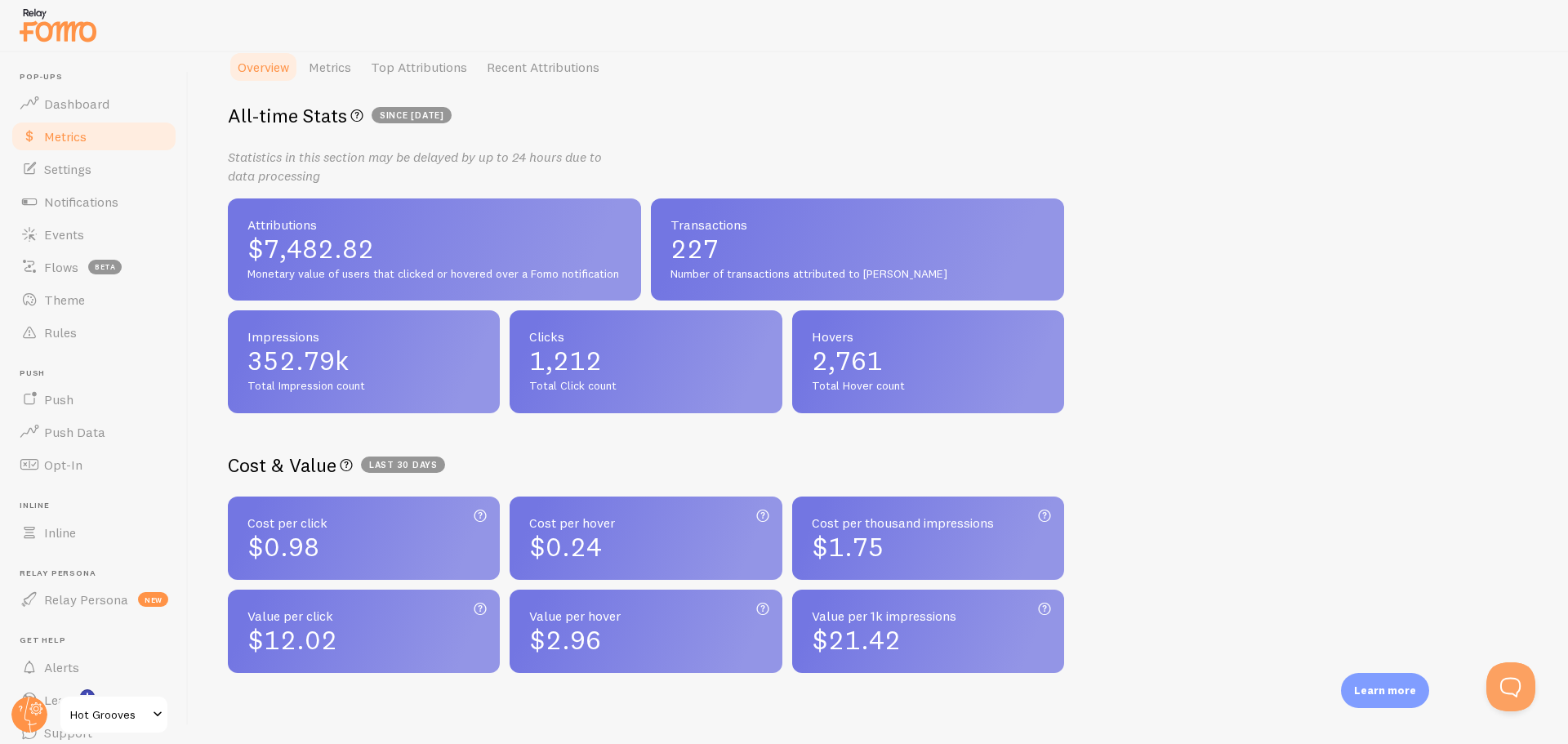
scroll to position [311, 0]
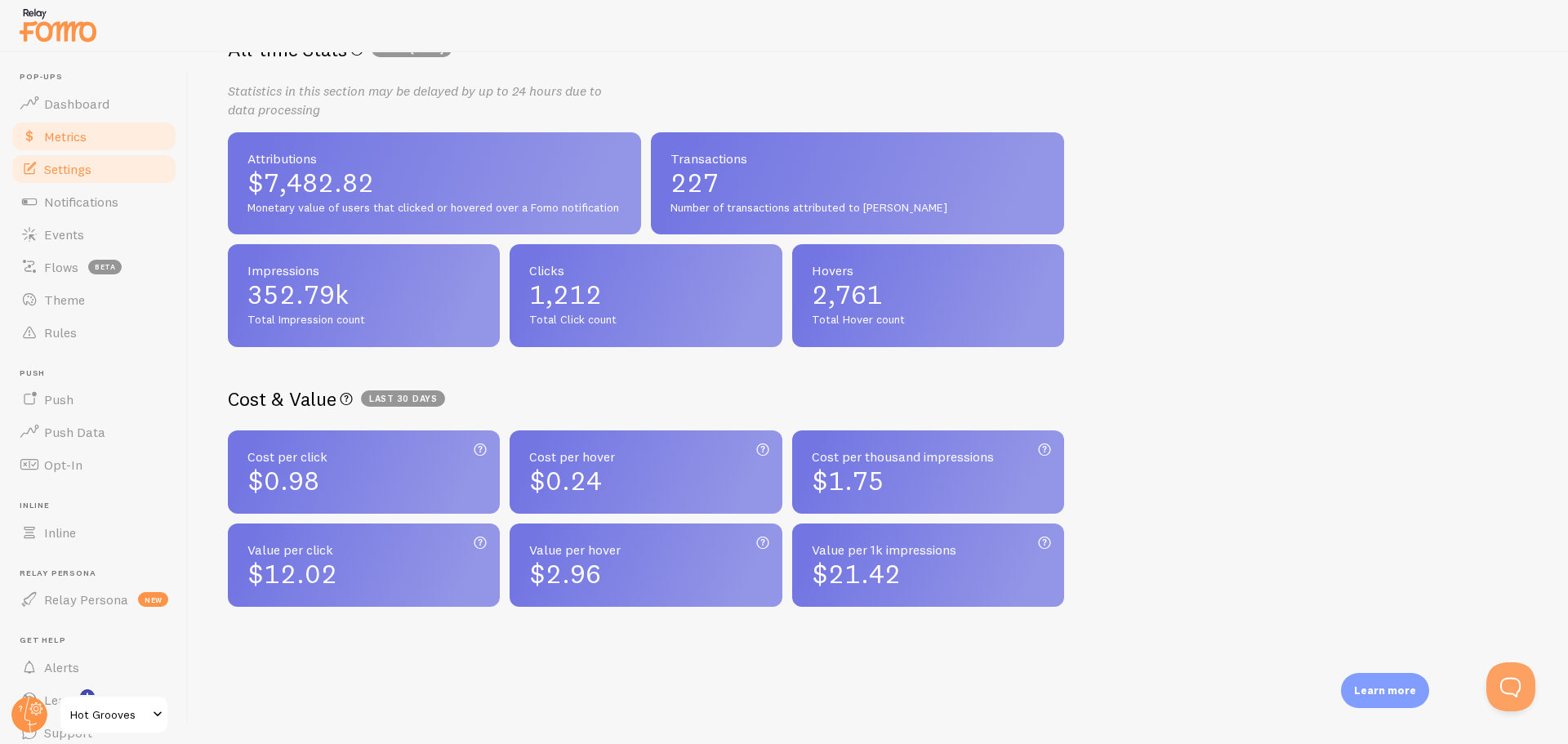
click at [89, 179] on link "Settings" at bounding box center [94, 169] width 169 height 33
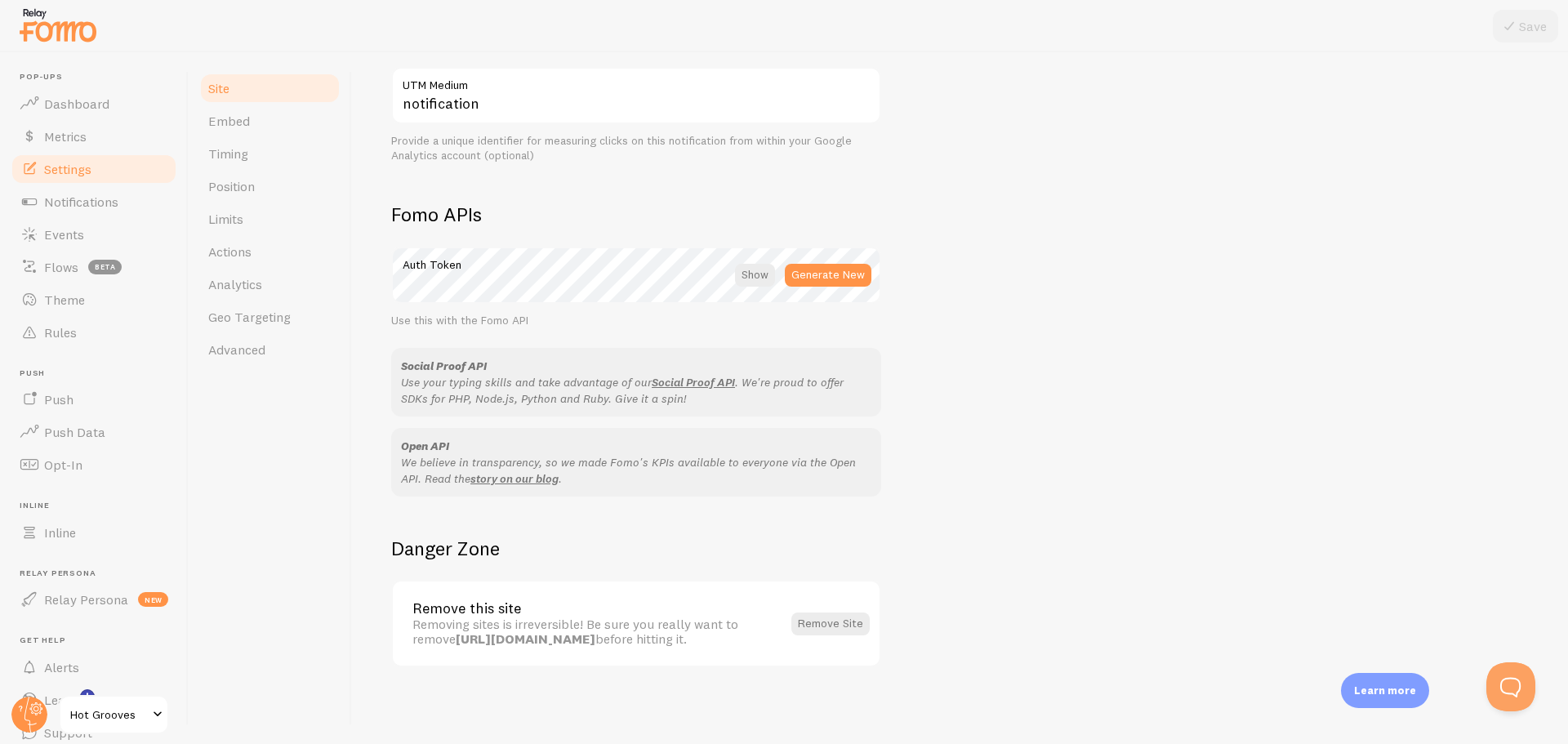
scroll to position [798, 0]
click at [229, 117] on span "Embed" at bounding box center [229, 120] width 41 height 17
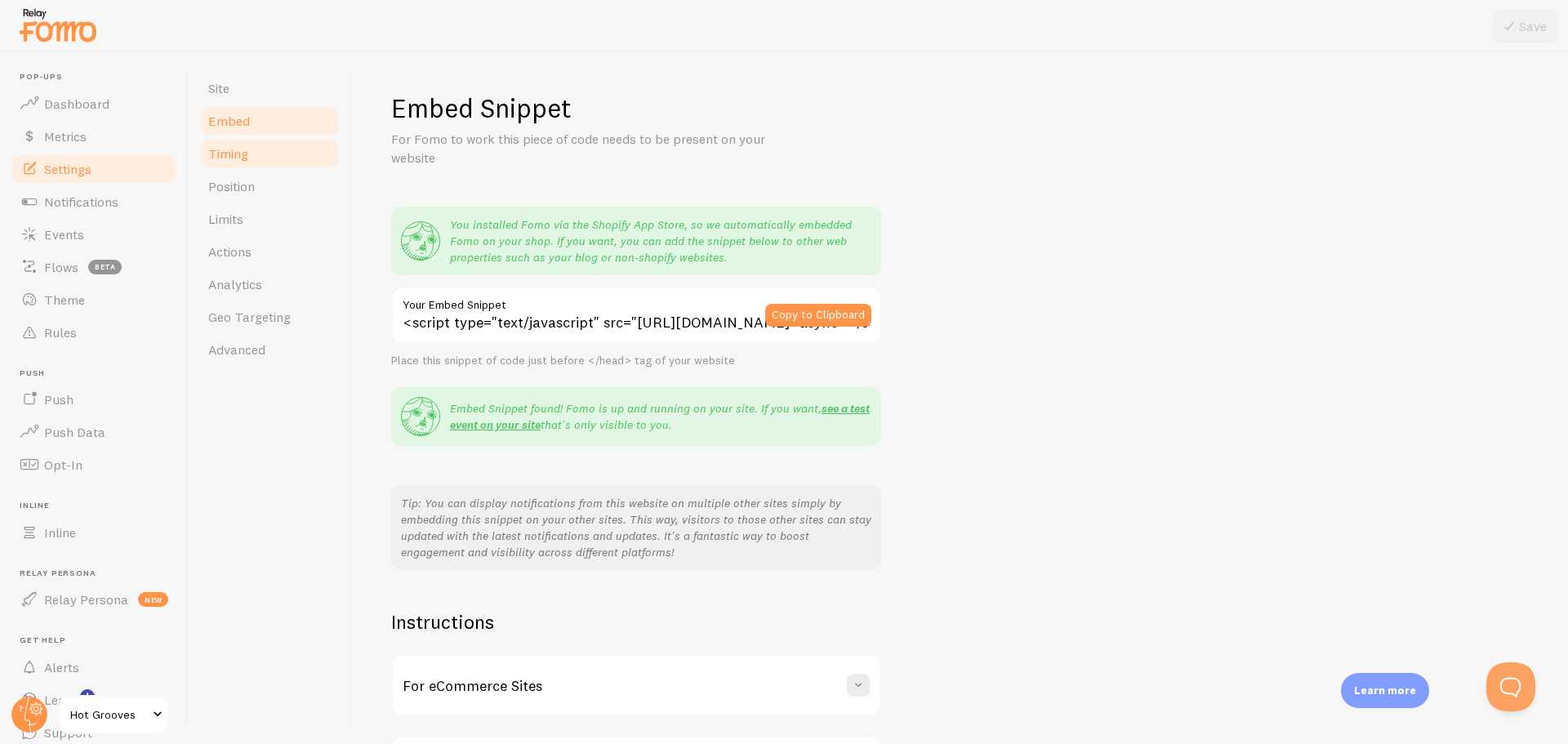
click at [253, 168] on link "Timing" at bounding box center [269, 153] width 143 height 33
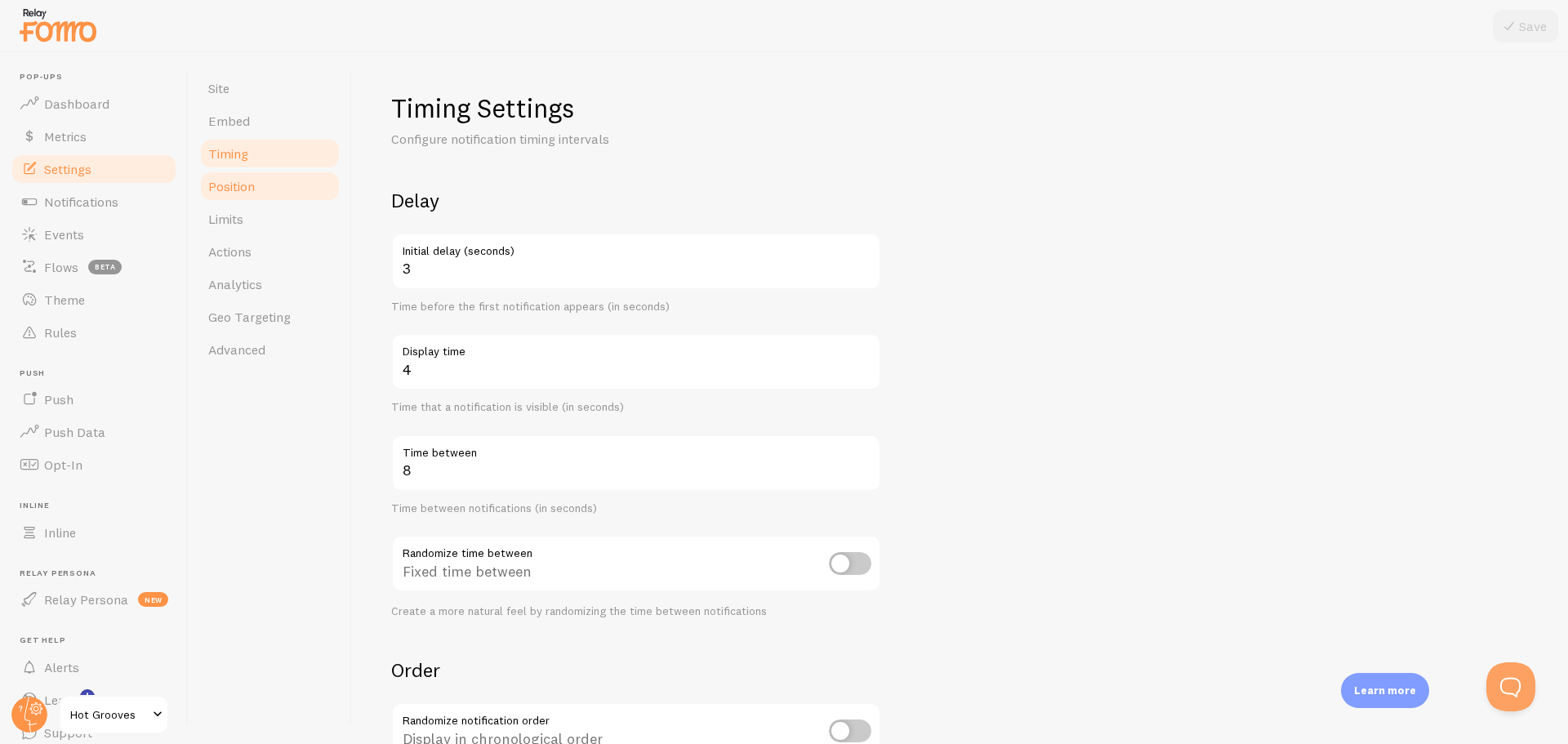
click at [256, 188] on link "Position" at bounding box center [269, 185] width 143 height 33
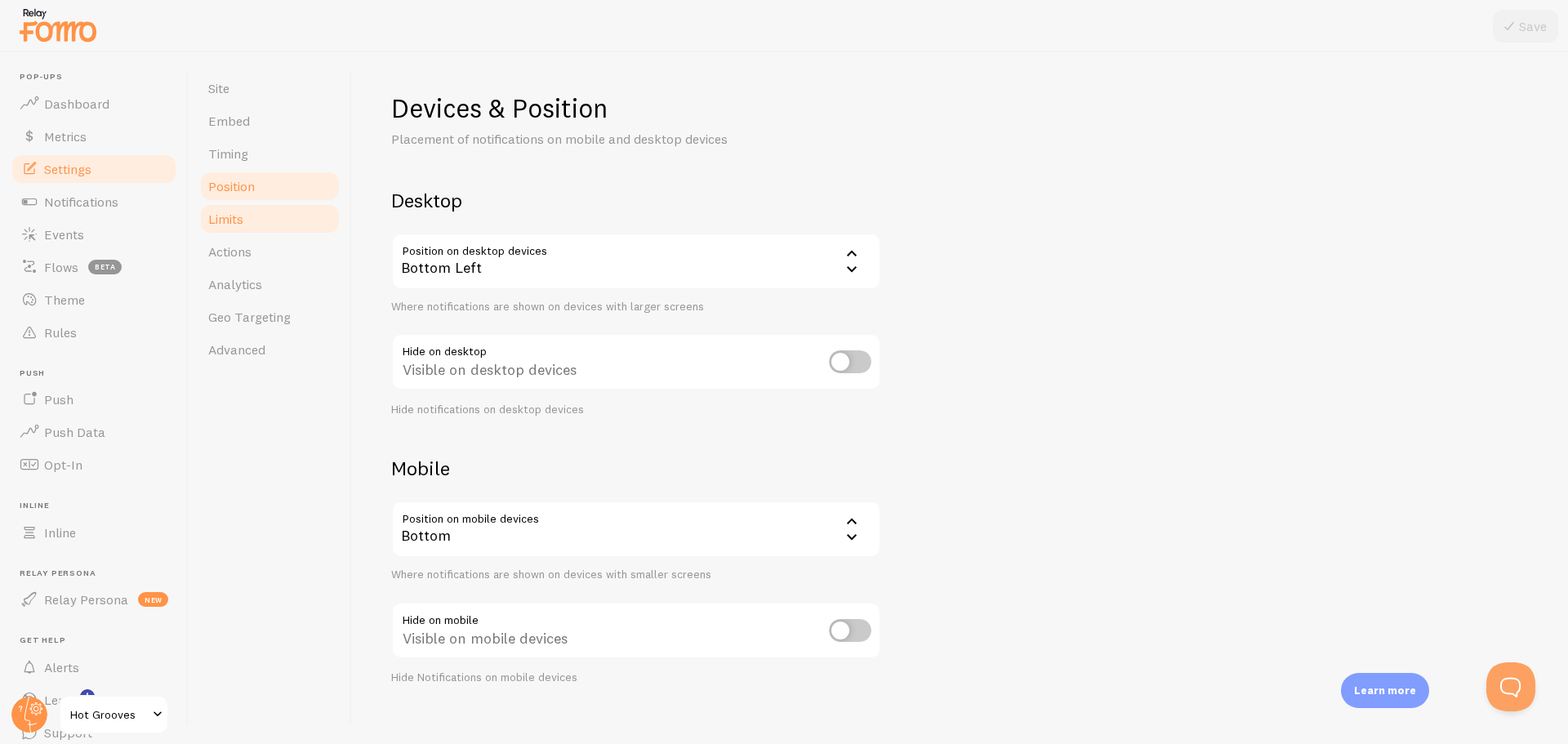
click at [252, 228] on link "Limits" at bounding box center [269, 219] width 143 height 33
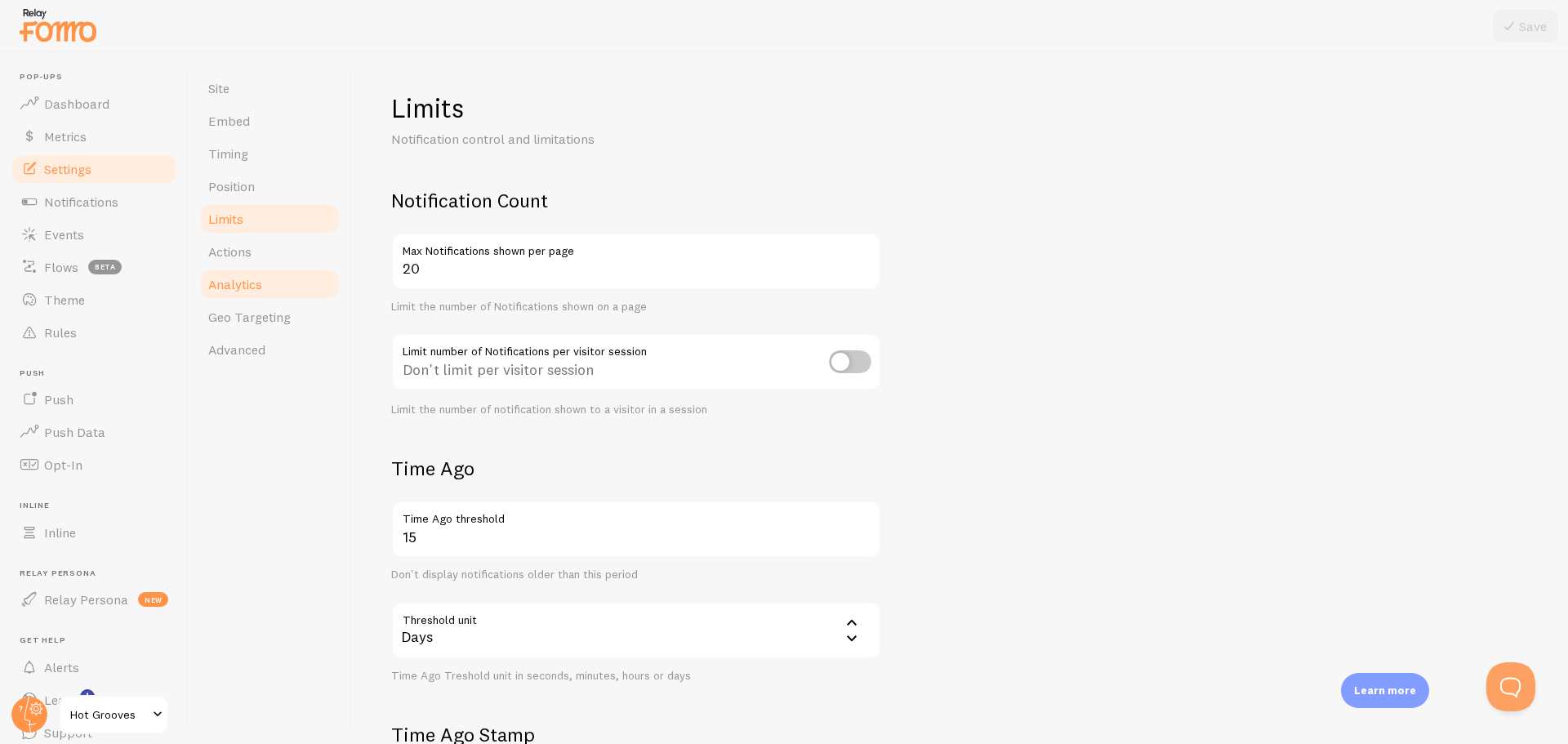
click at [249, 272] on link "Analytics" at bounding box center [269, 284] width 143 height 33
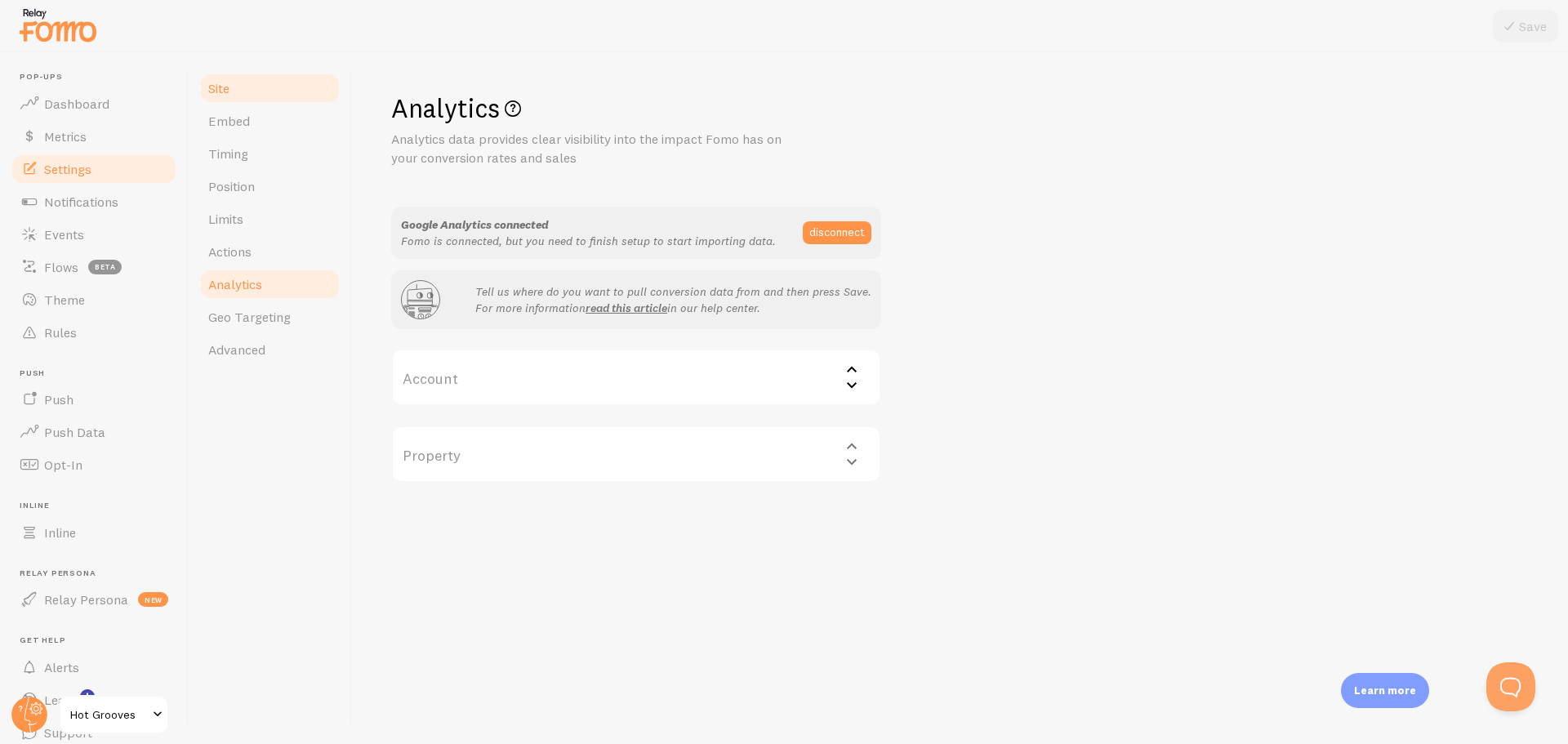
click at [233, 100] on link "Site" at bounding box center [269, 88] width 143 height 33
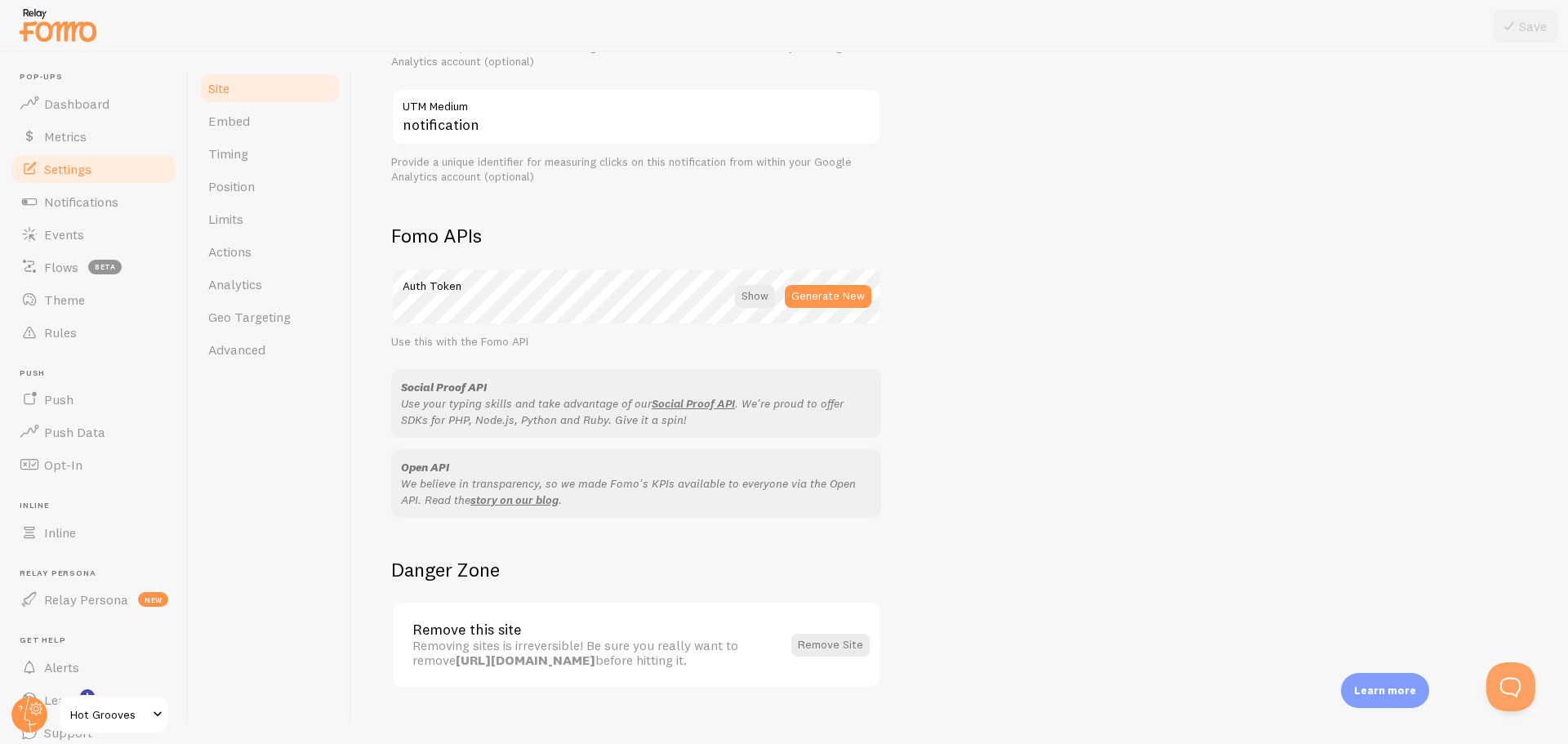
scroll to position [798, 0]
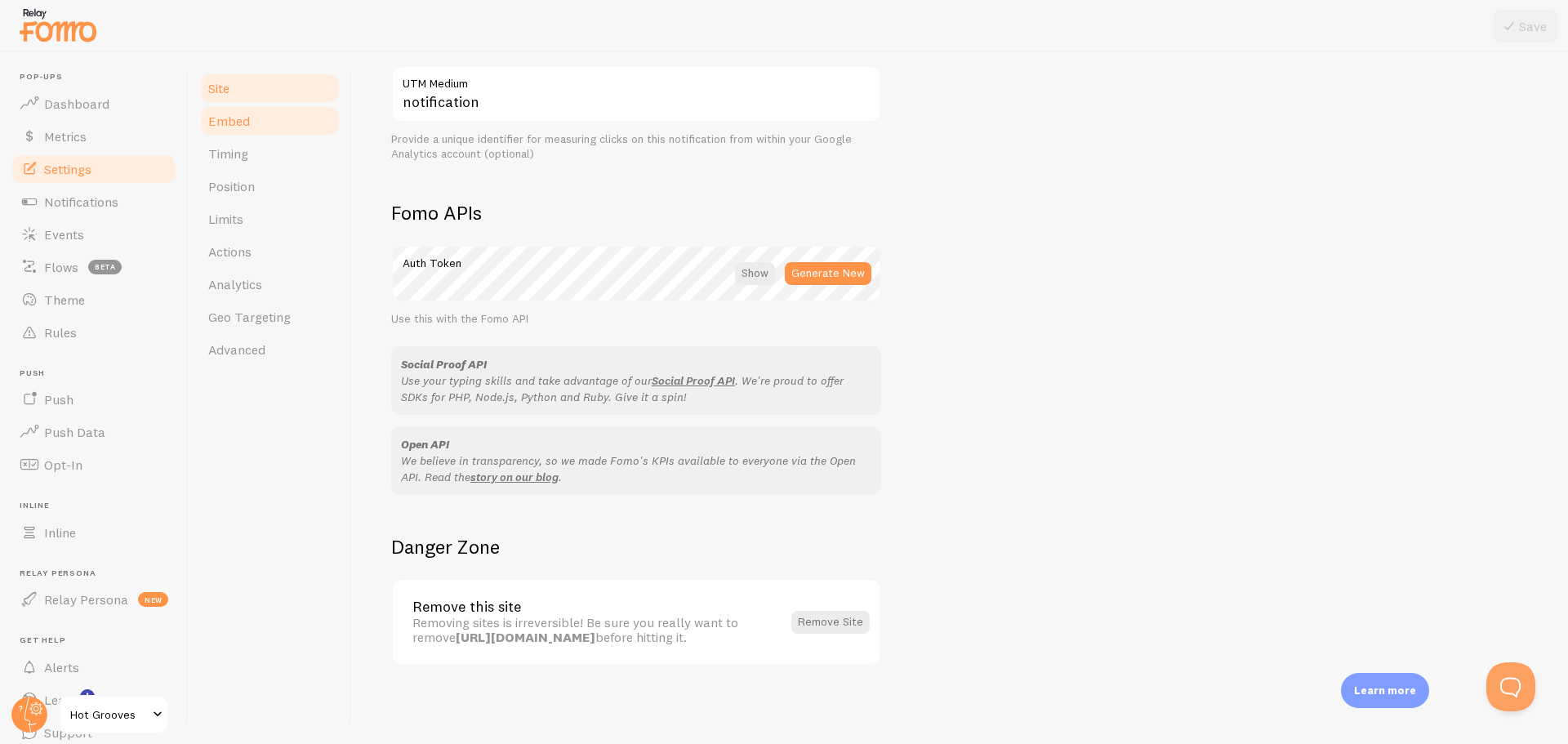
click at [232, 119] on span "Embed" at bounding box center [229, 120] width 41 height 17
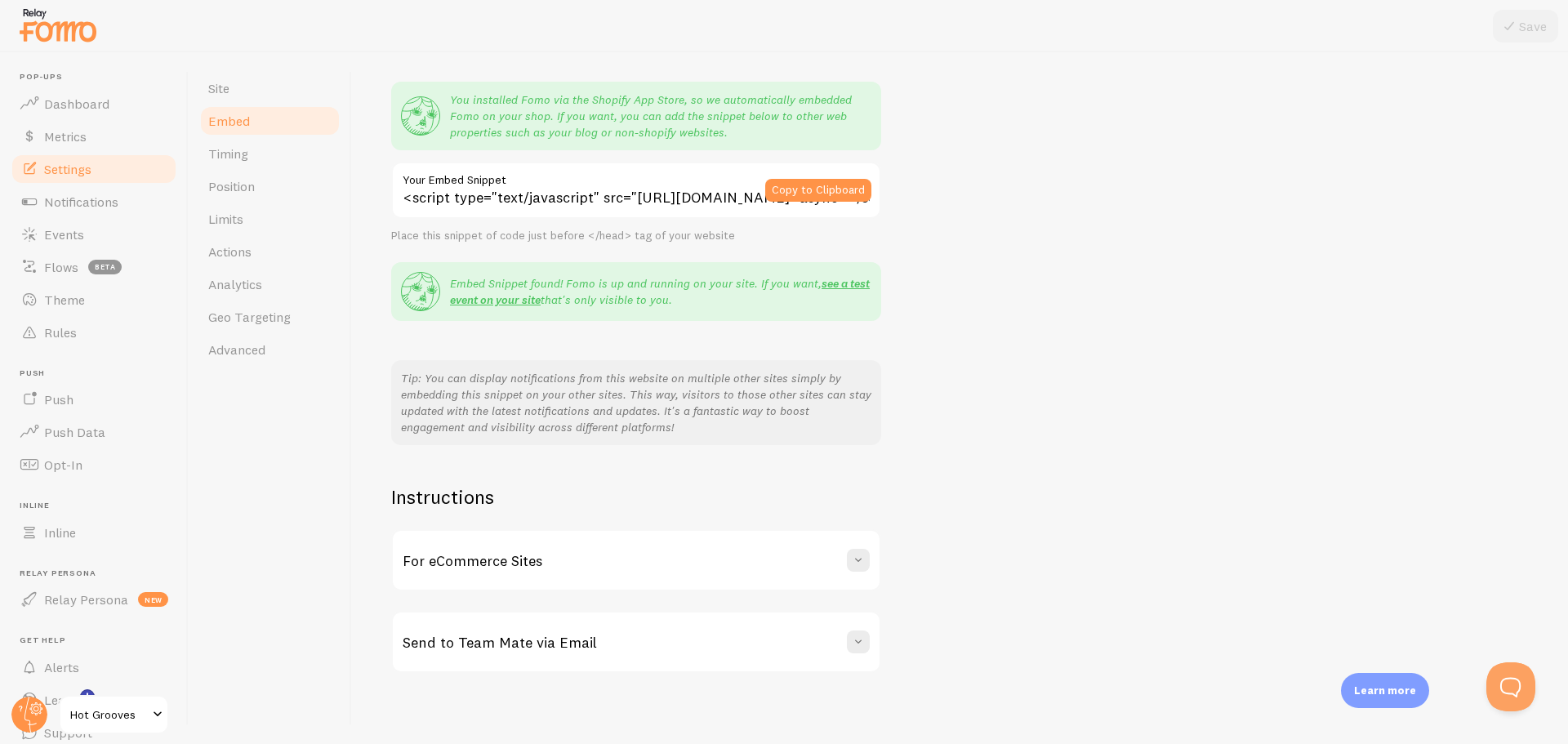
scroll to position [132, 0]
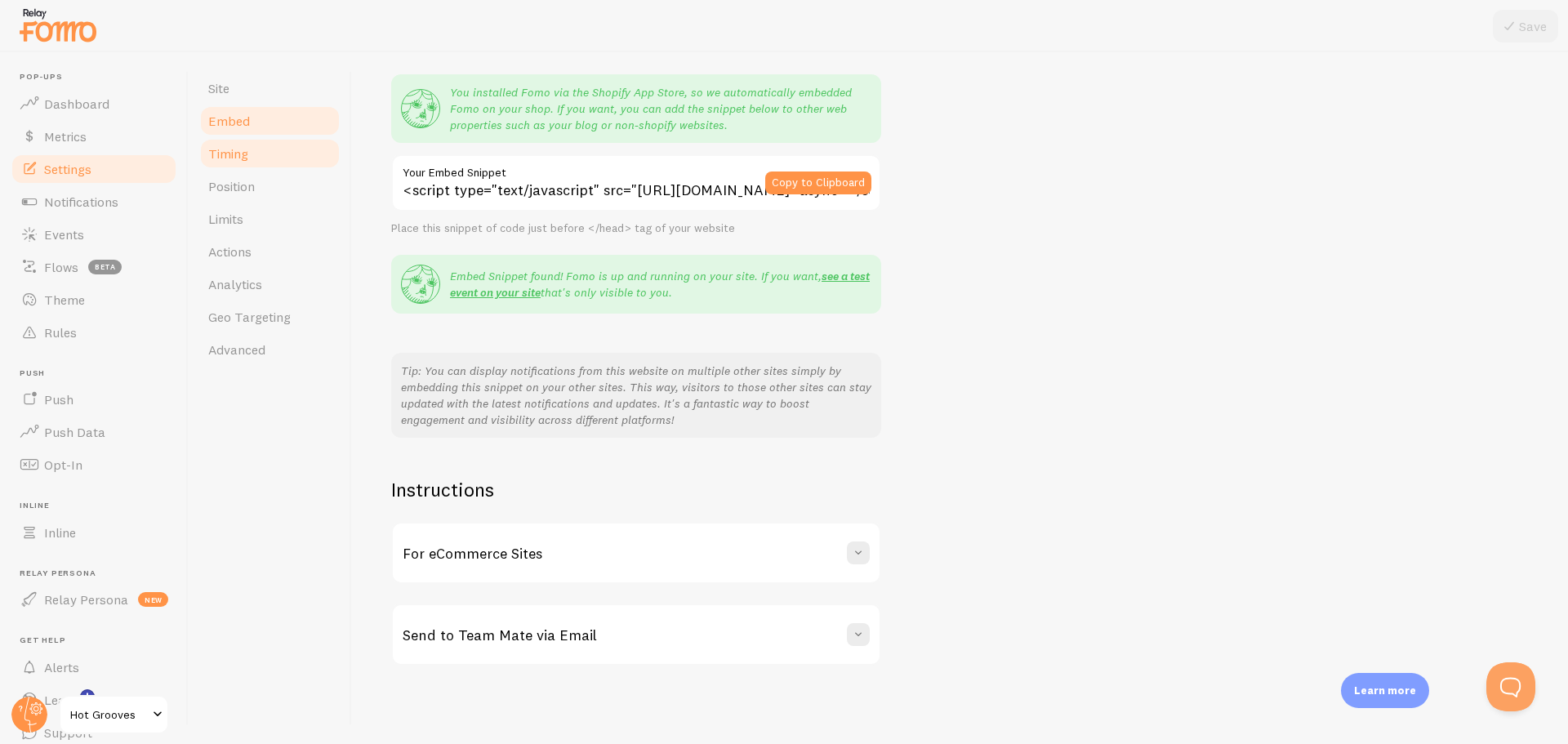
click at [218, 156] on span "Timing" at bounding box center [228, 154] width 40 height 17
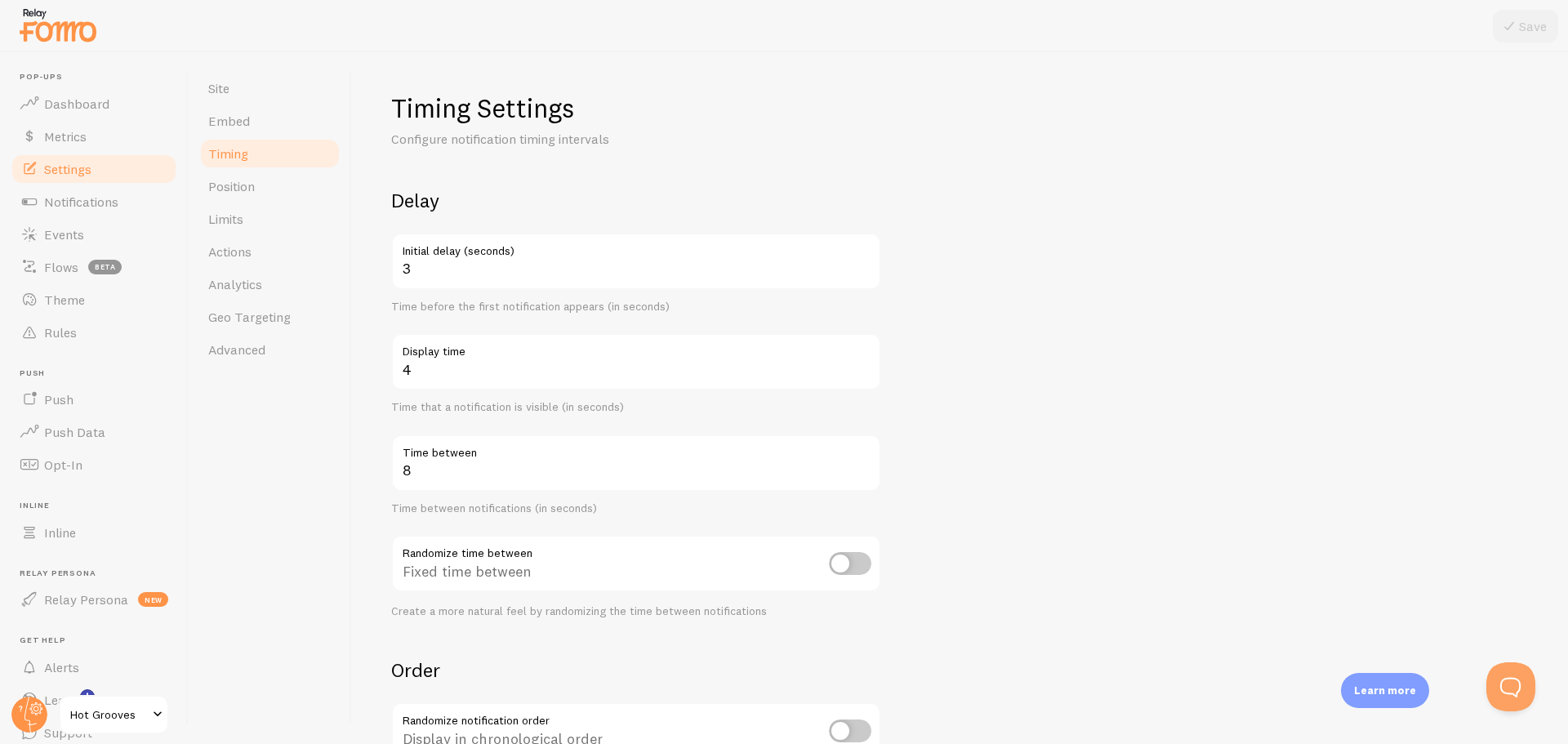
scroll to position [223, 0]
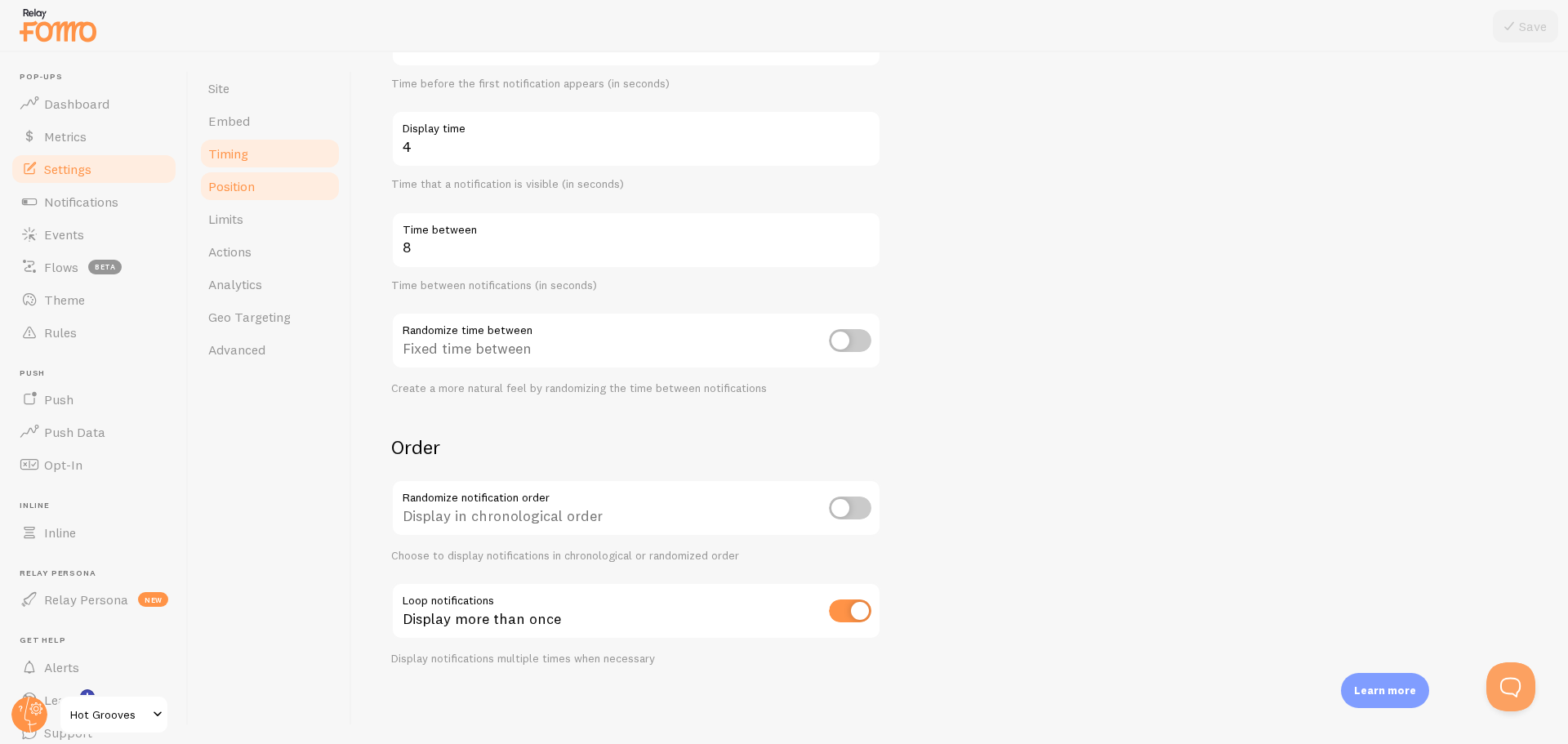
click at [242, 190] on span "Position" at bounding box center [231, 186] width 46 height 17
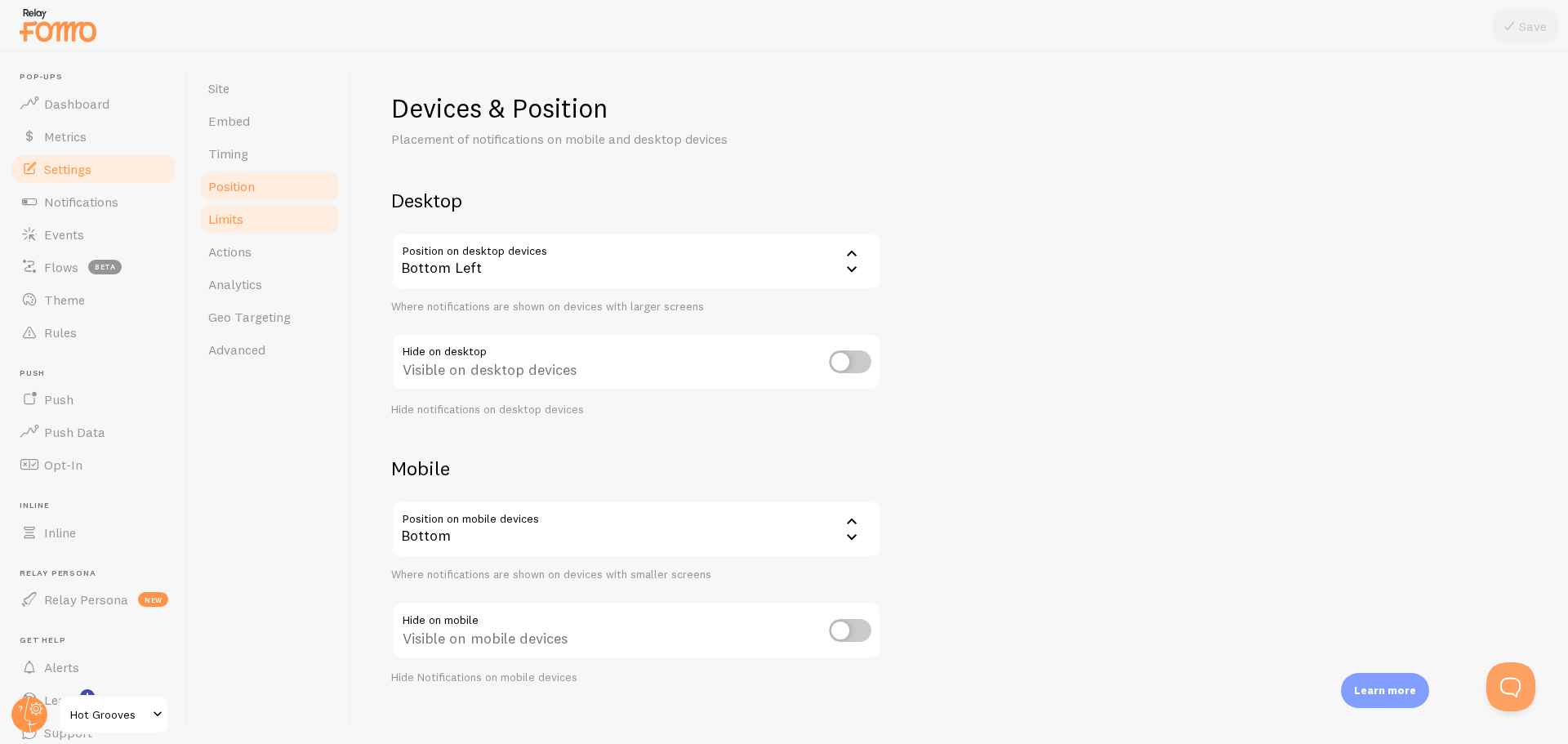
click at [239, 217] on span "Limits" at bounding box center [226, 219] width 35 height 17
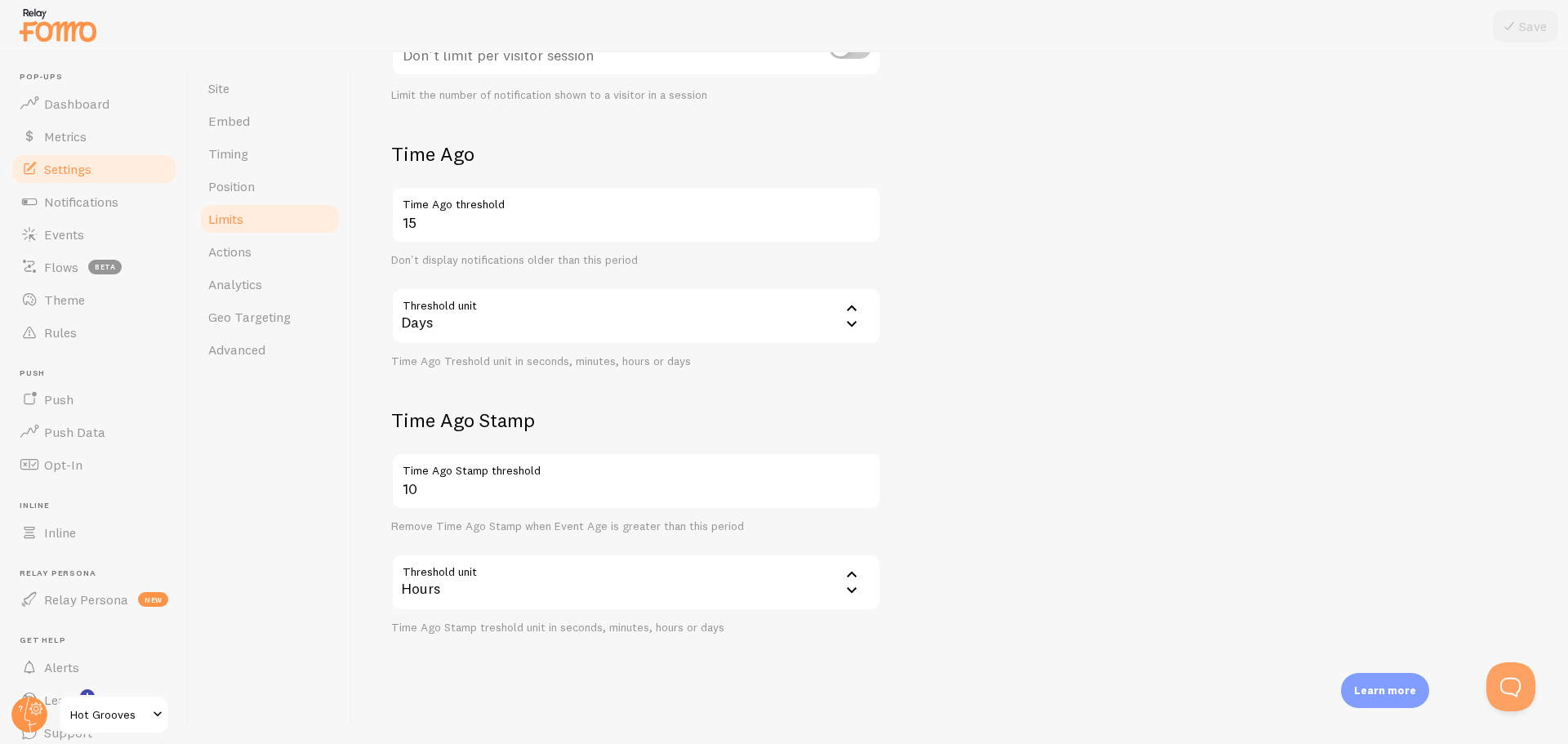
scroll to position [315, 0]
click at [238, 243] on span "Actions" at bounding box center [230, 251] width 43 height 17
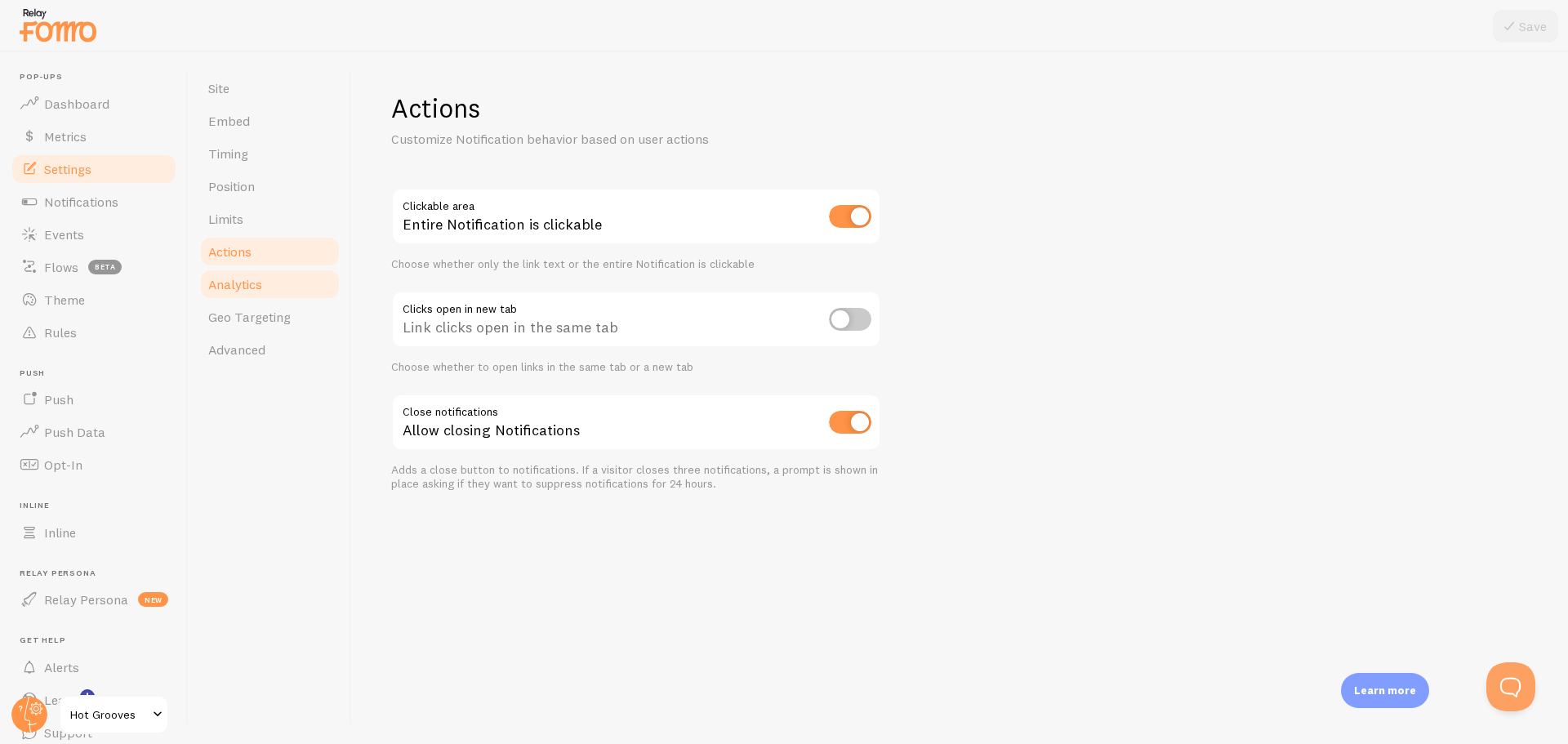
click at [238, 285] on span "Analytics" at bounding box center [235, 284] width 54 height 17
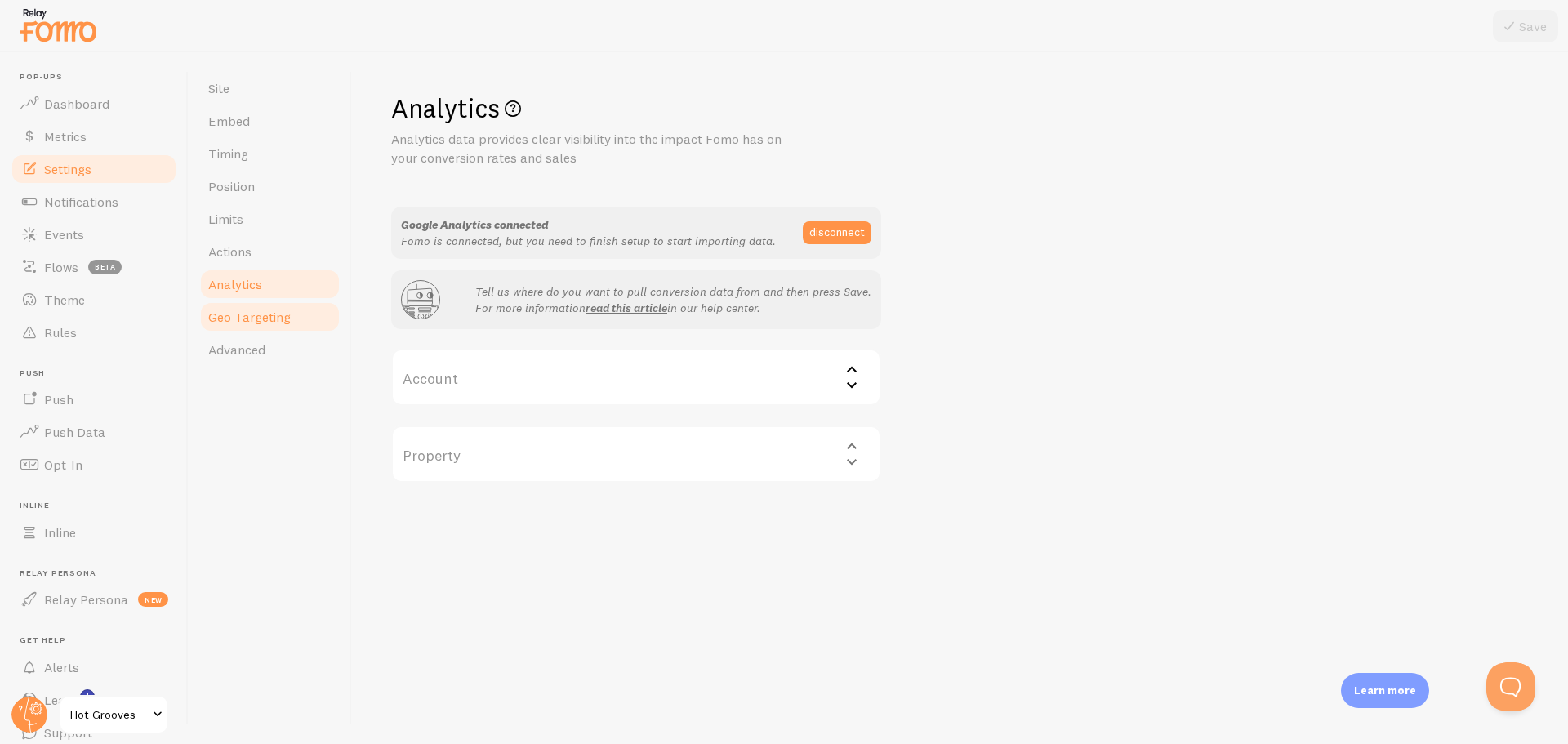
click at [241, 312] on span "Geo Targeting" at bounding box center [249, 316] width 83 height 17
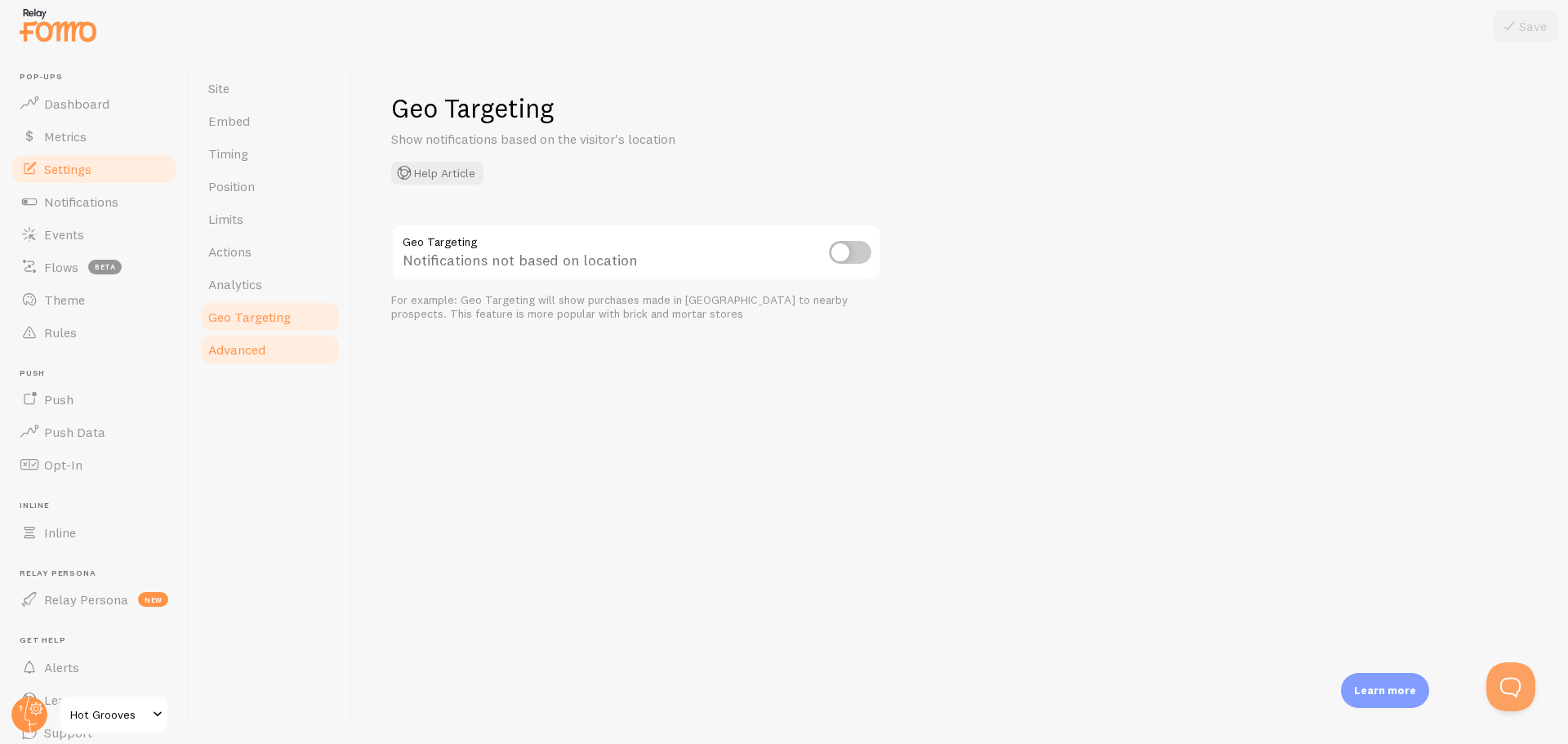
click at [245, 344] on span "Advanced" at bounding box center [237, 349] width 57 height 17
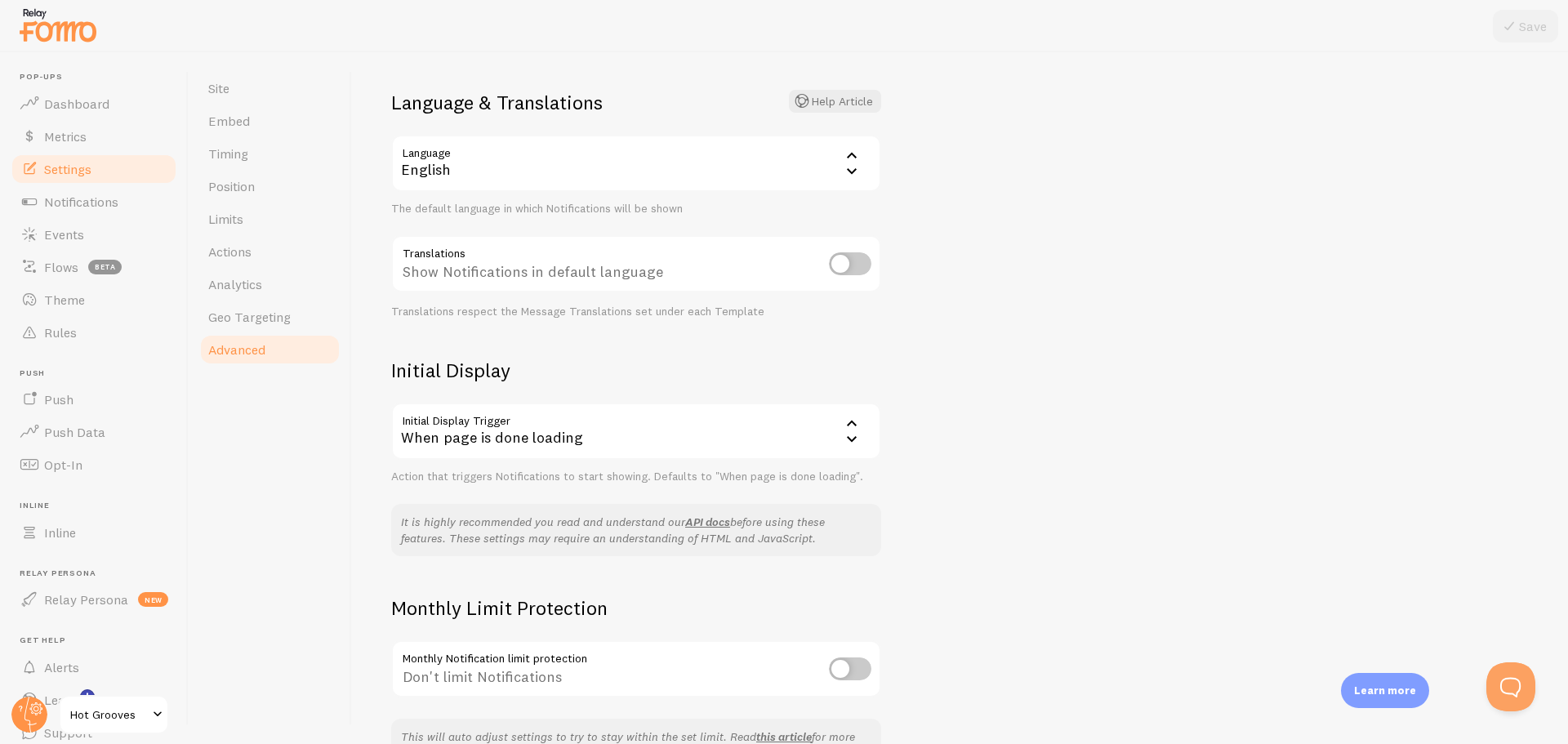
scroll to position [203, 0]
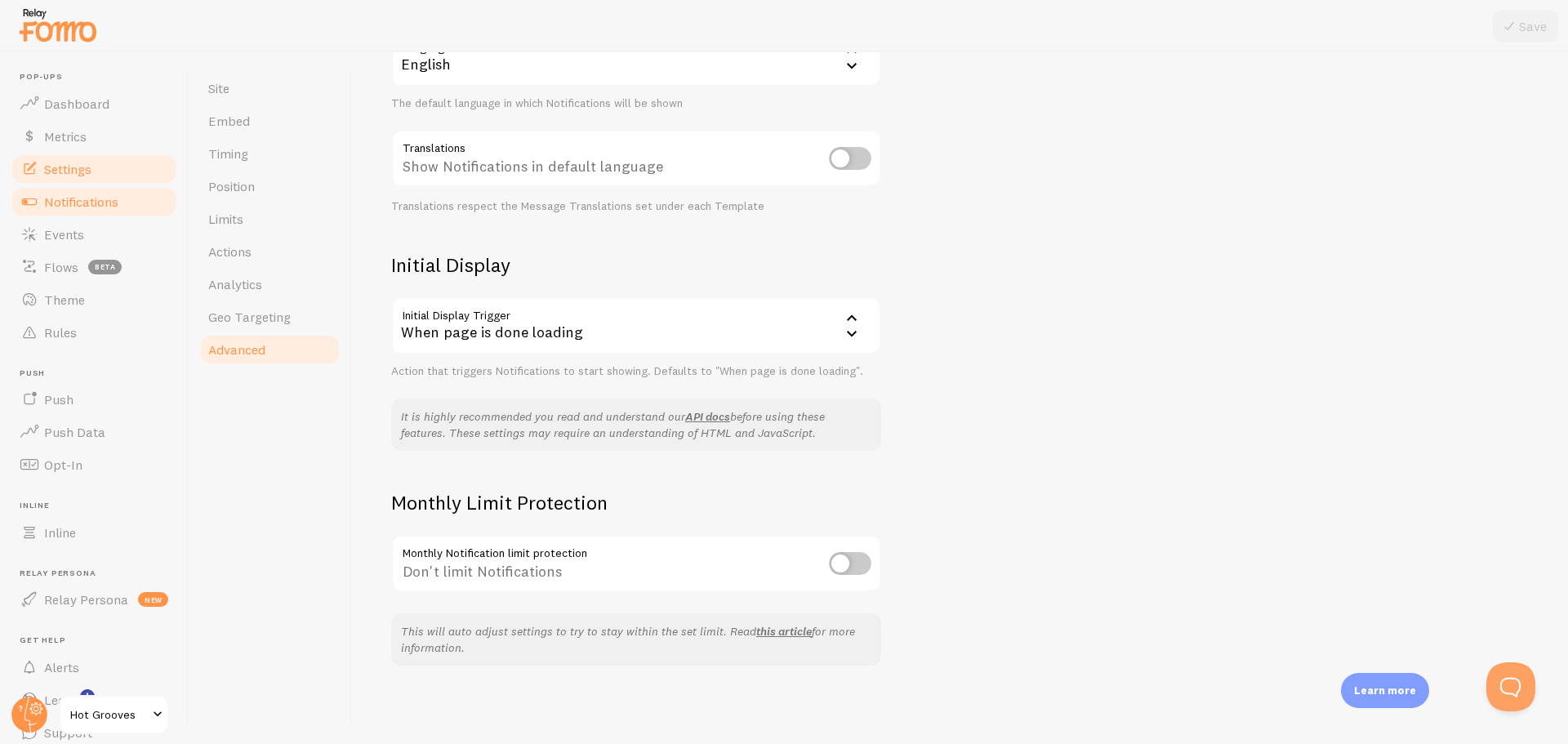
click at [89, 192] on link "Notifications" at bounding box center [94, 201] width 169 height 33
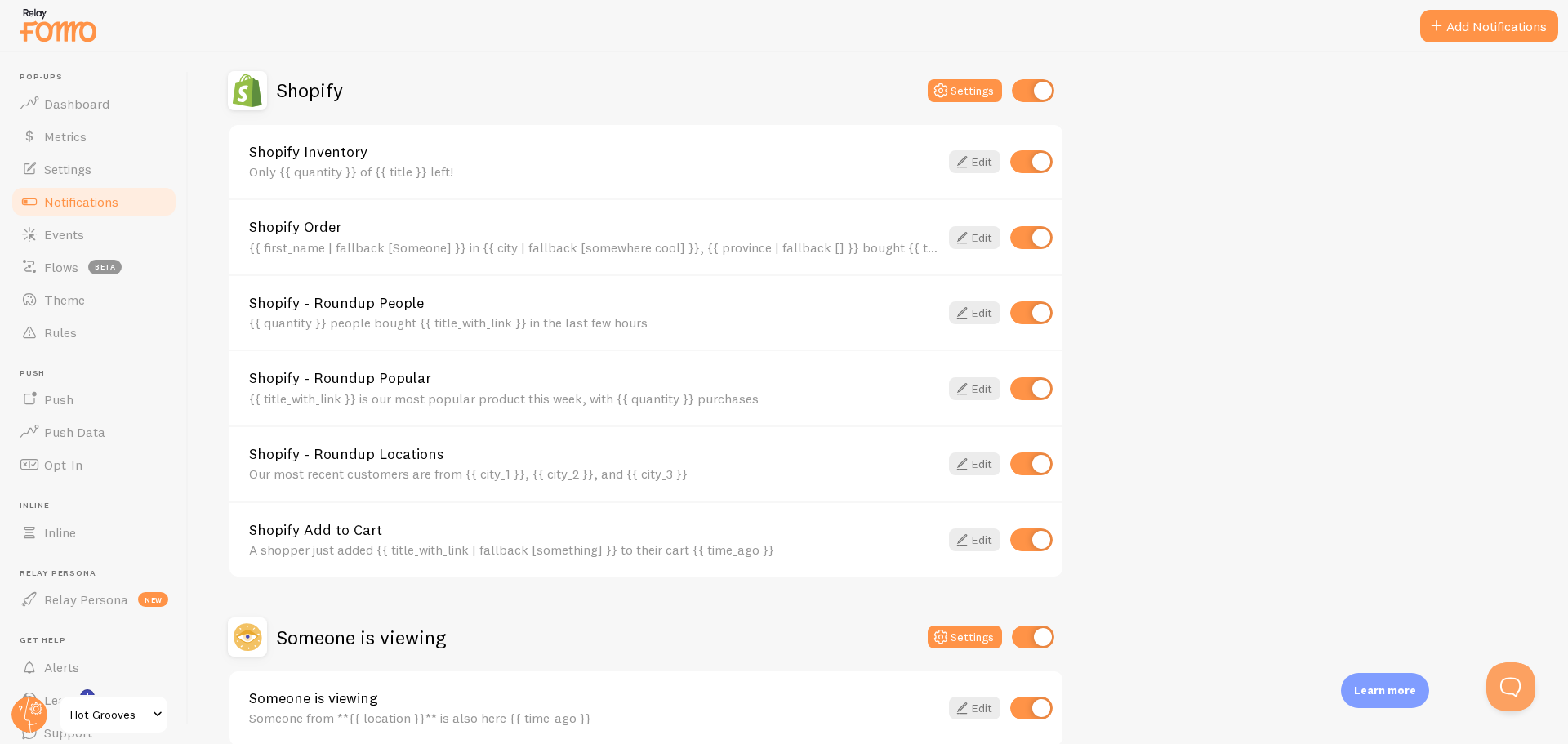
scroll to position [647, 0]
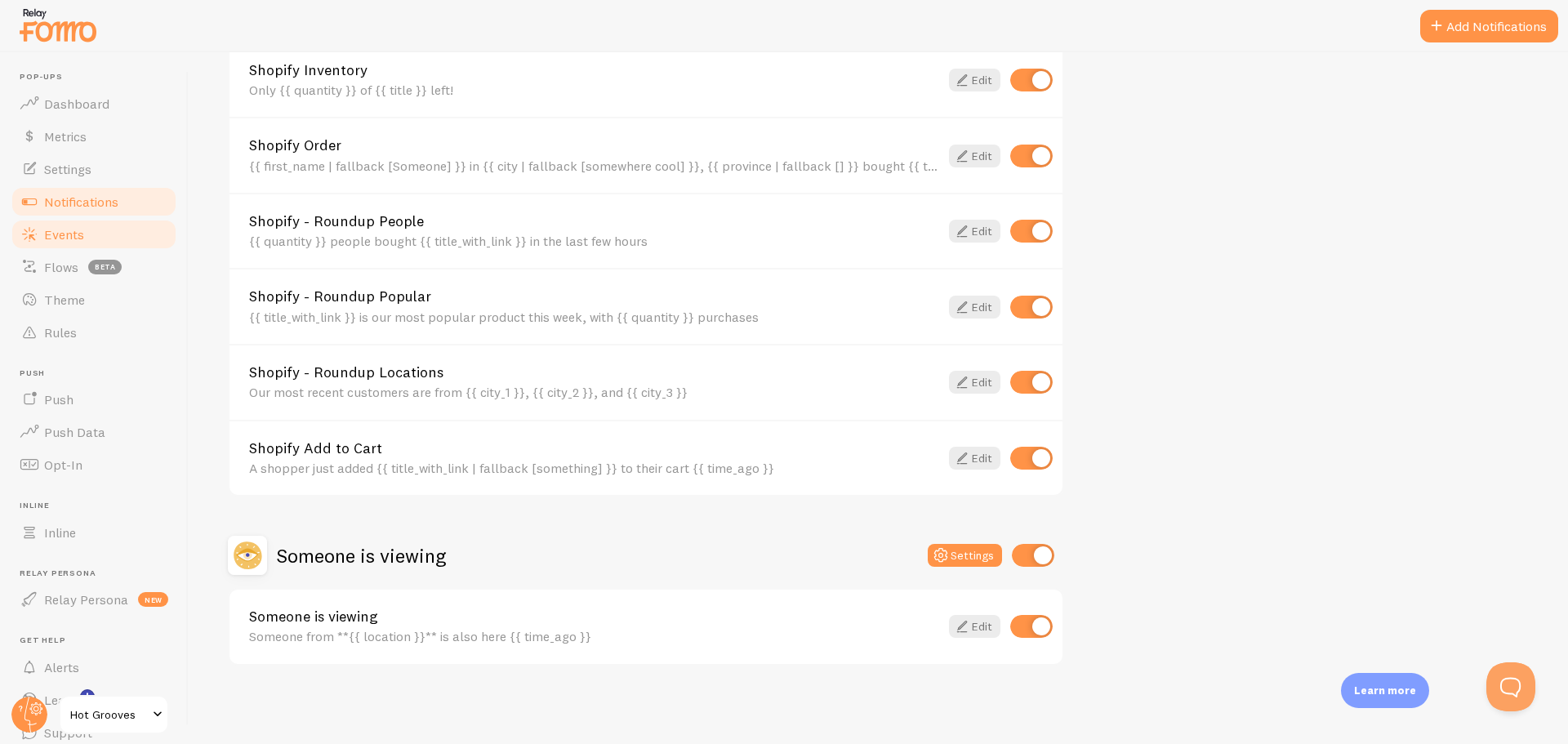
click at [100, 240] on link "Events" at bounding box center [94, 234] width 169 height 33
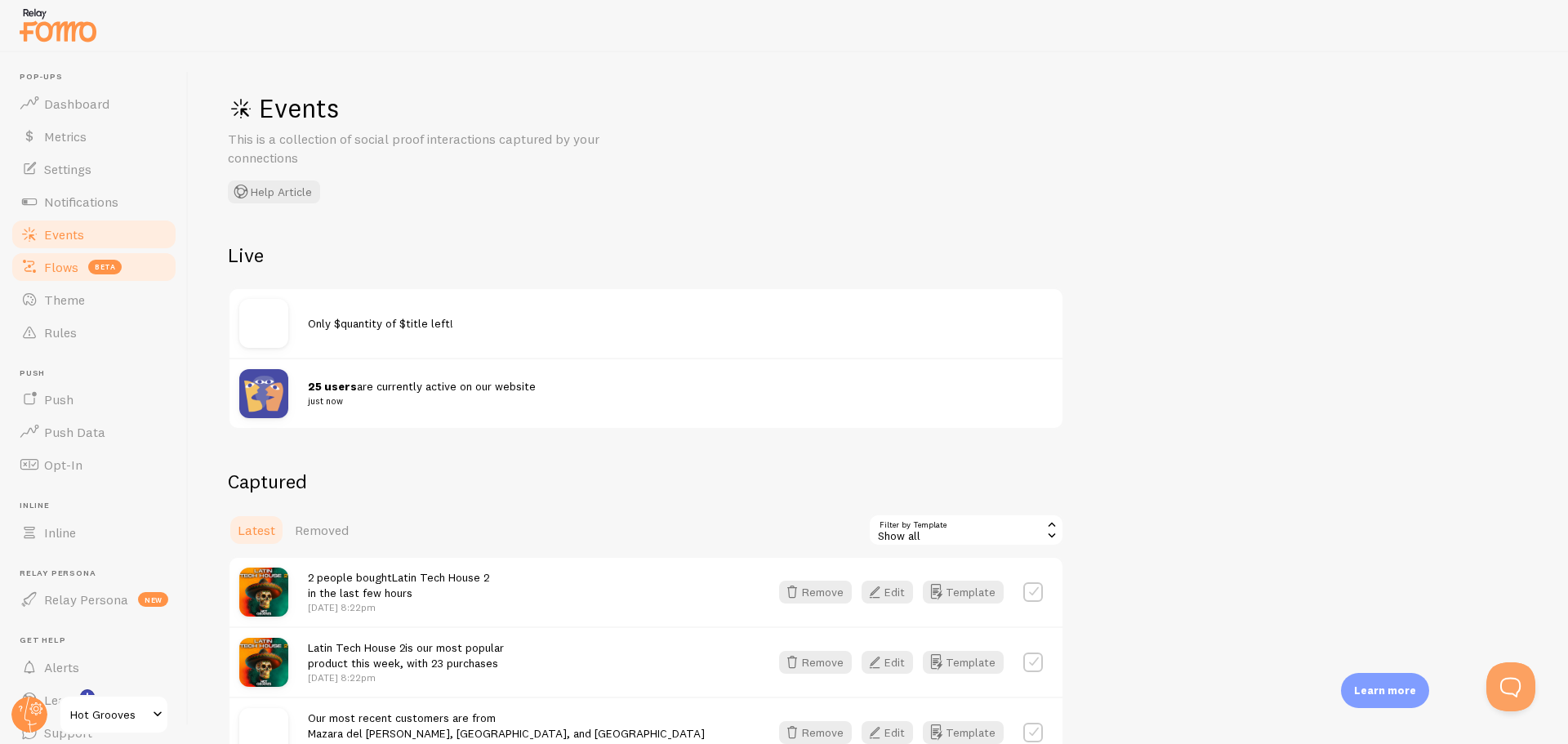
click at [70, 282] on link "Flows beta" at bounding box center [94, 266] width 169 height 33
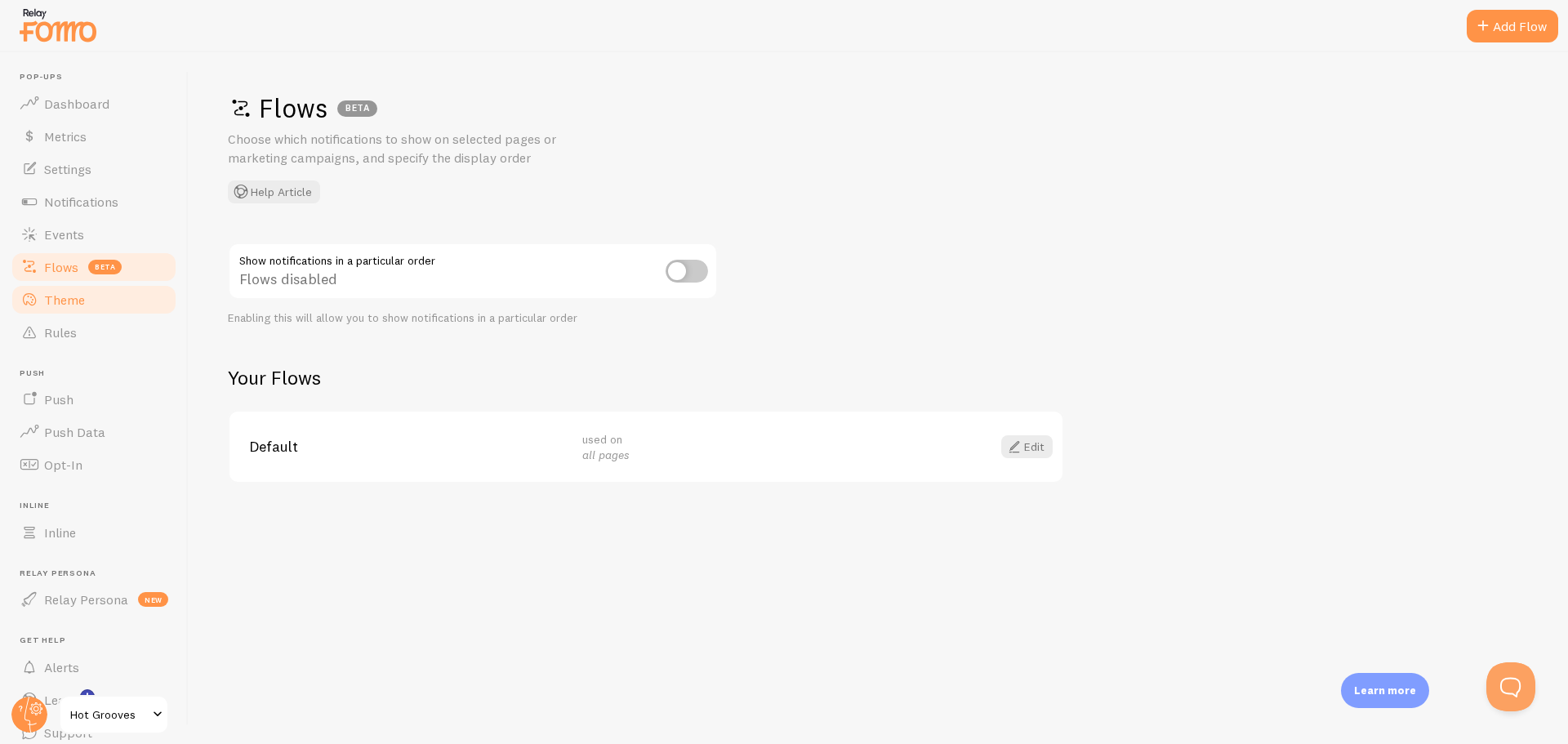
click at [74, 302] on span "Theme" at bounding box center [64, 300] width 40 height 17
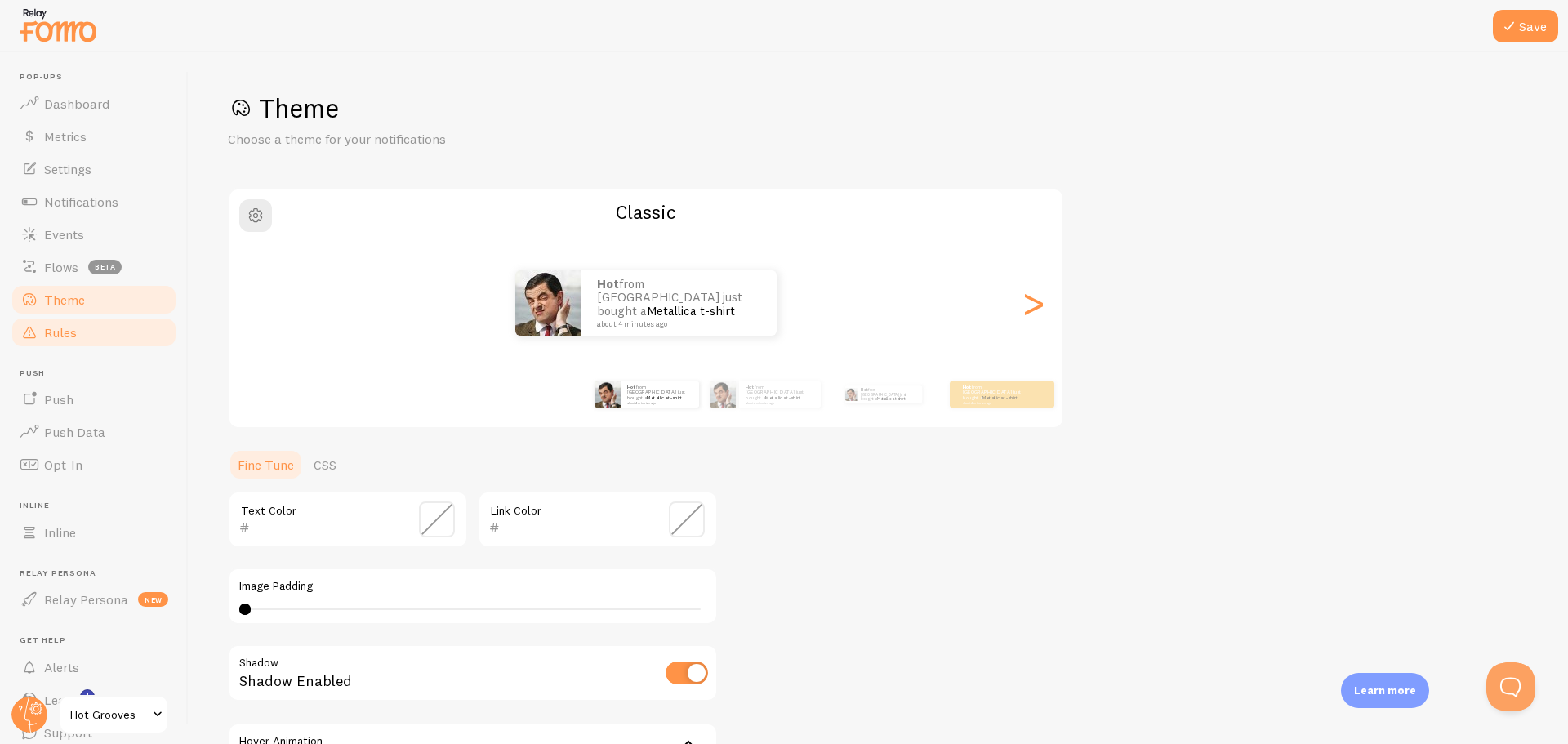
click at [78, 326] on link "Rules" at bounding box center [94, 332] width 169 height 33
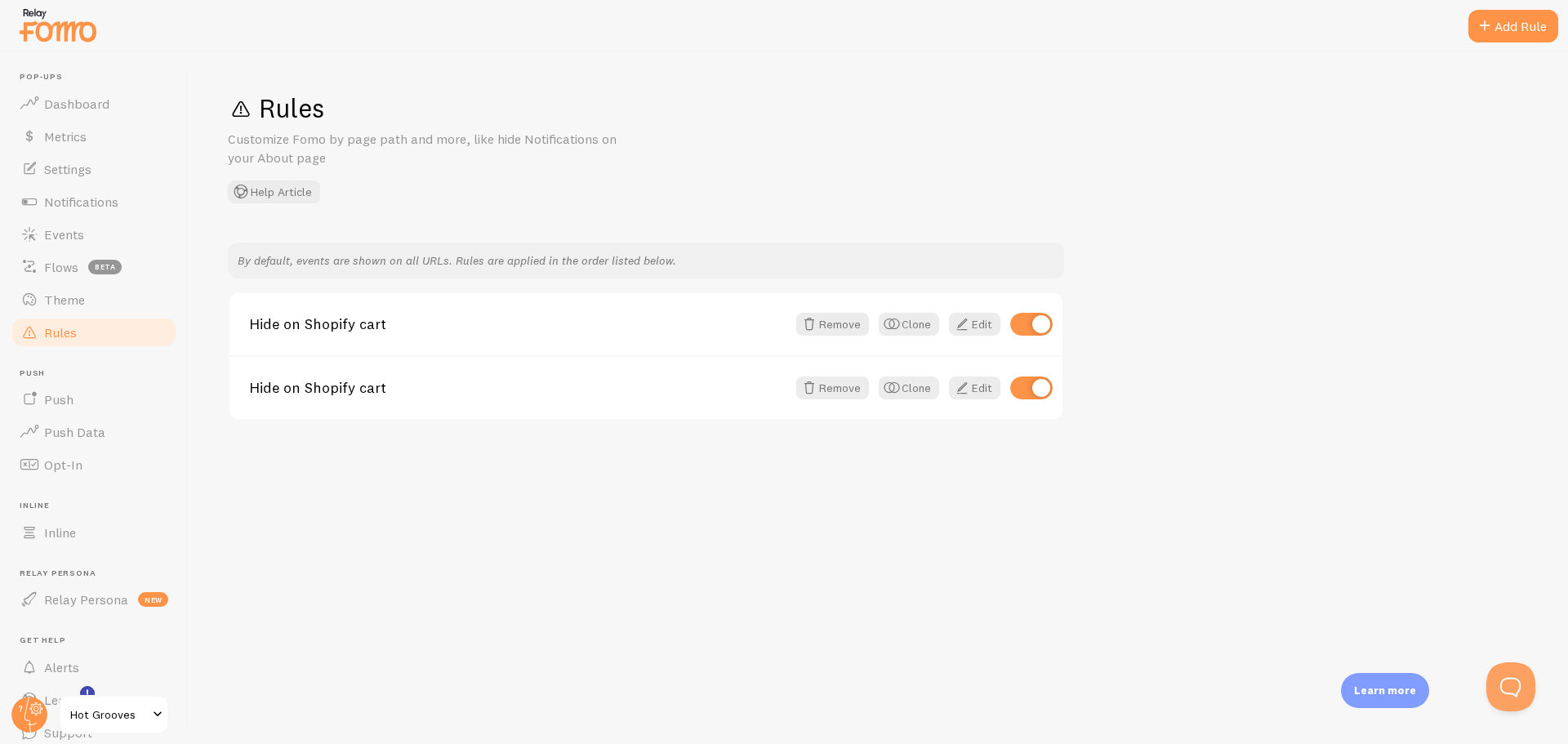
scroll to position [64, 0]
click at [82, 336] on link "Push" at bounding box center [94, 335] width 169 height 33
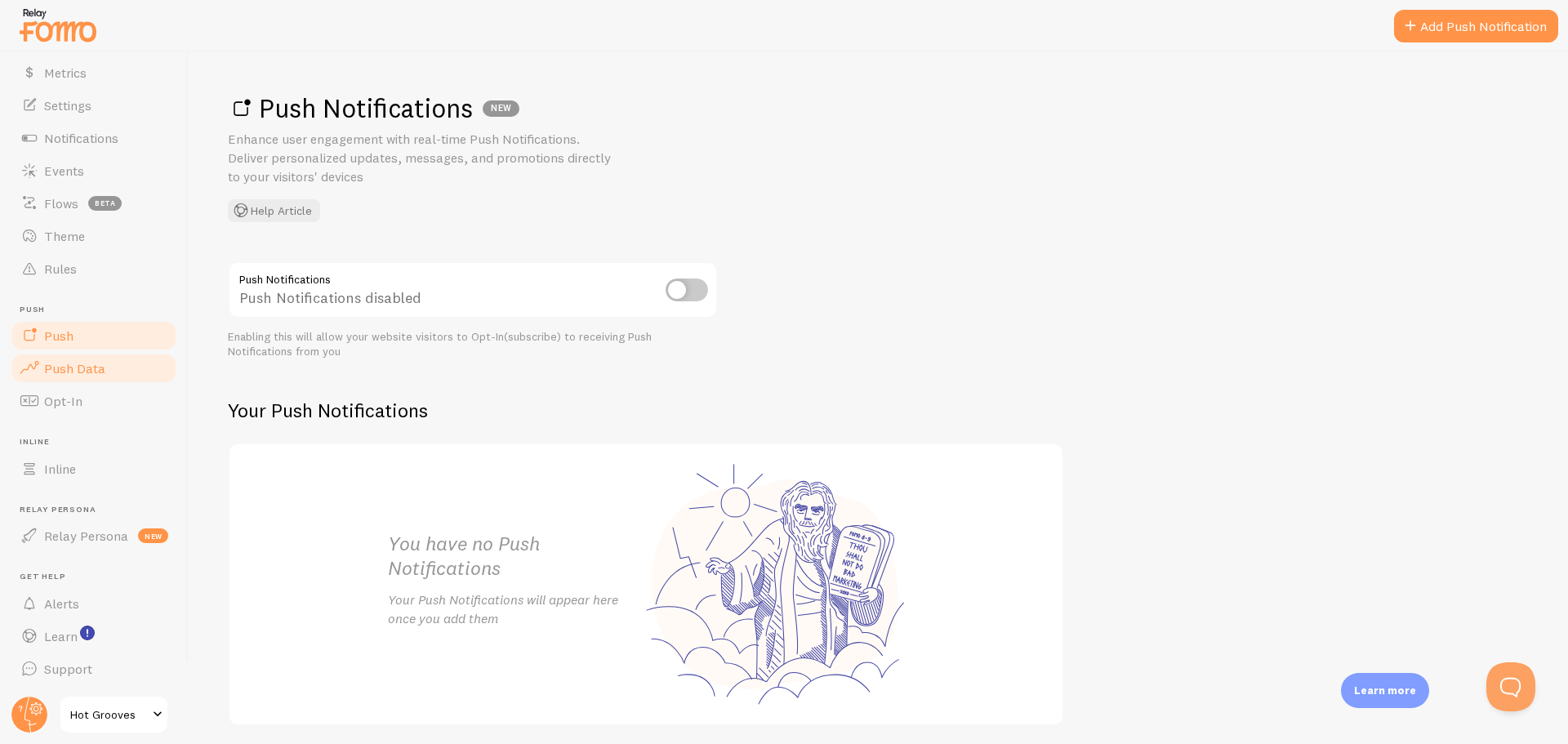
click at [77, 366] on span "Push Data" at bounding box center [75, 368] width 61 height 17
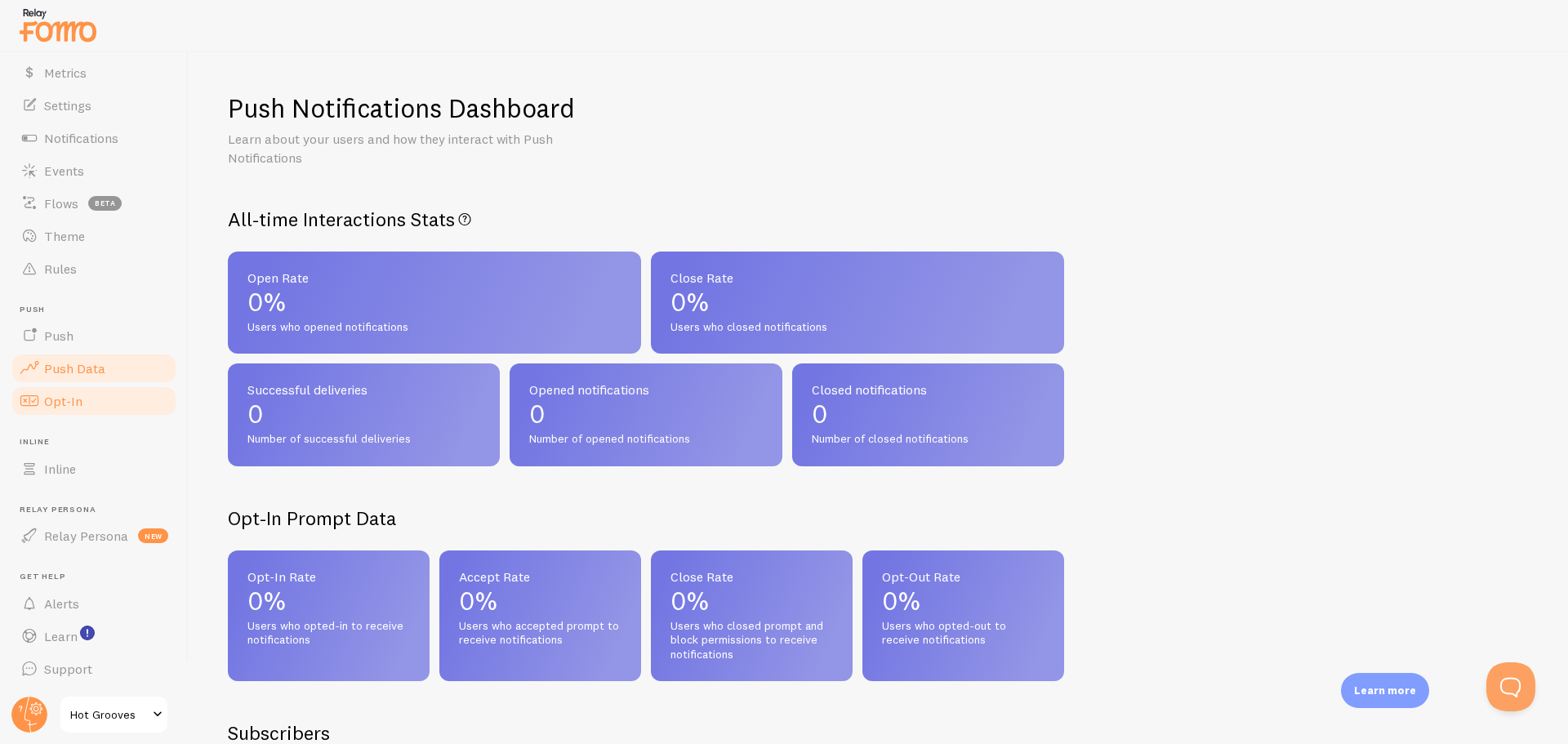
click at [76, 398] on span "Opt-In" at bounding box center [63, 401] width 38 height 17
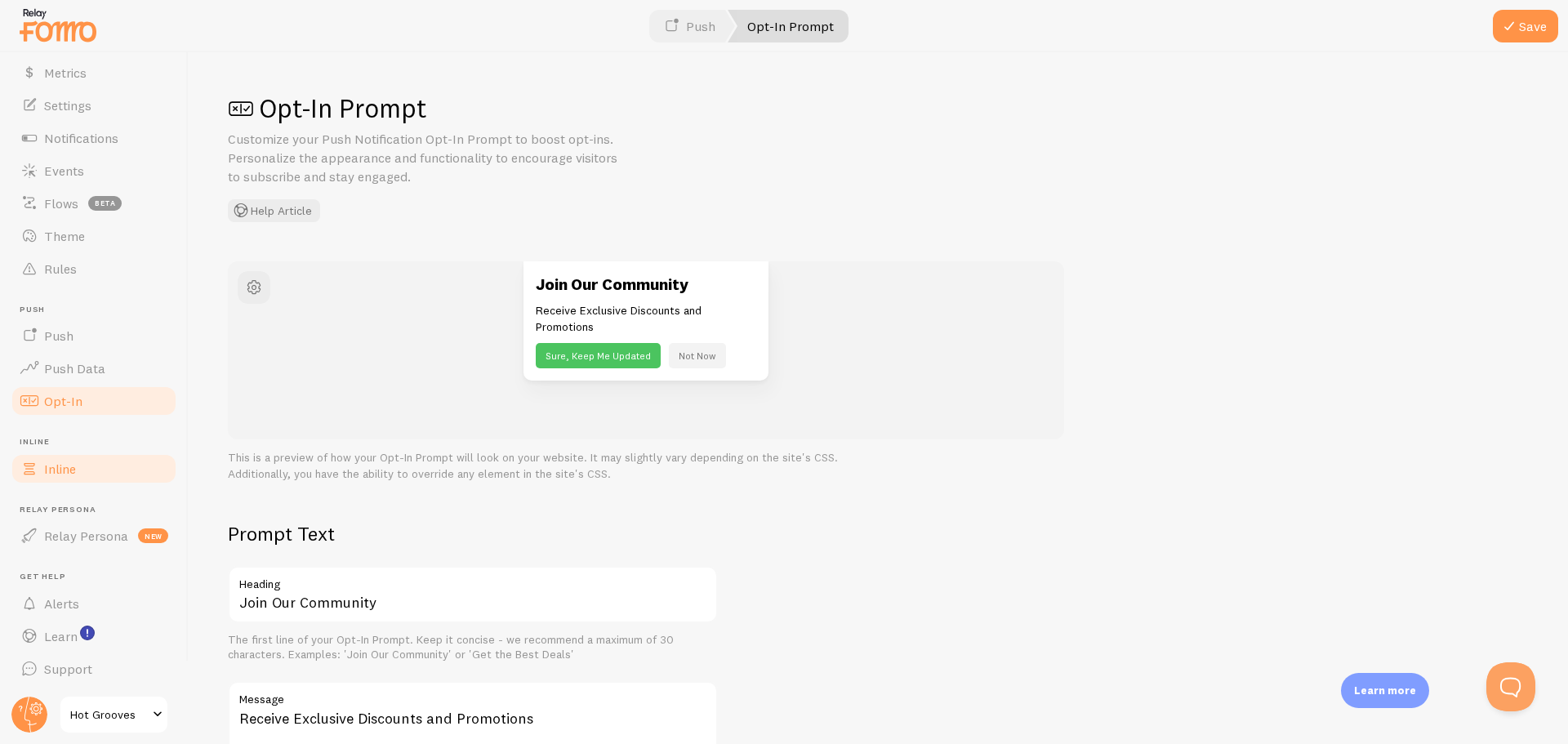
click at [45, 477] on link "Inline" at bounding box center [94, 468] width 169 height 33
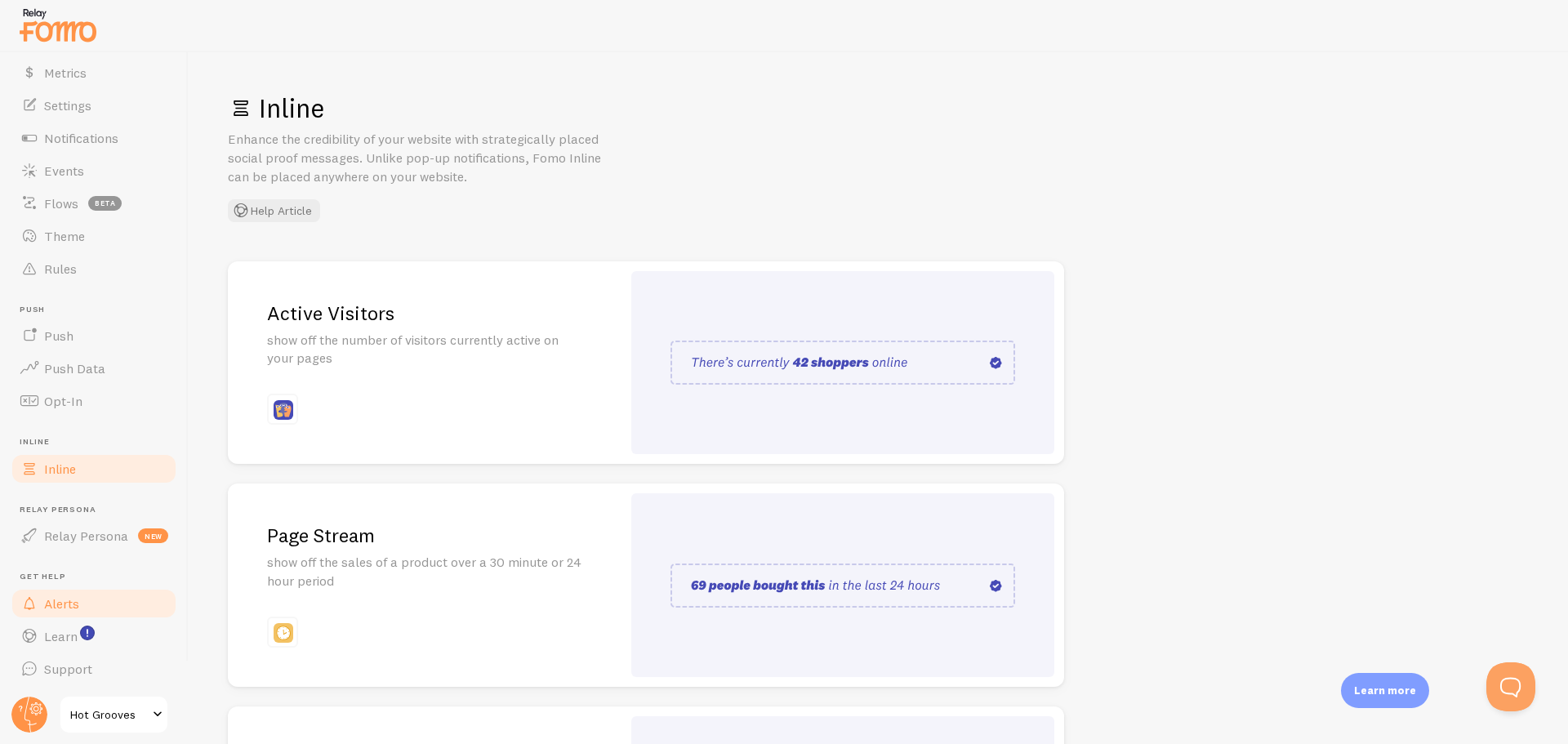
click at [67, 608] on span "Alerts" at bounding box center [62, 603] width 35 height 17
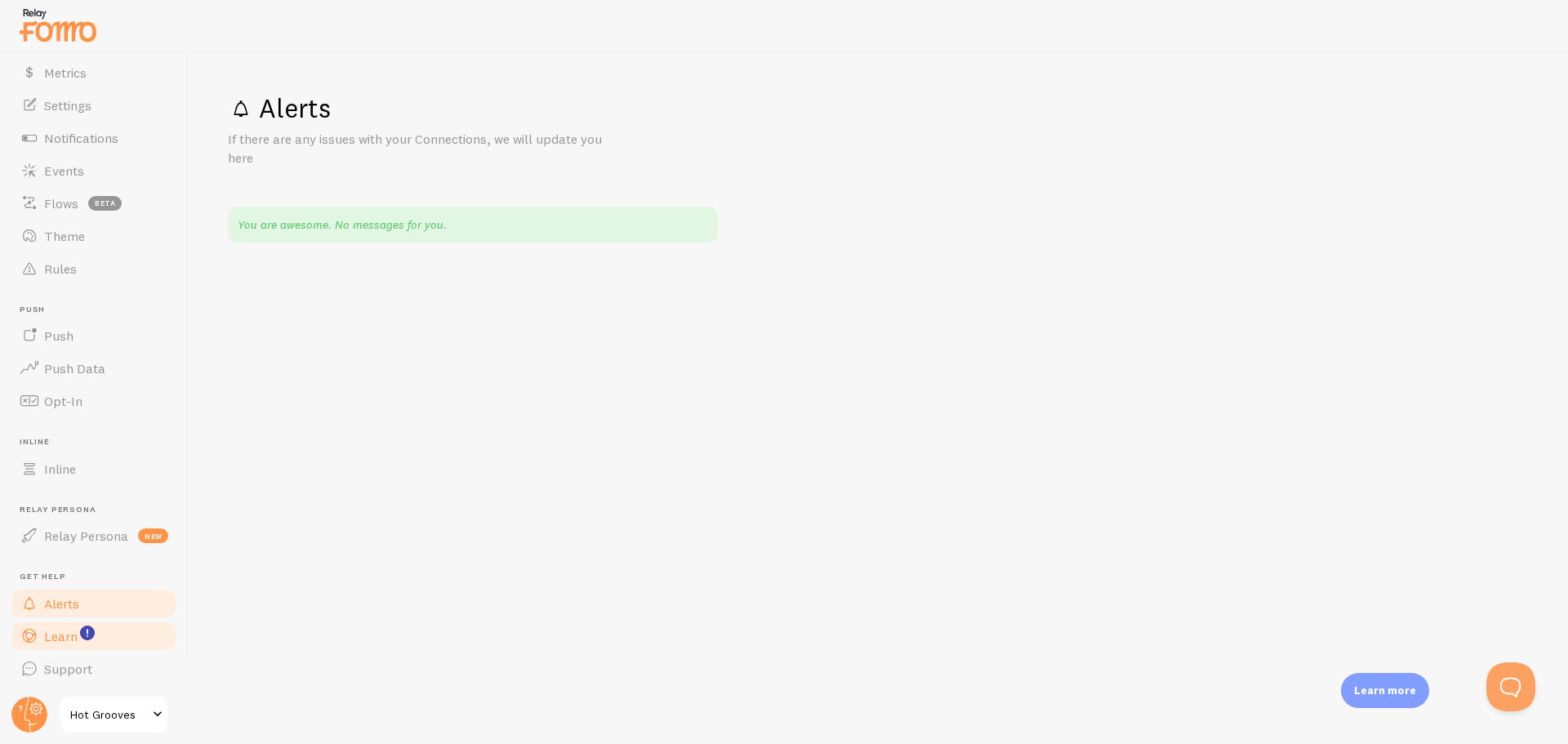
click at [76, 643] on span "Learn" at bounding box center [61, 636] width 34 height 17
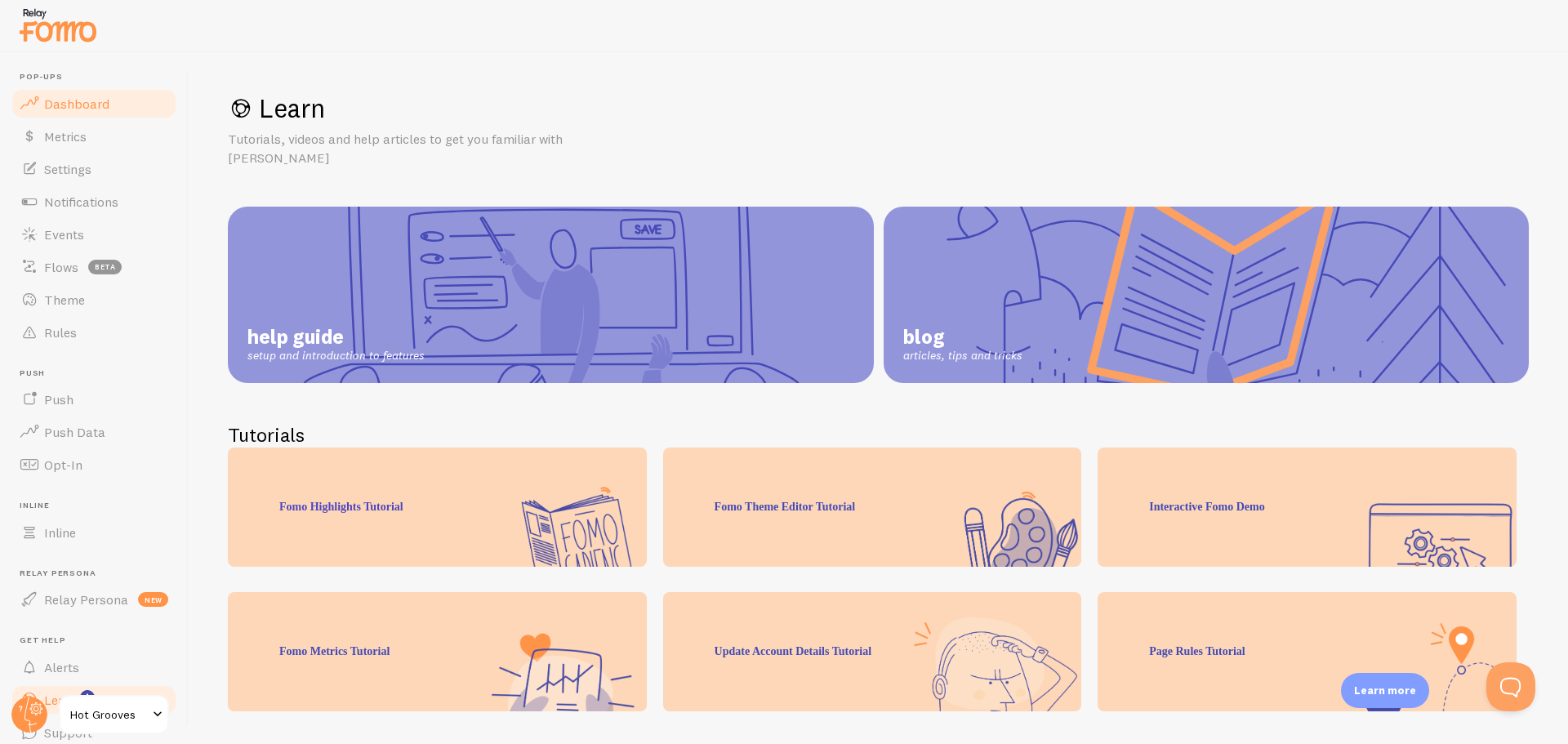
click at [114, 112] on link "Dashboard" at bounding box center [94, 103] width 169 height 33
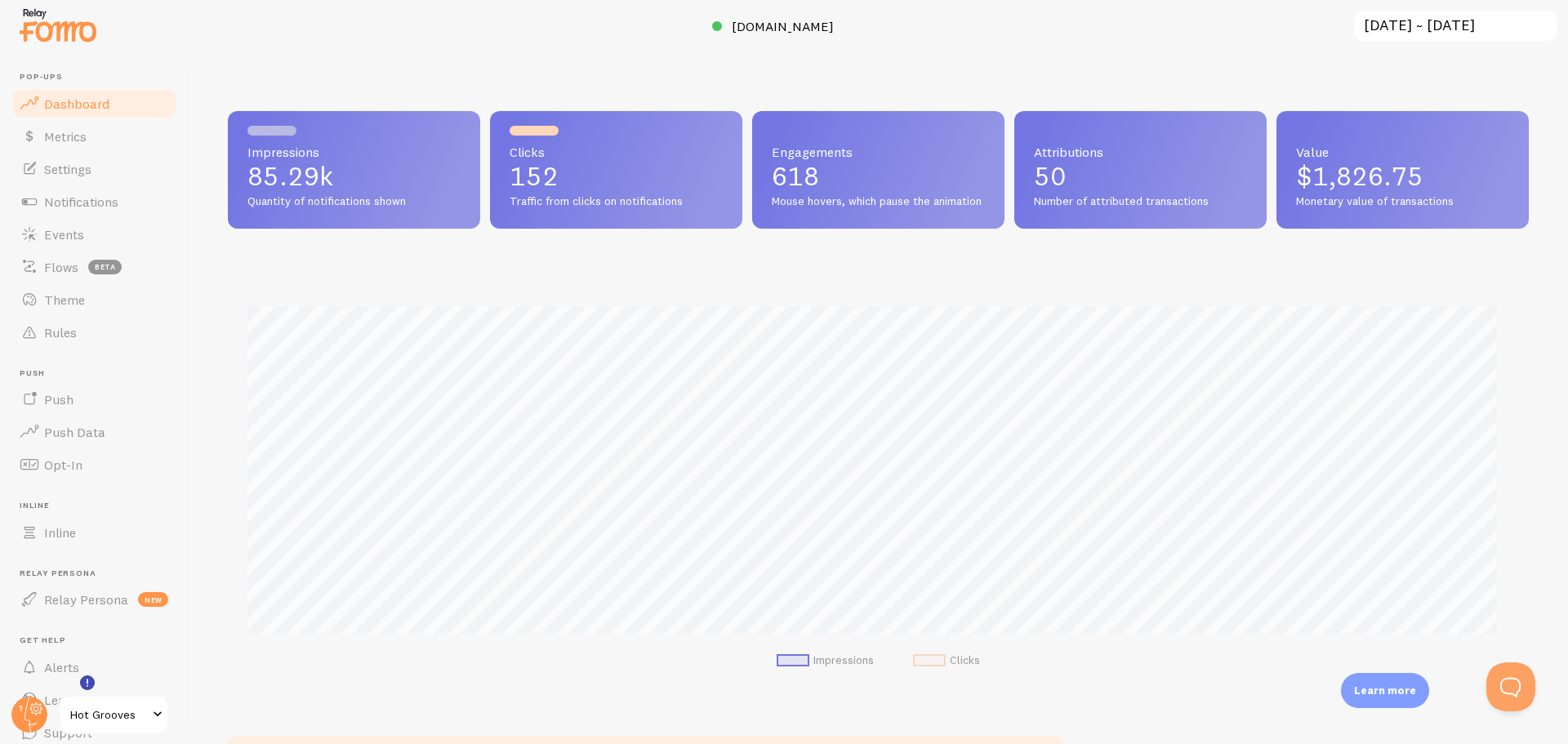
scroll to position [64, 0]
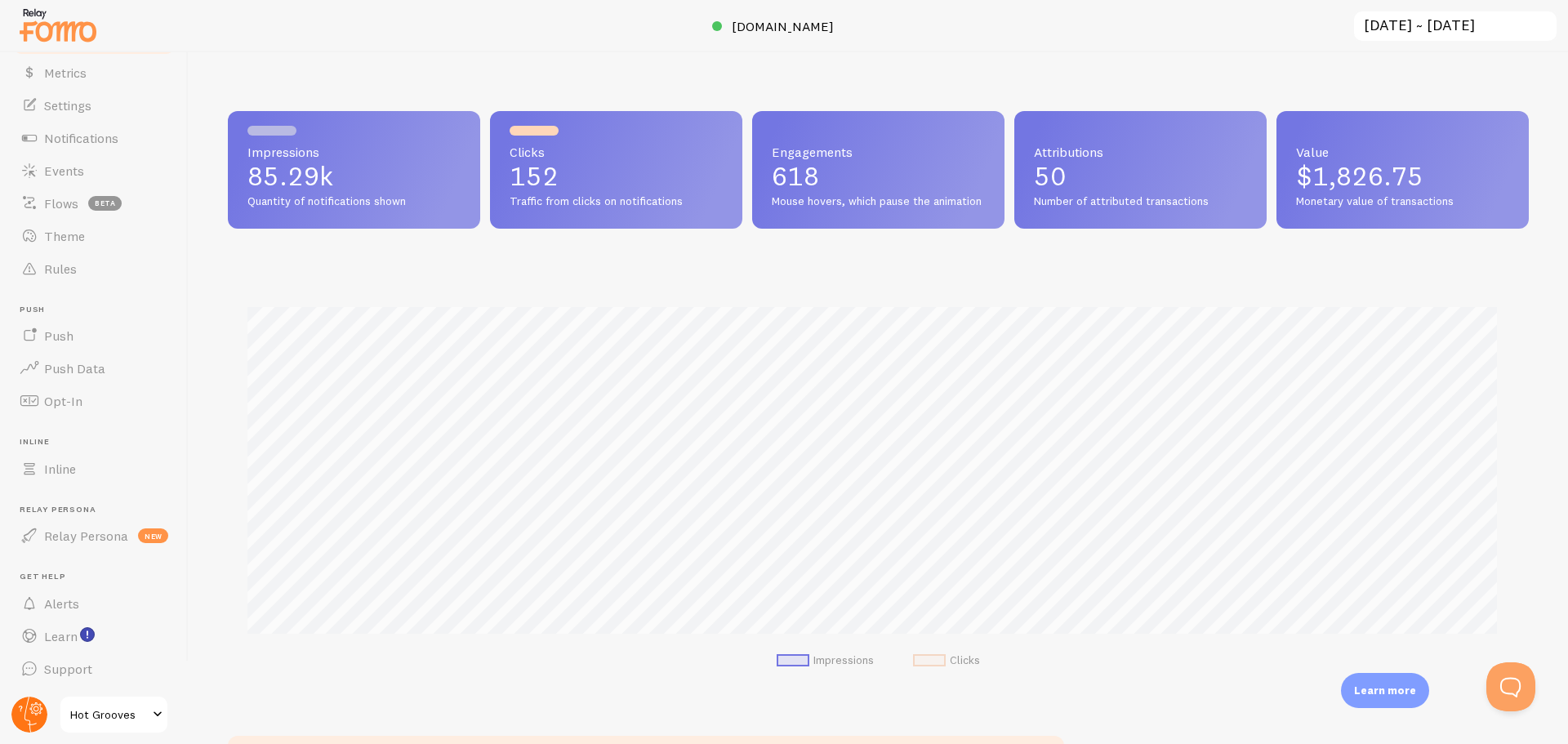
click at [41, 716] on circle at bounding box center [30, 714] width 35 height 35
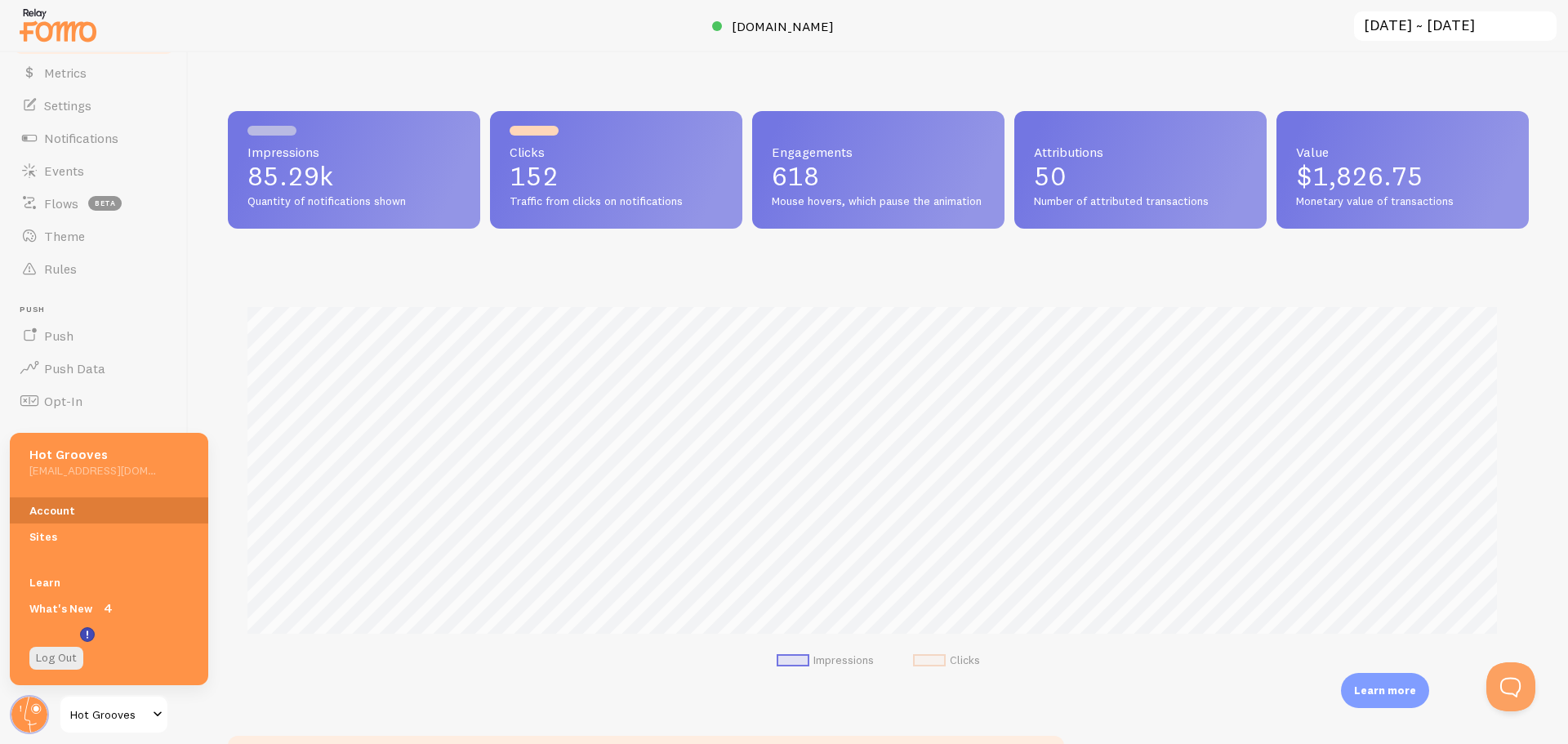
click at [74, 517] on link "Account" at bounding box center [108, 510] width 198 height 27
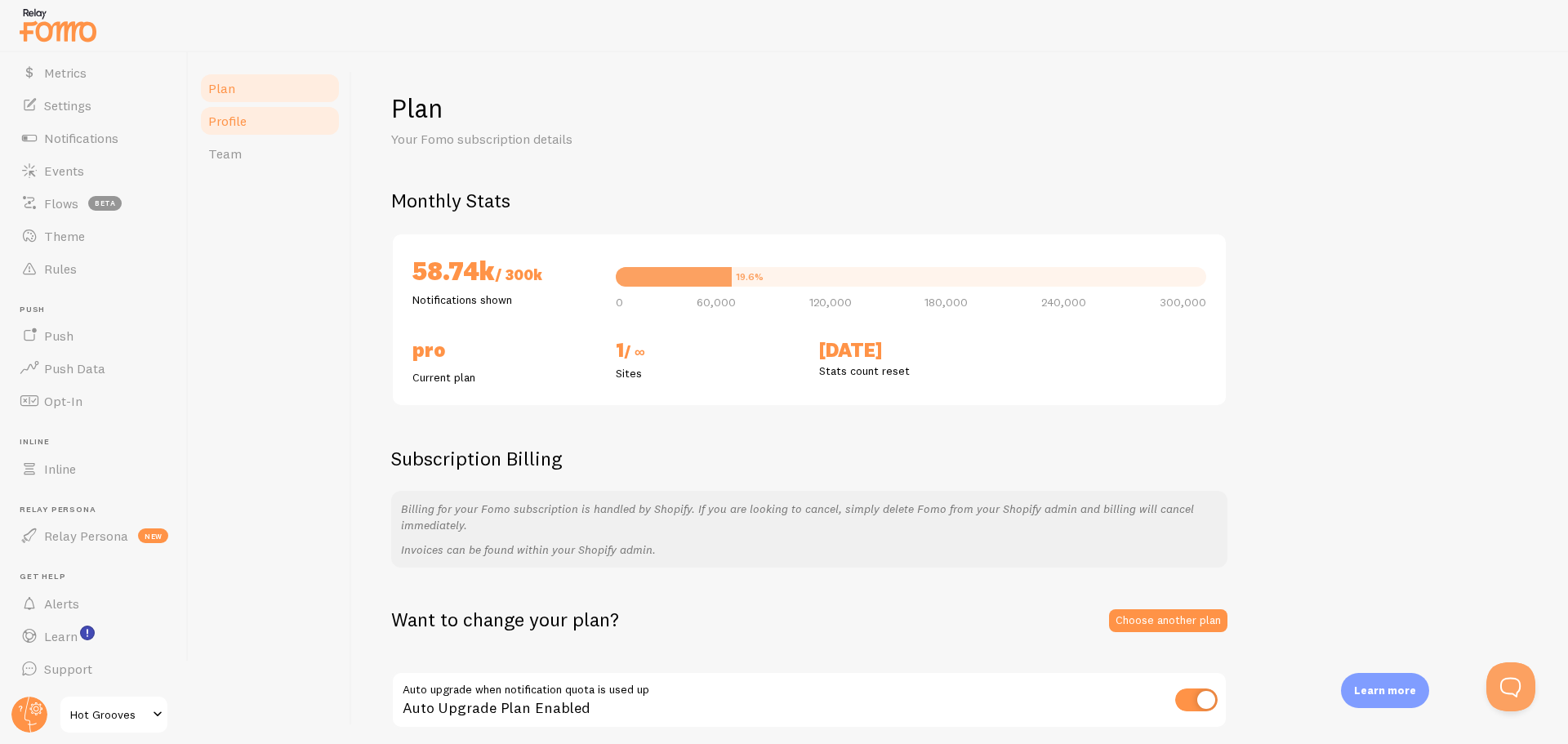
click at [234, 115] on span "Profile" at bounding box center [227, 120] width 38 height 17
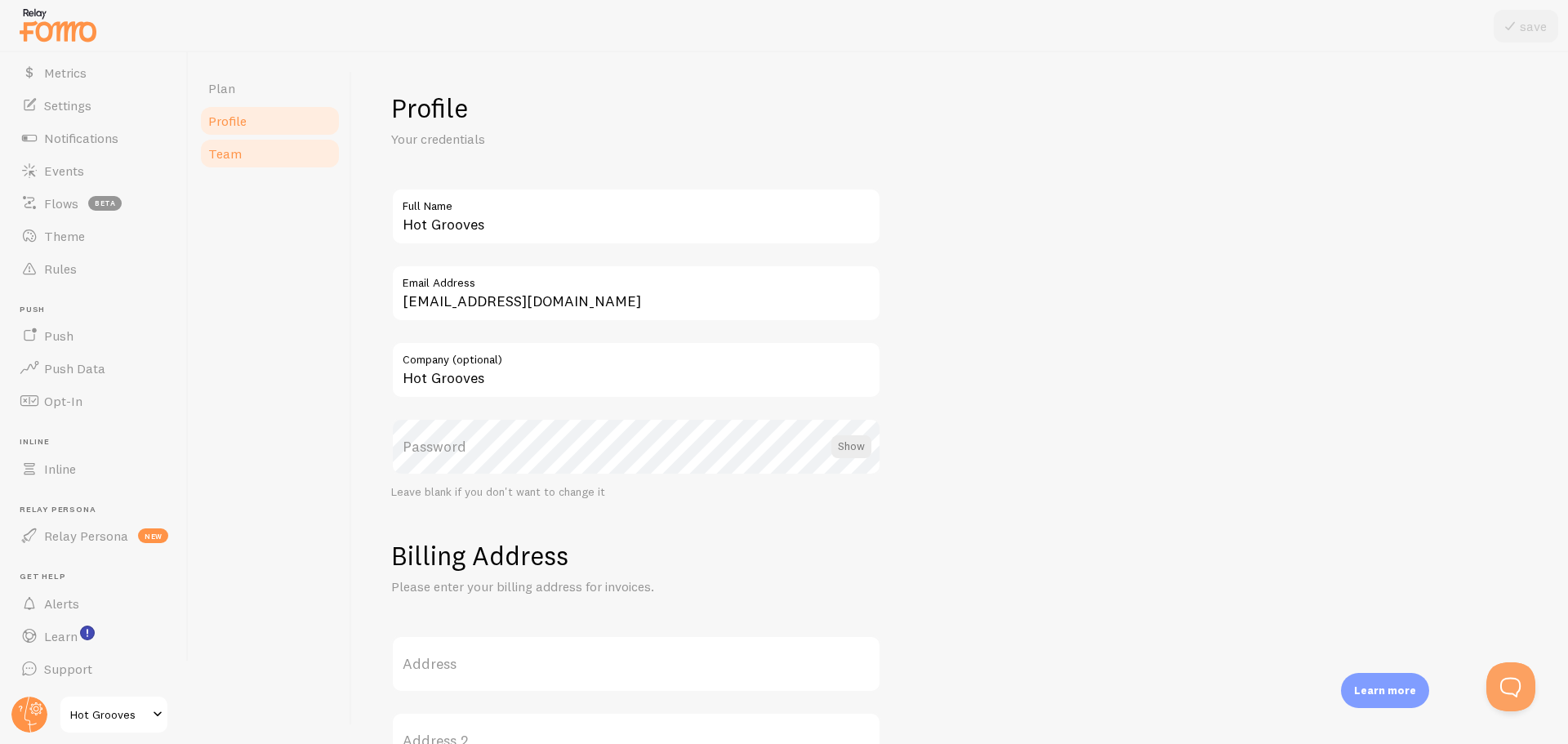
click at [232, 149] on span "Team" at bounding box center [225, 154] width 34 height 17
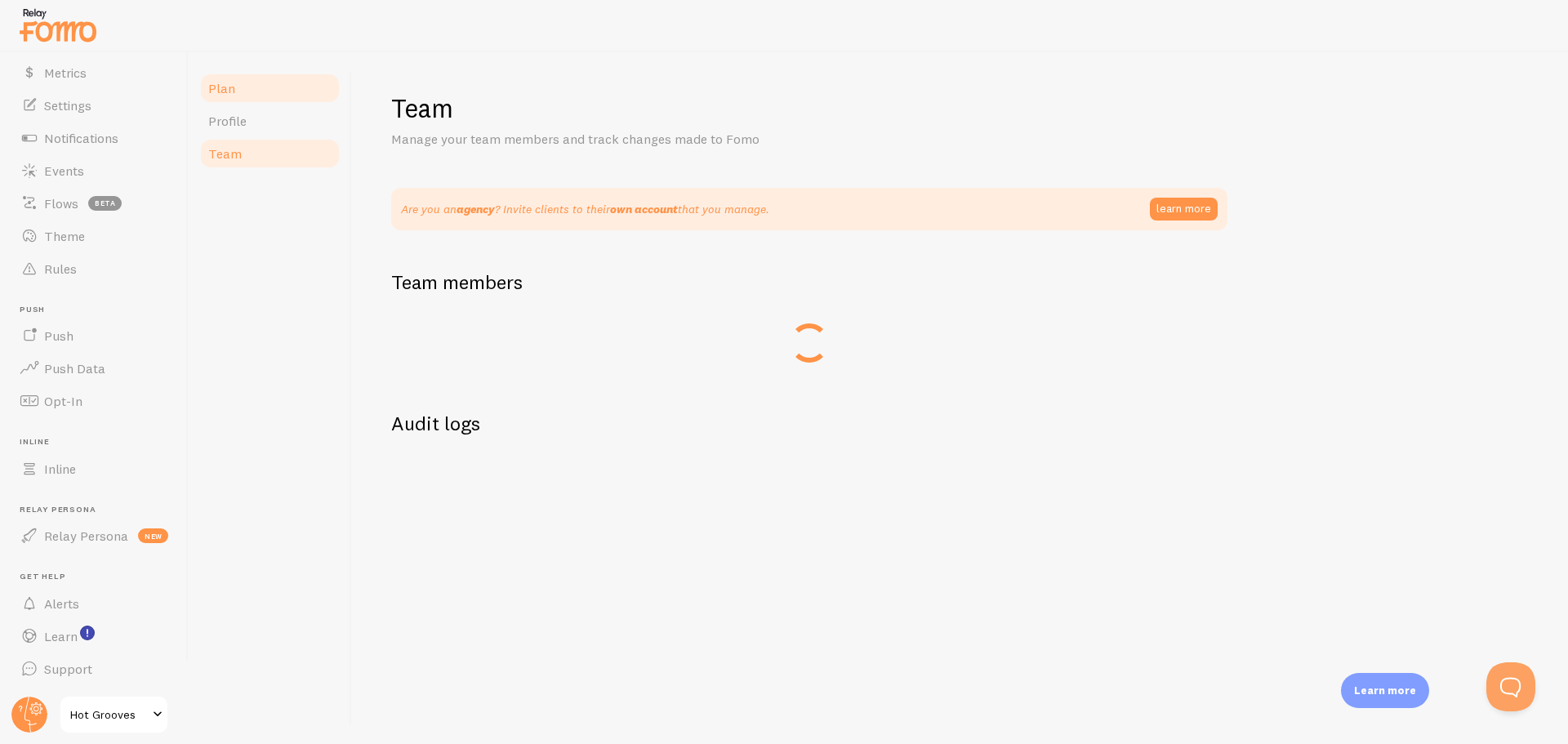
click at [252, 84] on link "Plan" at bounding box center [269, 88] width 143 height 33
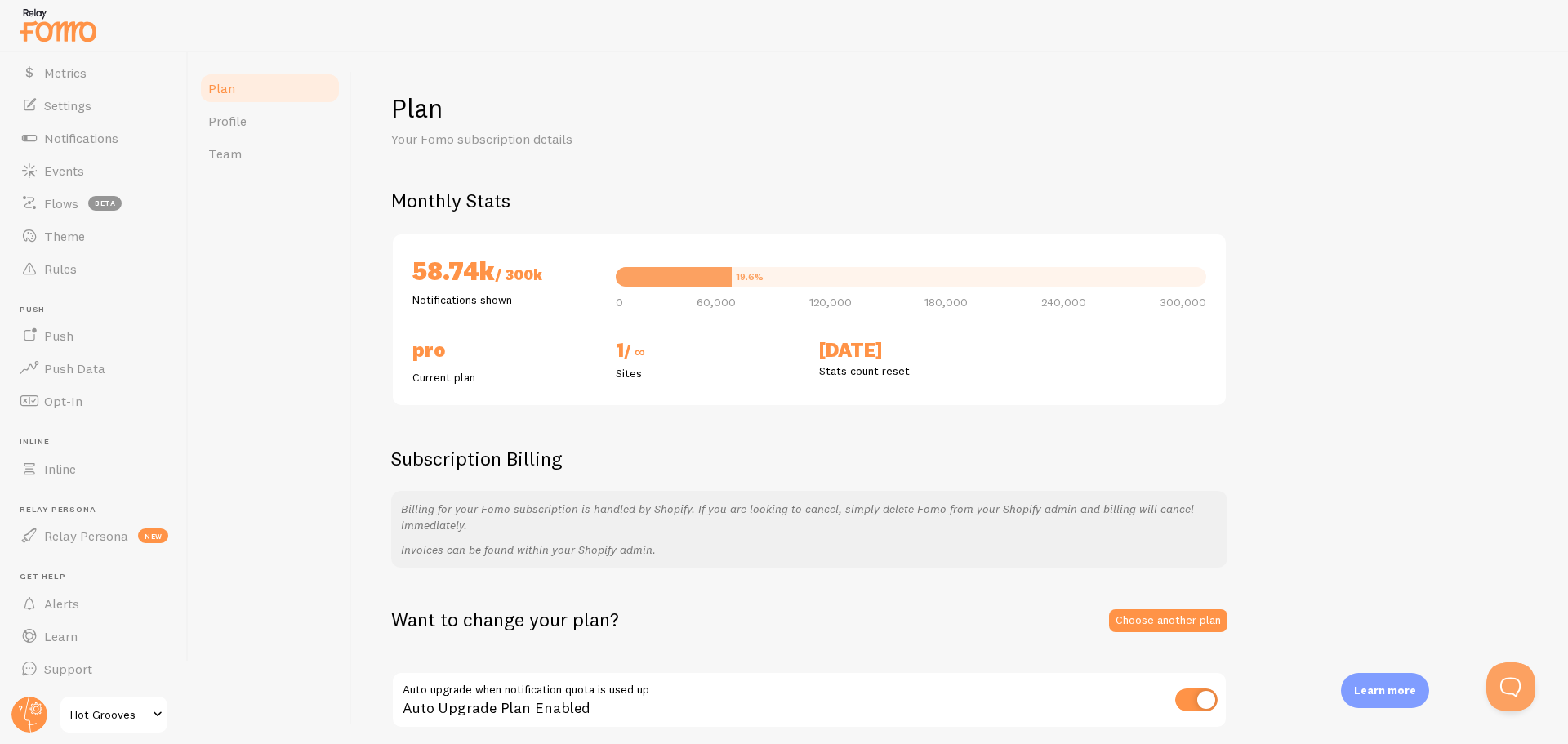
scroll to position [64, 0]
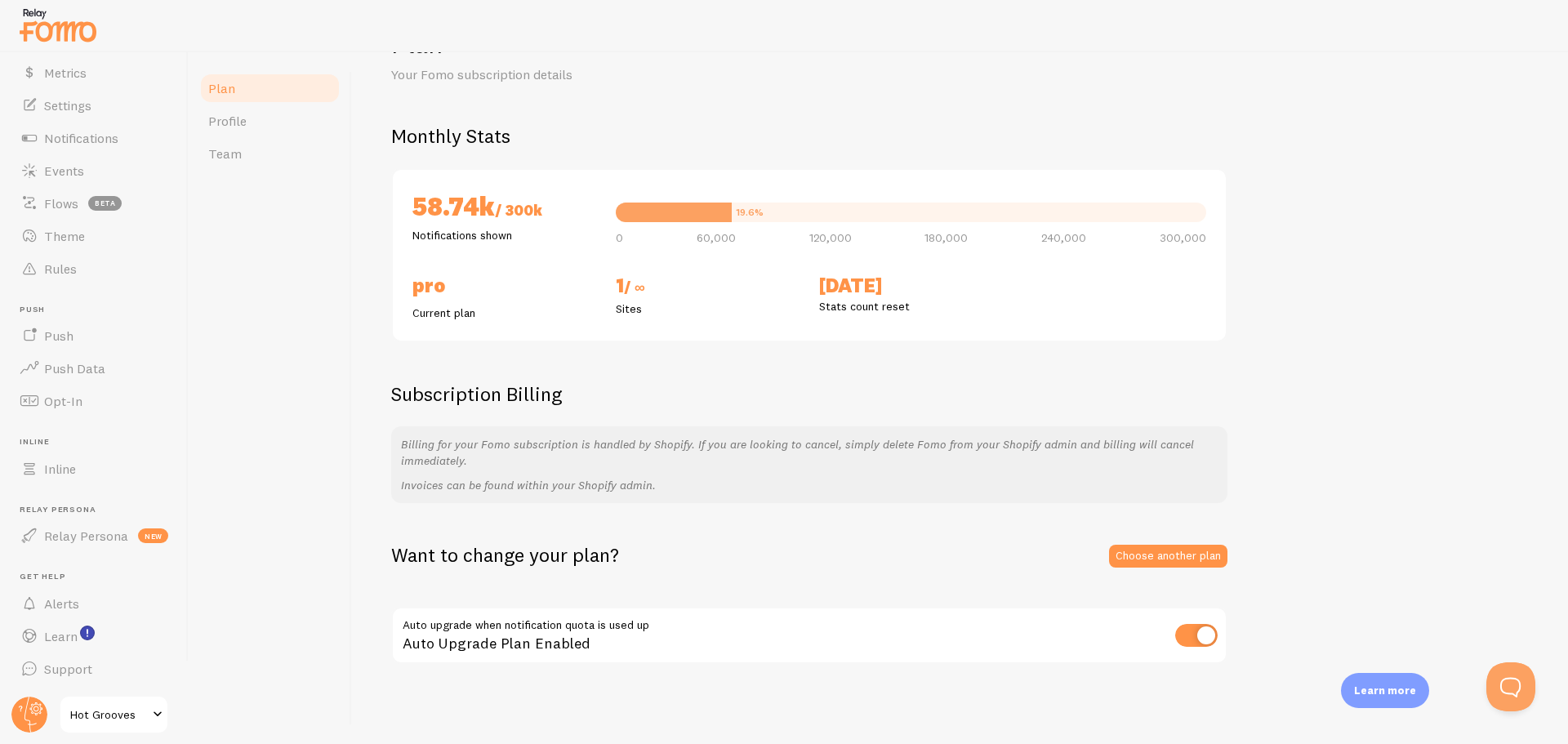
click at [1150, 542] on div "Want to change your plan? Choose another plan" at bounding box center [809, 555] width 837 height 26
click at [1184, 556] on link "Choose another plan" at bounding box center [1168, 556] width 118 height 23
